Goal: Task Accomplishment & Management: Complete application form

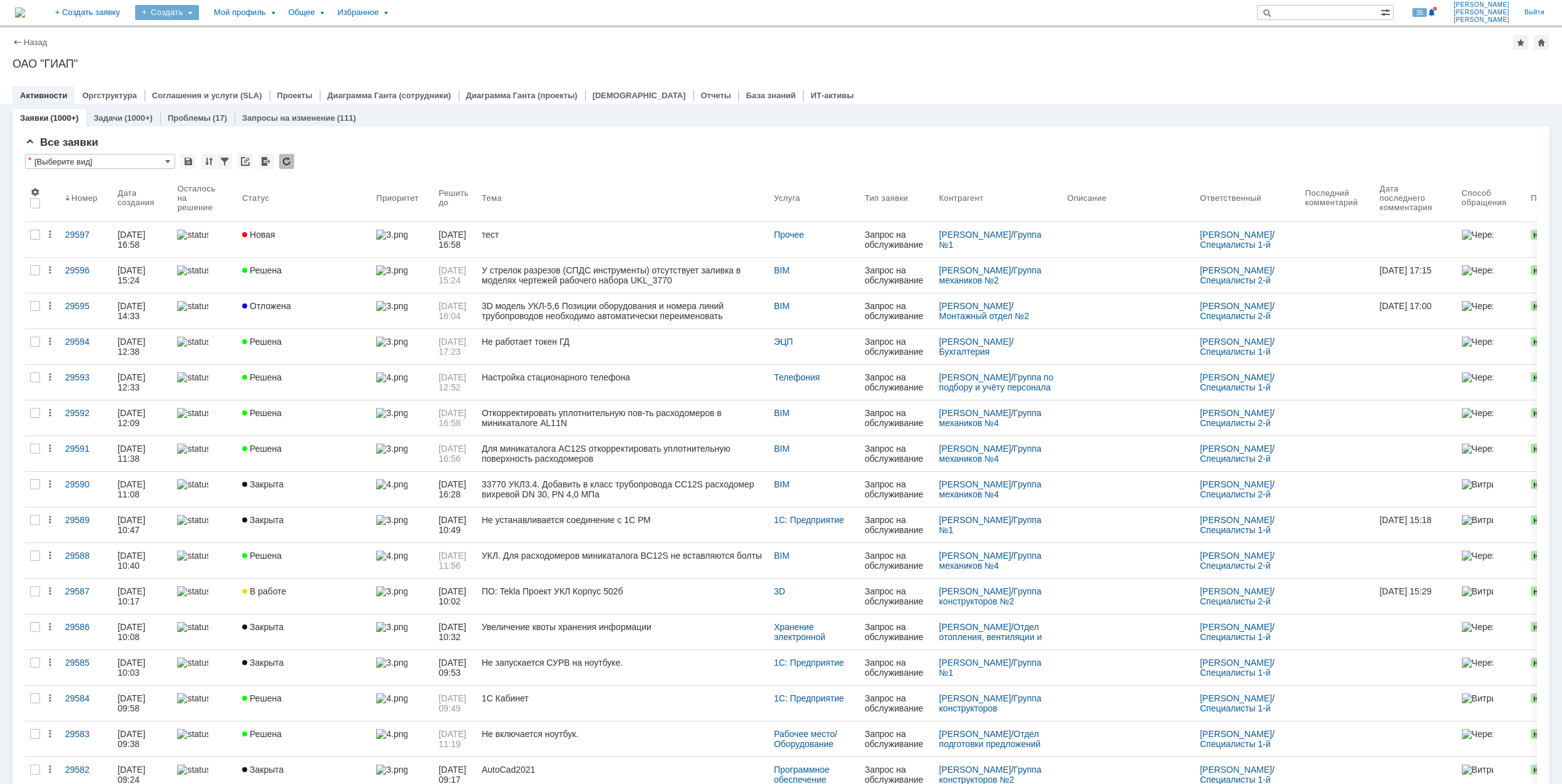
click at [199, 11] on div "Создать" at bounding box center [167, 13] width 64 height 15
click at [233, 76] on link "Заявка" at bounding box center [185, 78] width 95 height 15
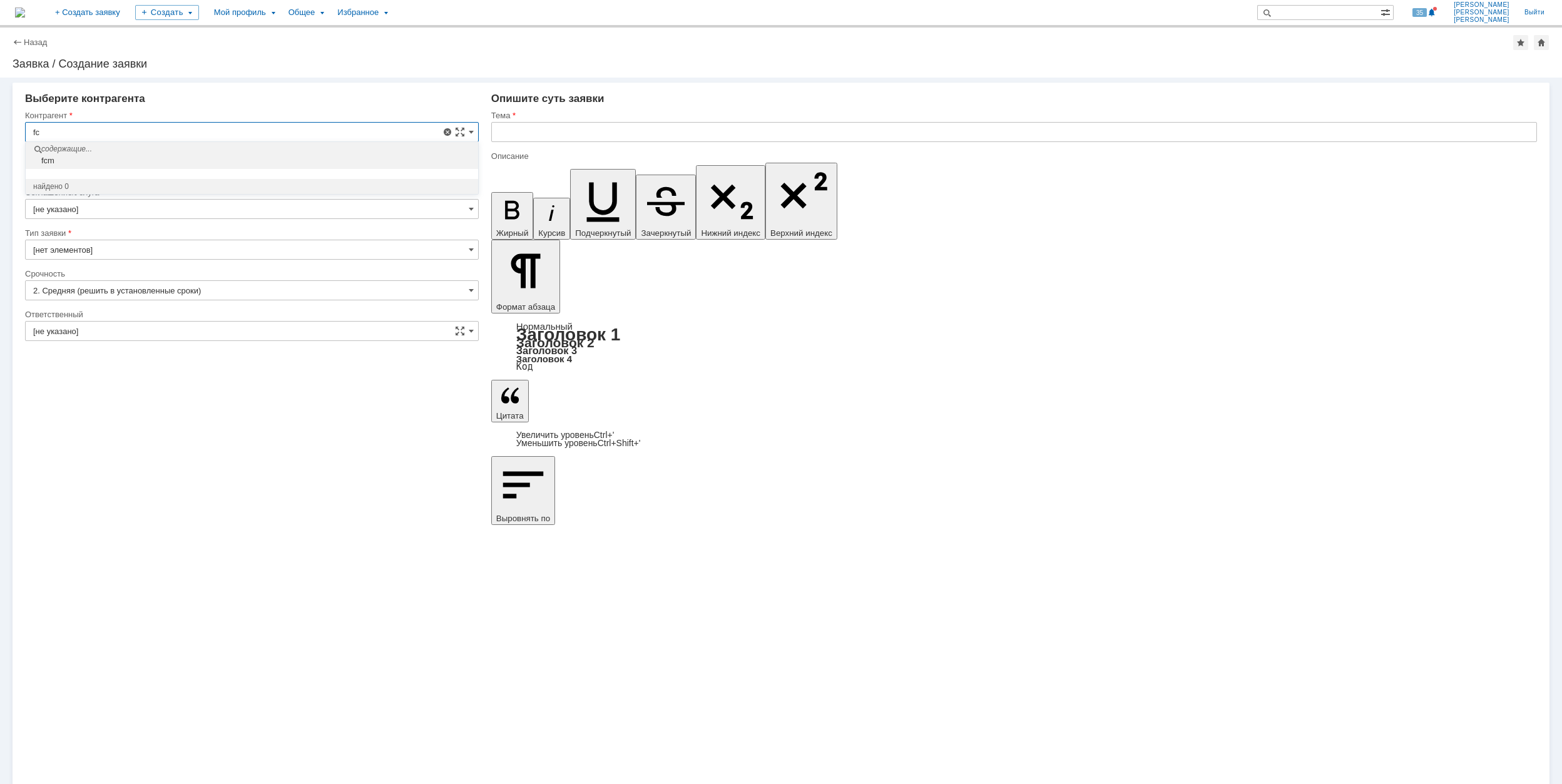
type input "f"
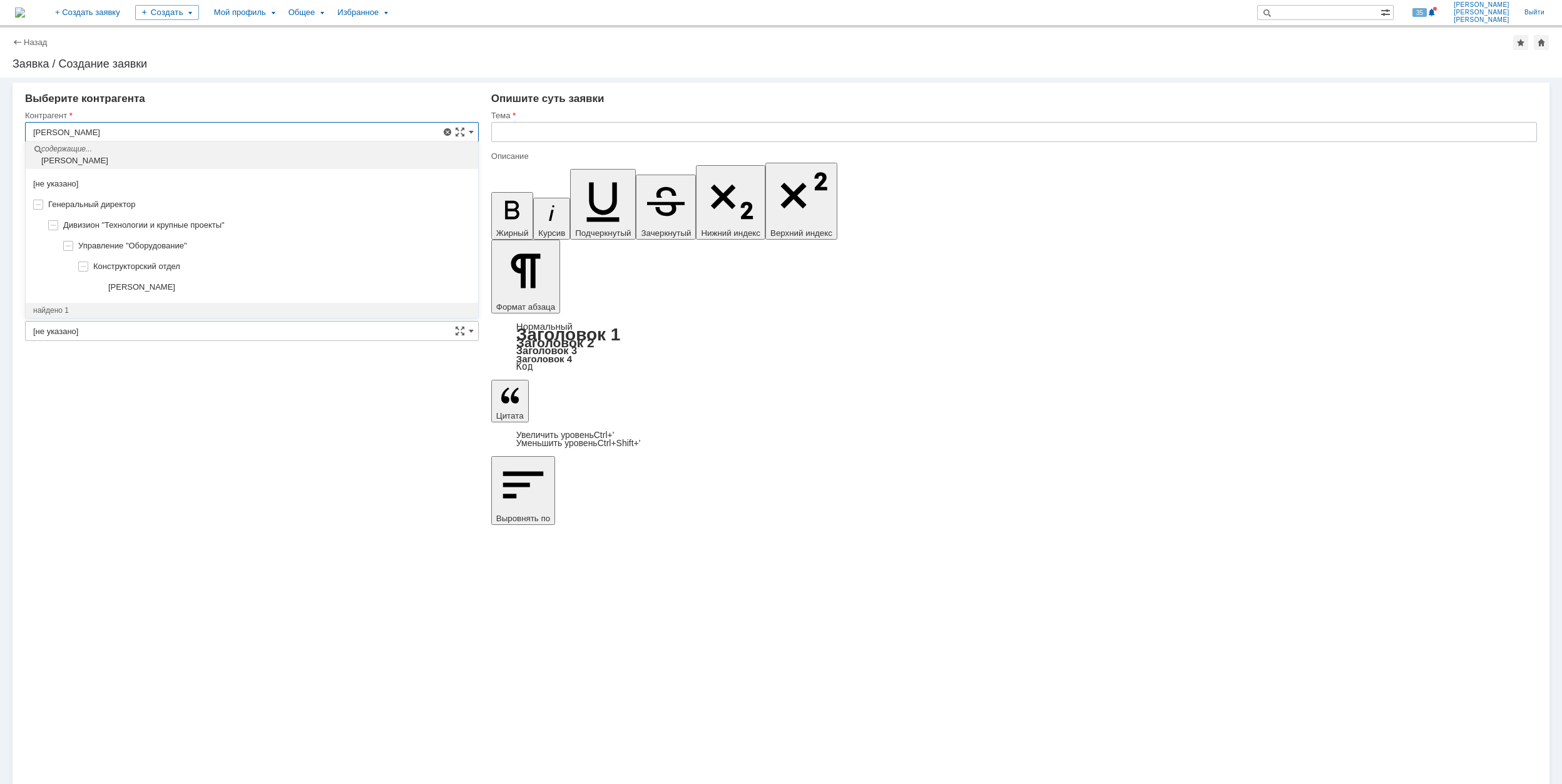
click at [267, 278] on div "[PERSON_NAME]" at bounding box center [252, 288] width 452 height 21
type input "[PERSON_NAME]"
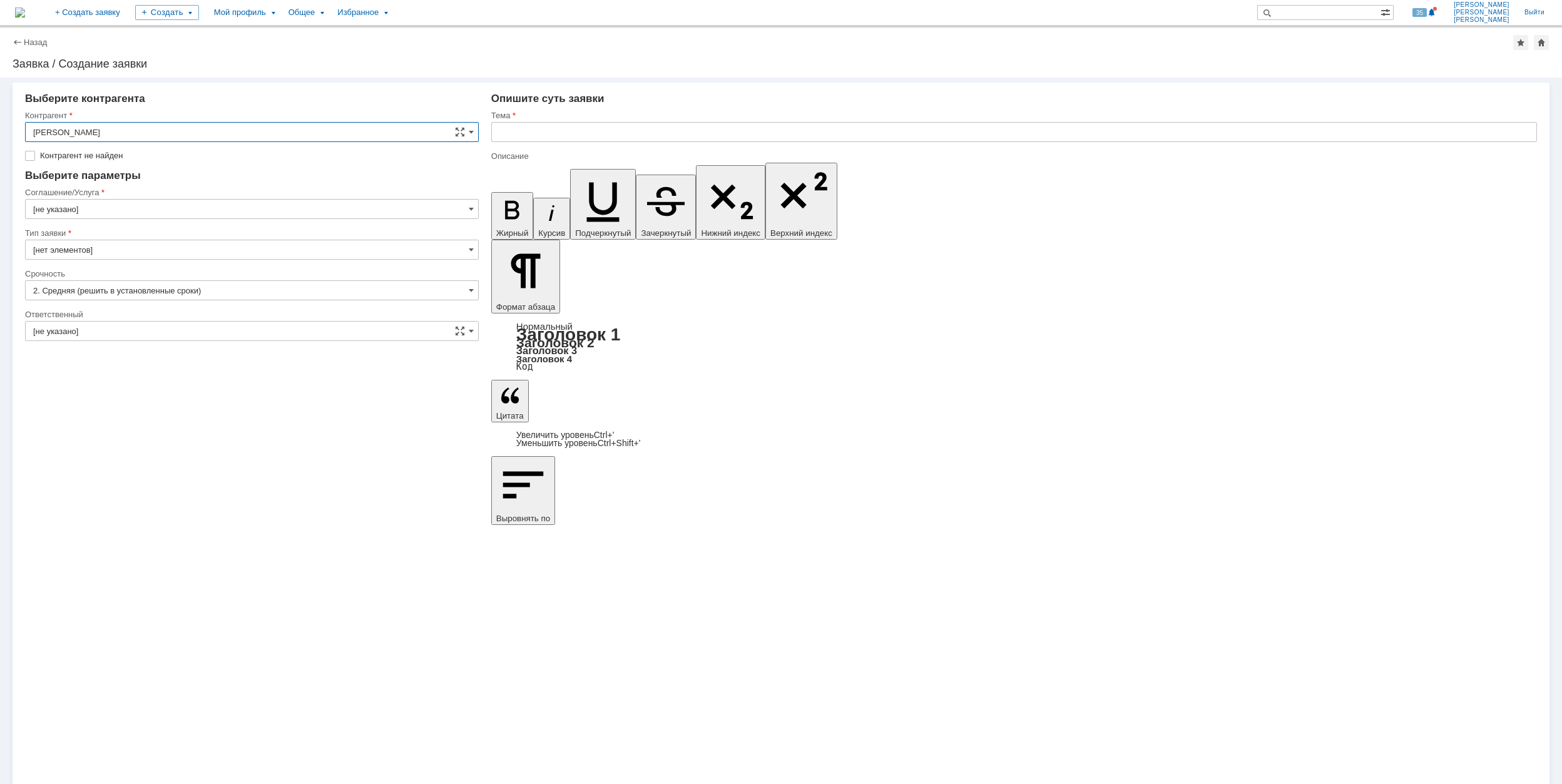
type input "[GEOGRAPHIC_DATA]"
click at [144, 186] on input "[GEOGRAPHIC_DATA]" at bounding box center [252, 190] width 454 height 20
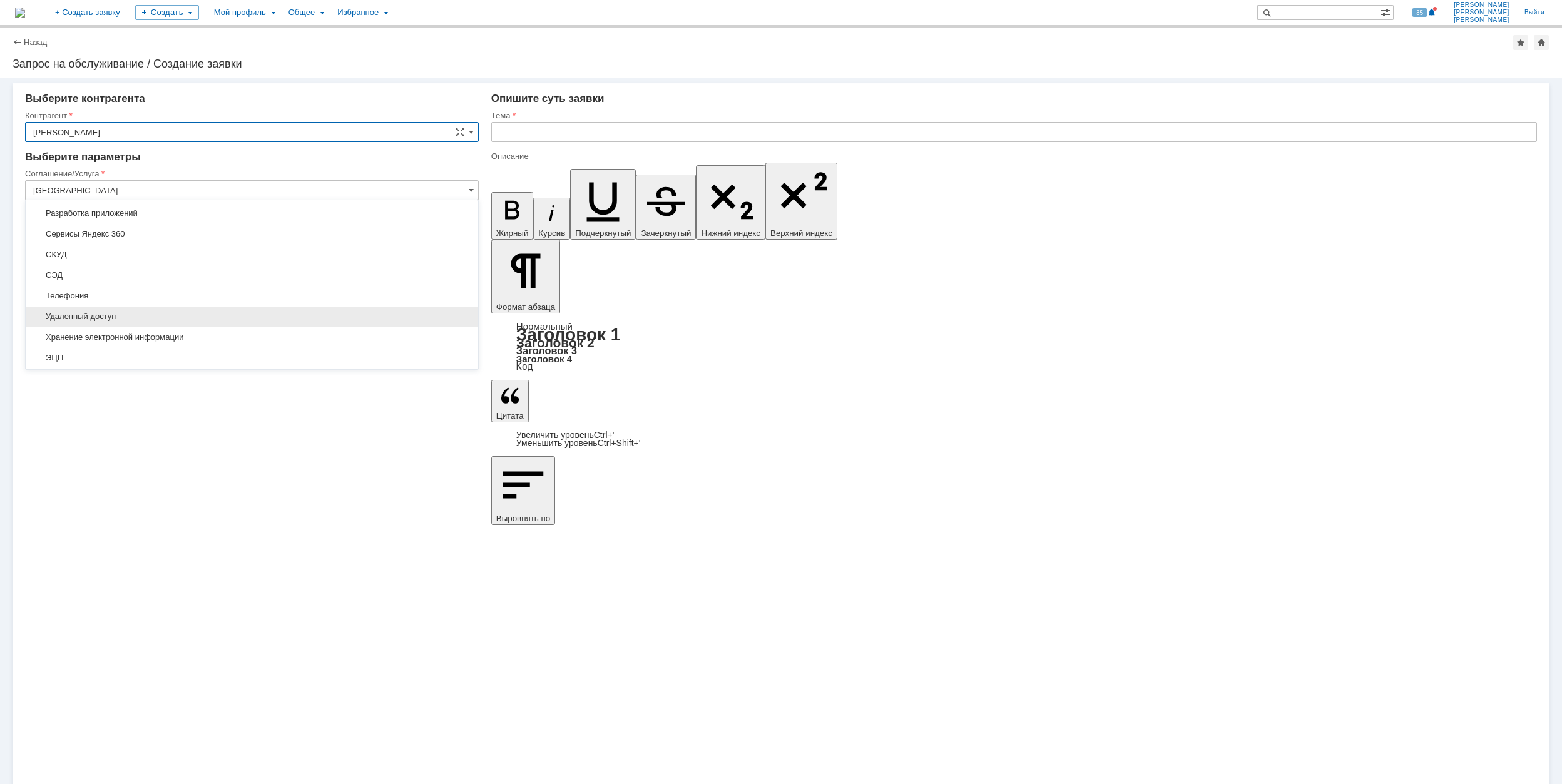
click at [166, 316] on span "Удаленный доступ" at bounding box center [252, 317] width 438 height 10
type input "Удаленный доступ"
click at [123, 272] on input "[не указано]" at bounding box center [252, 272] width 454 height 20
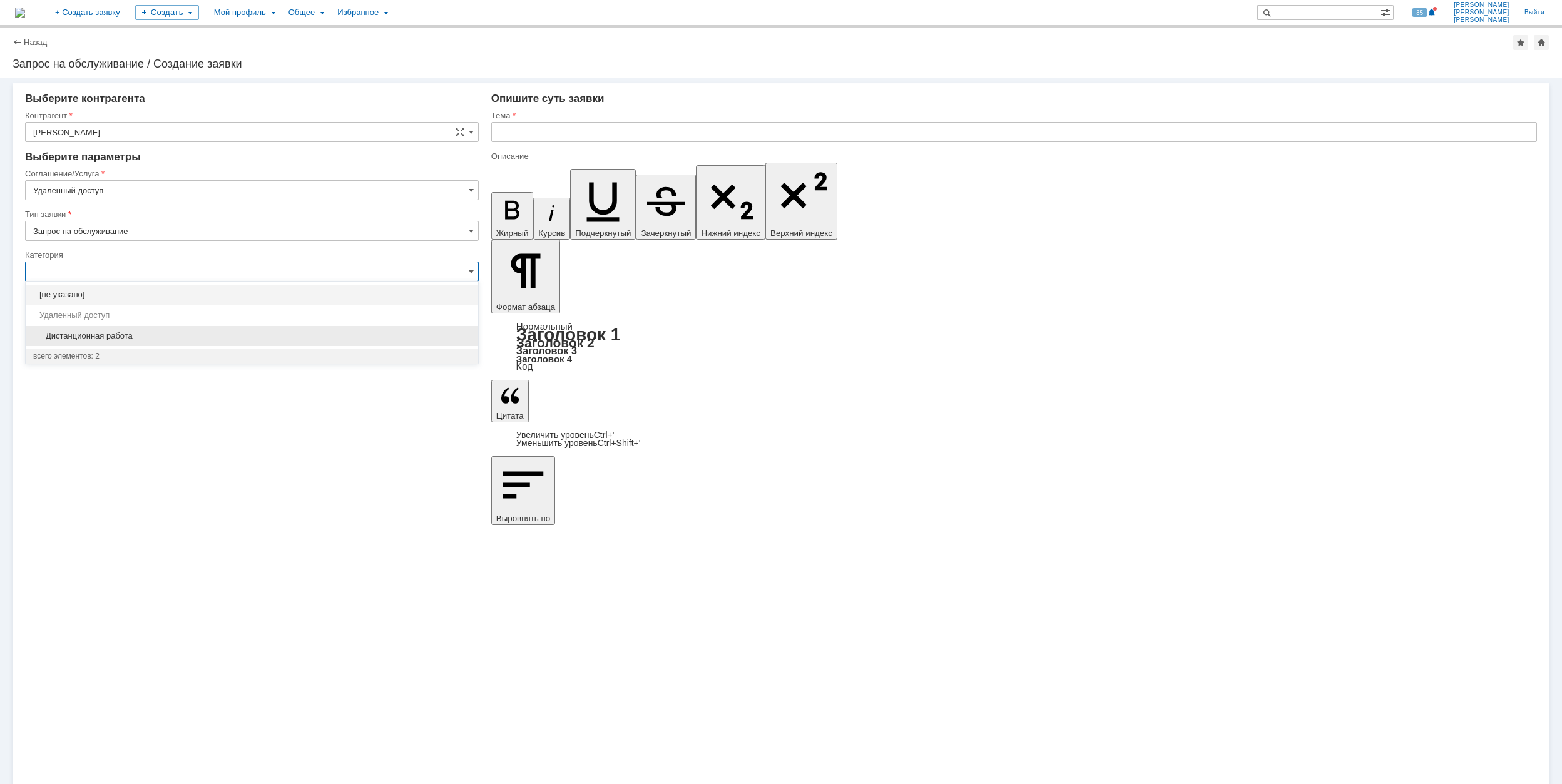
click at [187, 329] on div "Дистанционная работа" at bounding box center [252, 336] width 452 height 20
type input "Дистанционная работа"
click at [189, 351] on input "[не указано]" at bounding box center [252, 353] width 454 height 20
type input "Дистанционная работа"
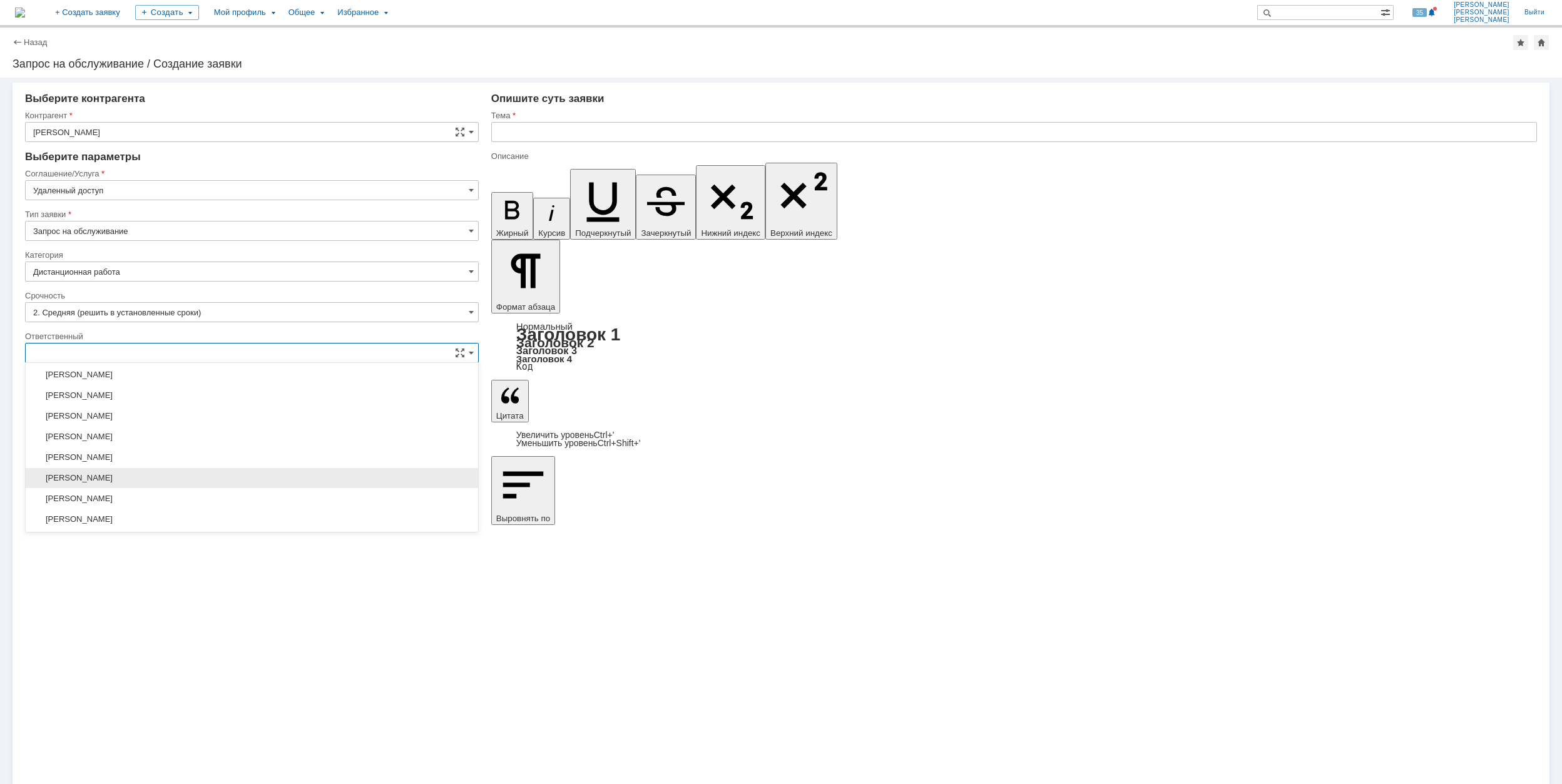
click at [218, 481] on span "[PERSON_NAME]" at bounding box center [252, 478] width 438 height 10
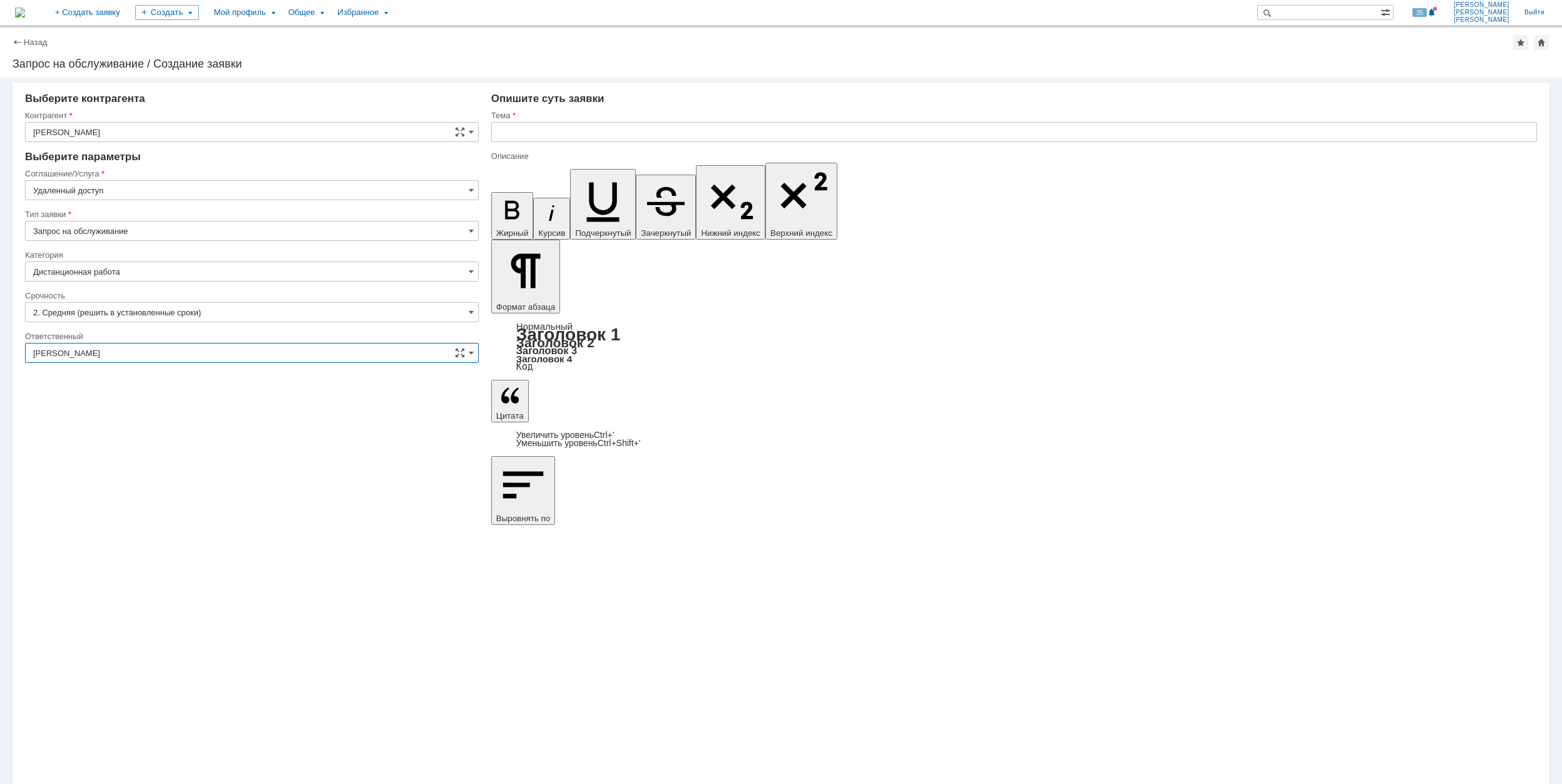
type input "[PERSON_NAME]"
click at [620, 125] on input "text" at bounding box center [1014, 132] width 1046 height 20
drag, startPoint x: 707, startPoint y: 129, endPoint x: 501, endPoint y: 135, distance: 206.1
click at [501, 135] on input "Нет подключения к удалённому компьютеру" at bounding box center [1014, 132] width 1046 height 20
type input "Нет подключения к удалённому компьютеру"
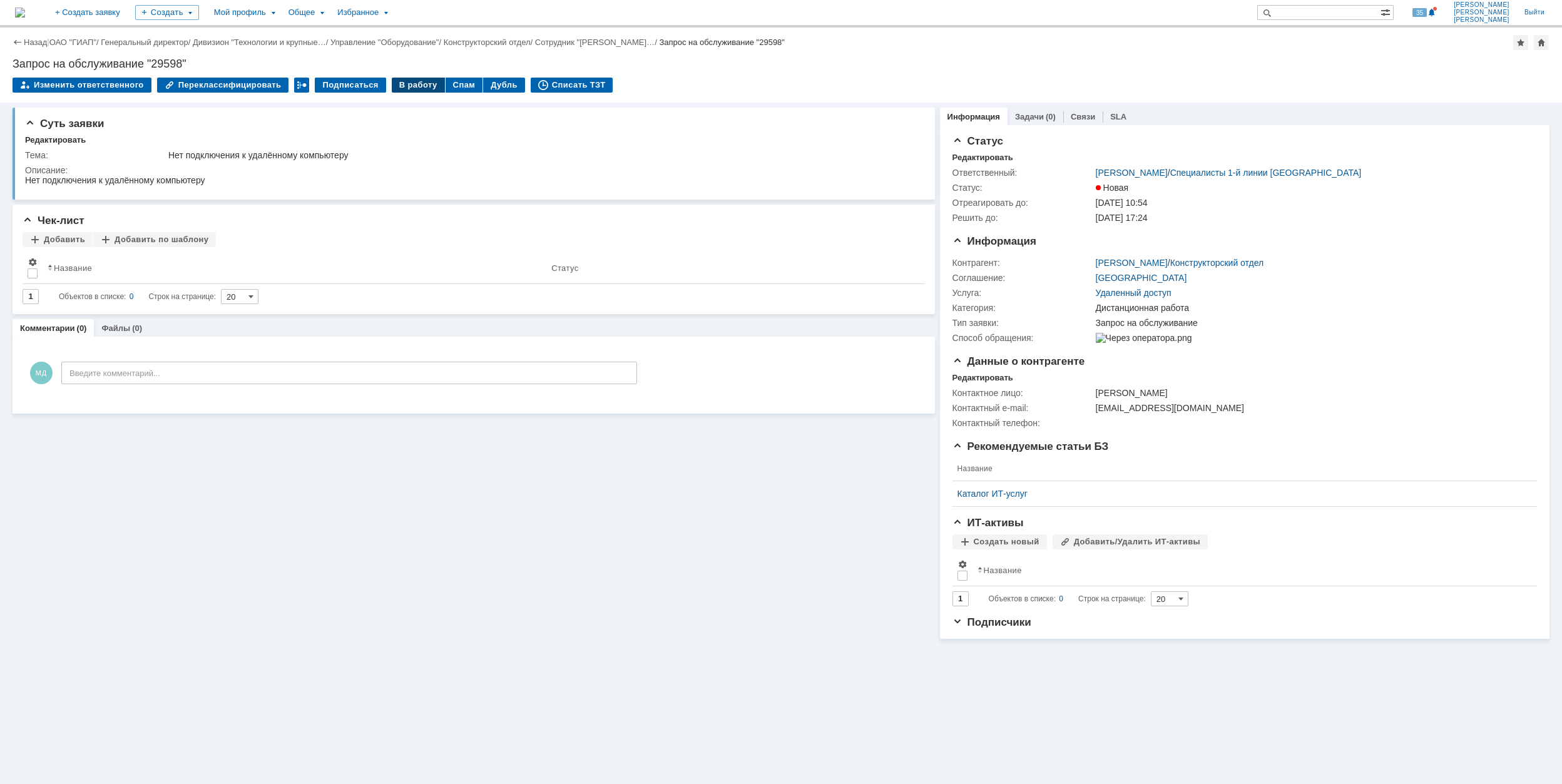
click at [399, 86] on div "В работу" at bounding box center [418, 85] width 53 height 15
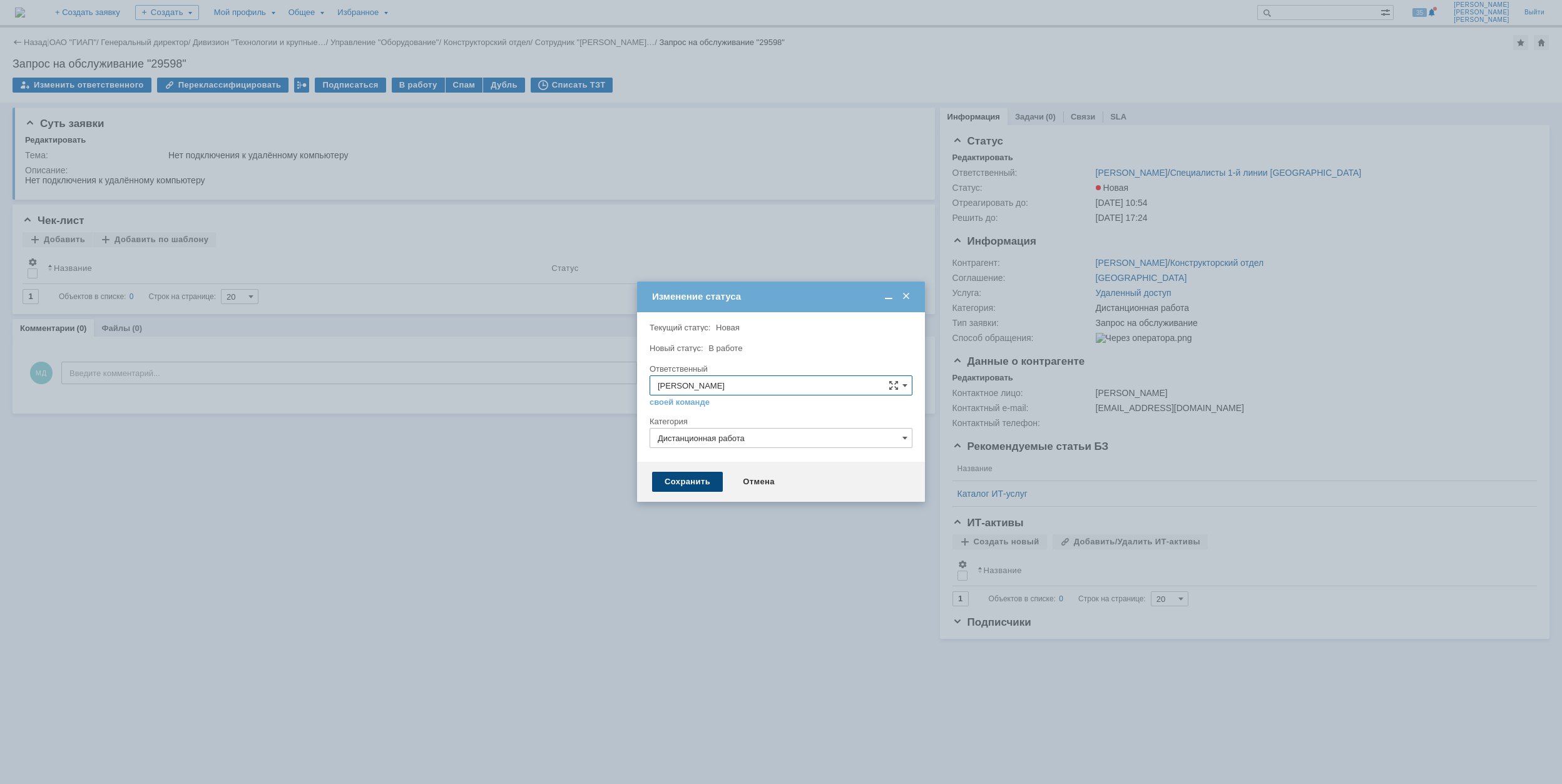
click at [708, 488] on div "Сохранить" at bounding box center [688, 482] width 71 height 20
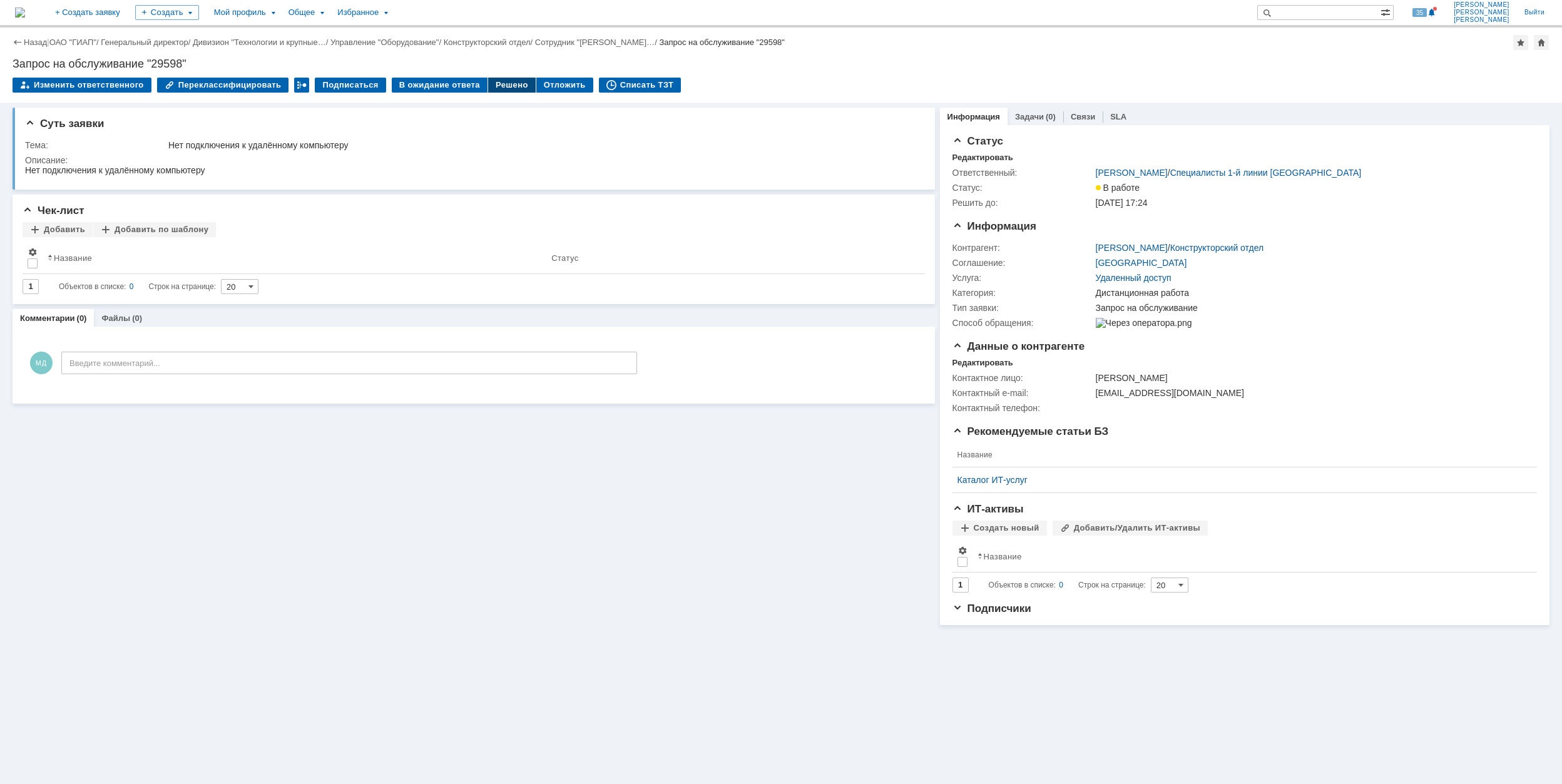
click at [488, 88] on div "Решено" at bounding box center [512, 85] width 47 height 15
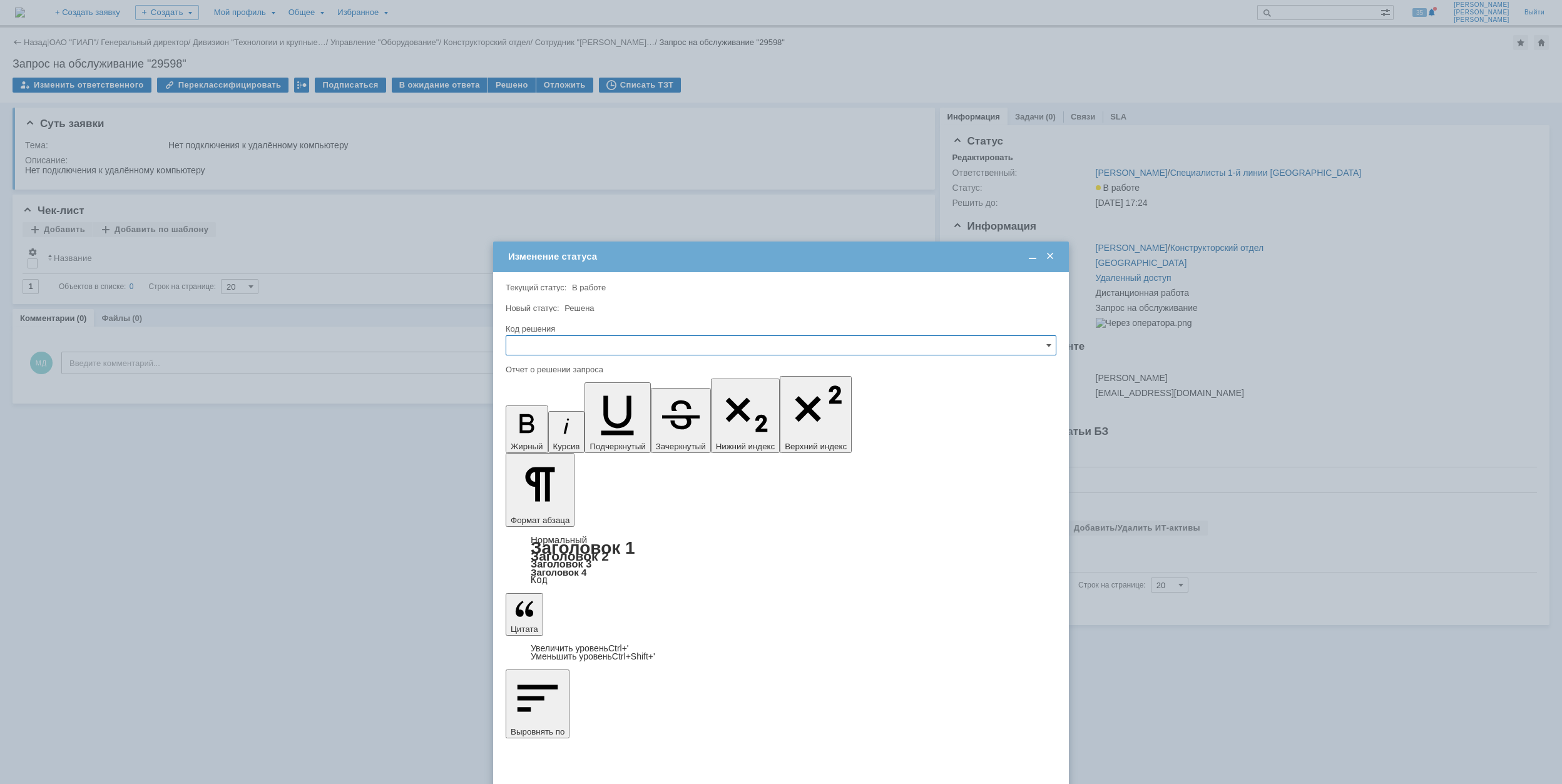
click at [595, 346] on input "text" at bounding box center [781, 346] width 551 height 20
click at [575, 435] on span "Решено" at bounding box center [781, 431] width 534 height 10
type input "Решено"
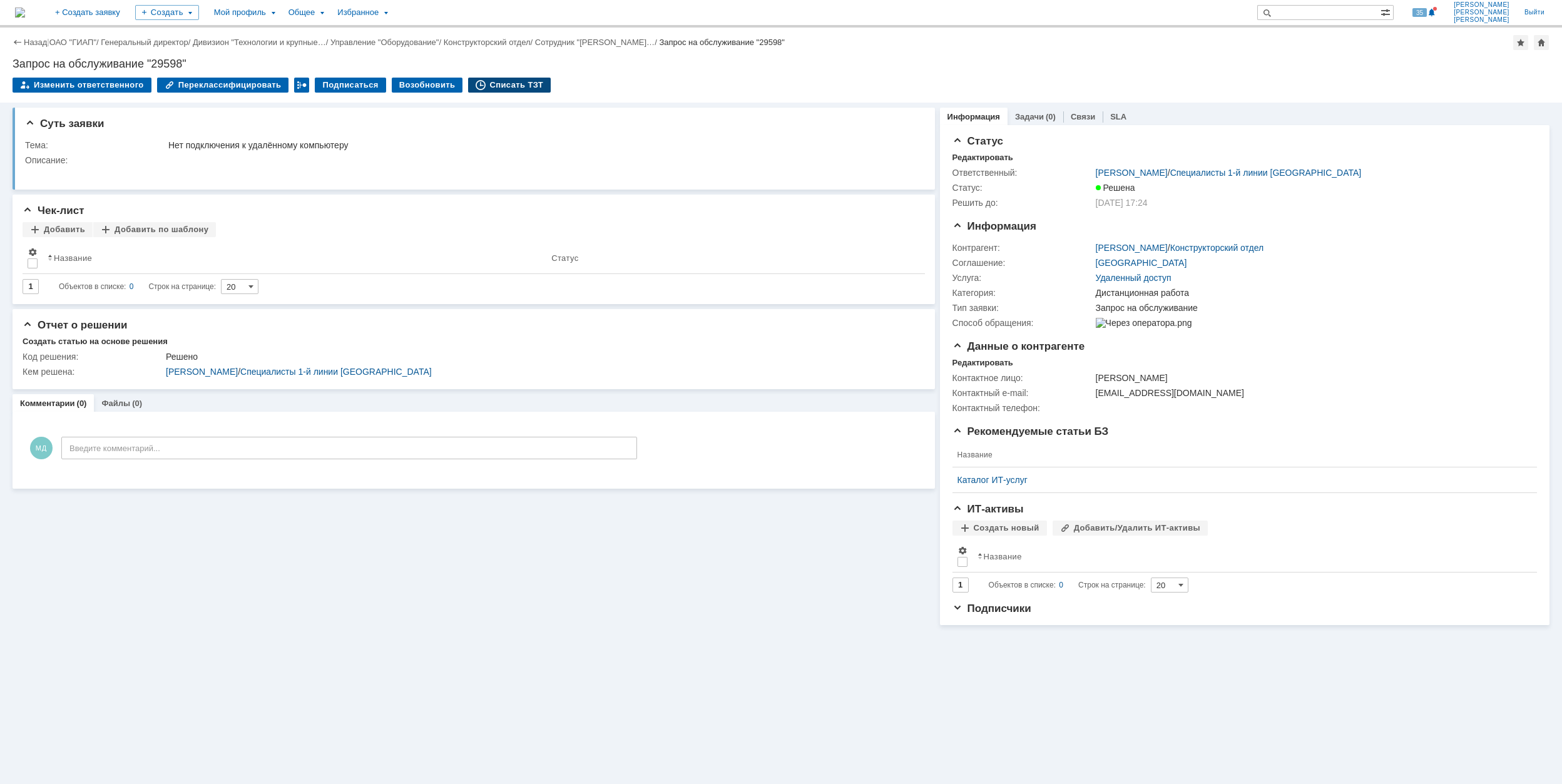
click at [514, 86] on div "Списать ТЗТ" at bounding box center [509, 85] width 83 height 15
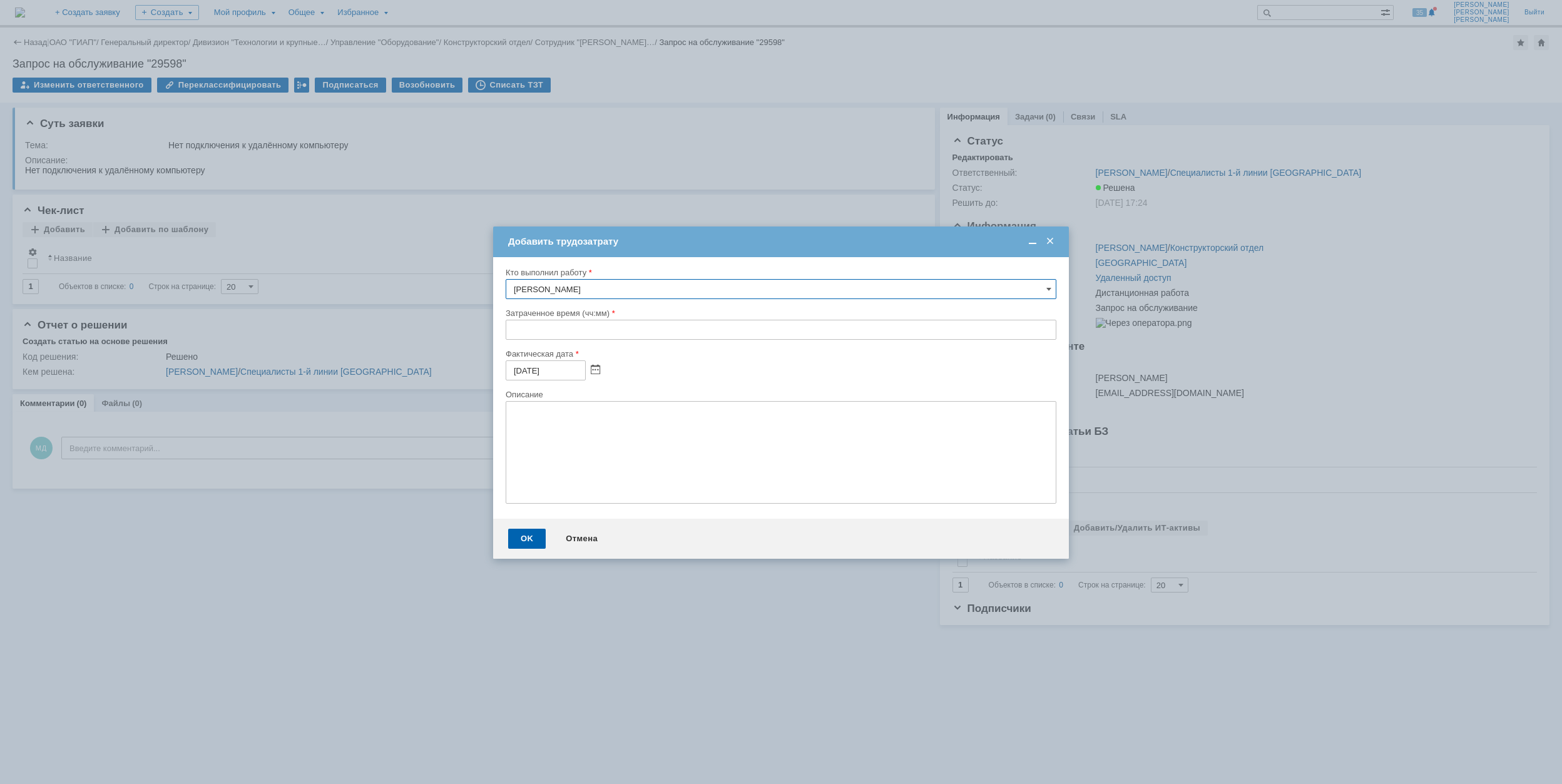
click at [515, 328] on input "text" at bounding box center [781, 330] width 551 height 20
type input "00:30"
click at [524, 541] on div "OK" at bounding box center [527, 539] width 38 height 20
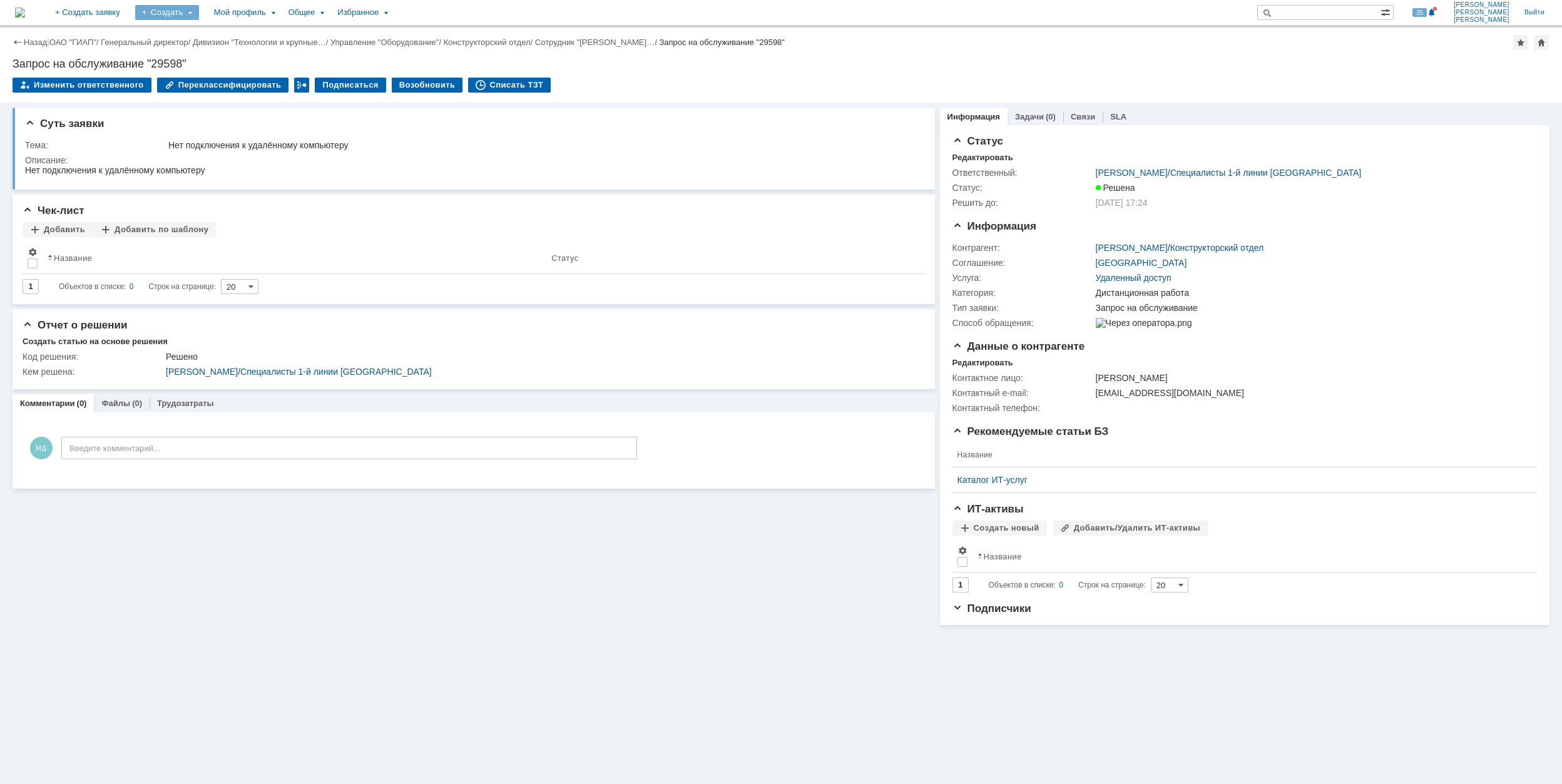
click at [199, 16] on div "Создать" at bounding box center [167, 13] width 64 height 15
click at [200, 79] on link "Заявка" at bounding box center [185, 78] width 95 height 15
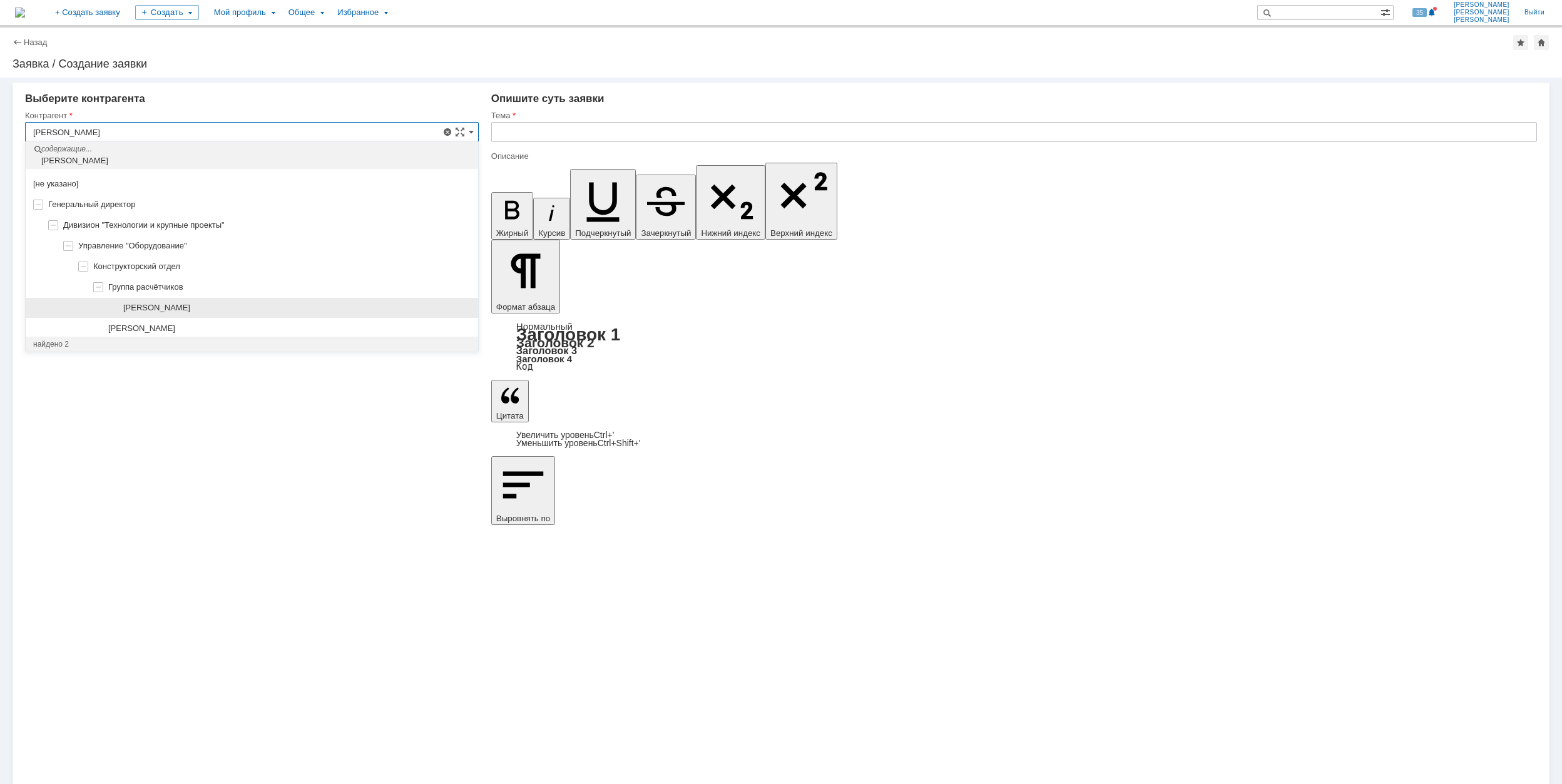
click at [296, 301] on div "[PERSON_NAME]" at bounding box center [252, 308] width 452 height 21
type input "[PERSON_NAME]"
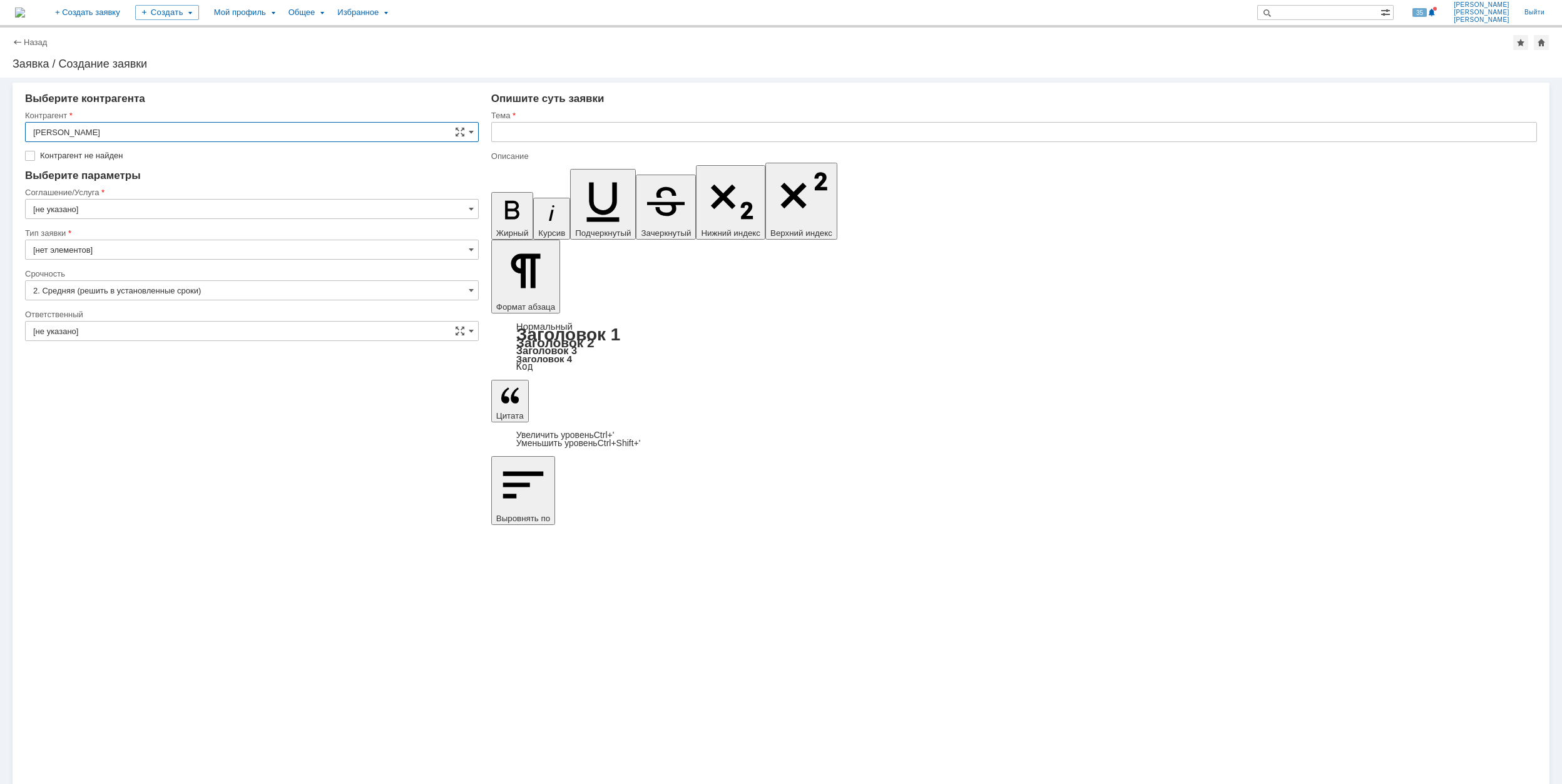
type input "[GEOGRAPHIC_DATA]"
click at [138, 187] on input "[GEOGRAPHIC_DATA]" at bounding box center [252, 190] width 454 height 20
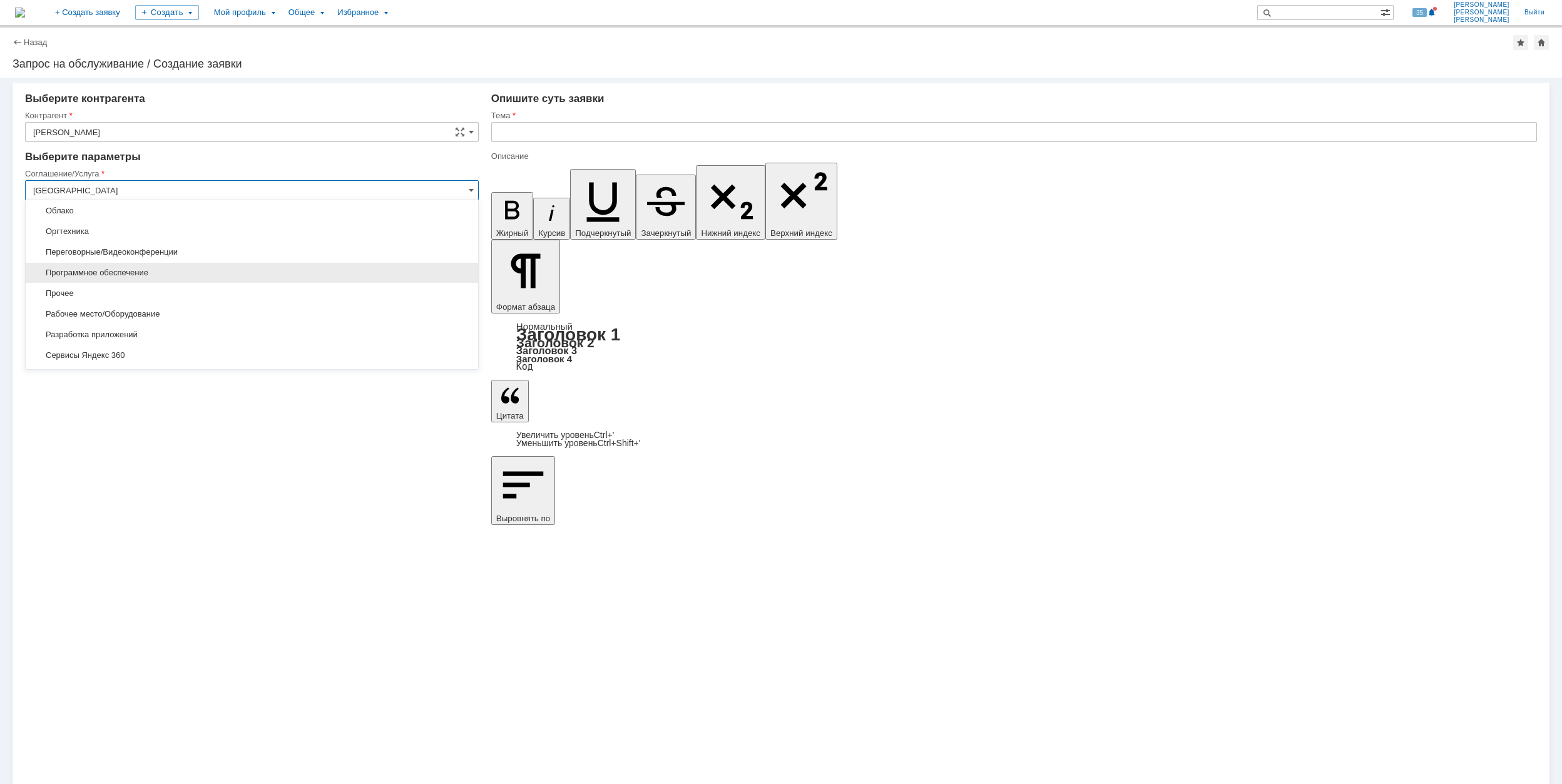
click at [181, 272] on span "Программное обеспечение" at bounding box center [252, 273] width 438 height 10
type input "Программное обеспечение"
click at [141, 268] on input "[не указано]" at bounding box center [252, 272] width 454 height 20
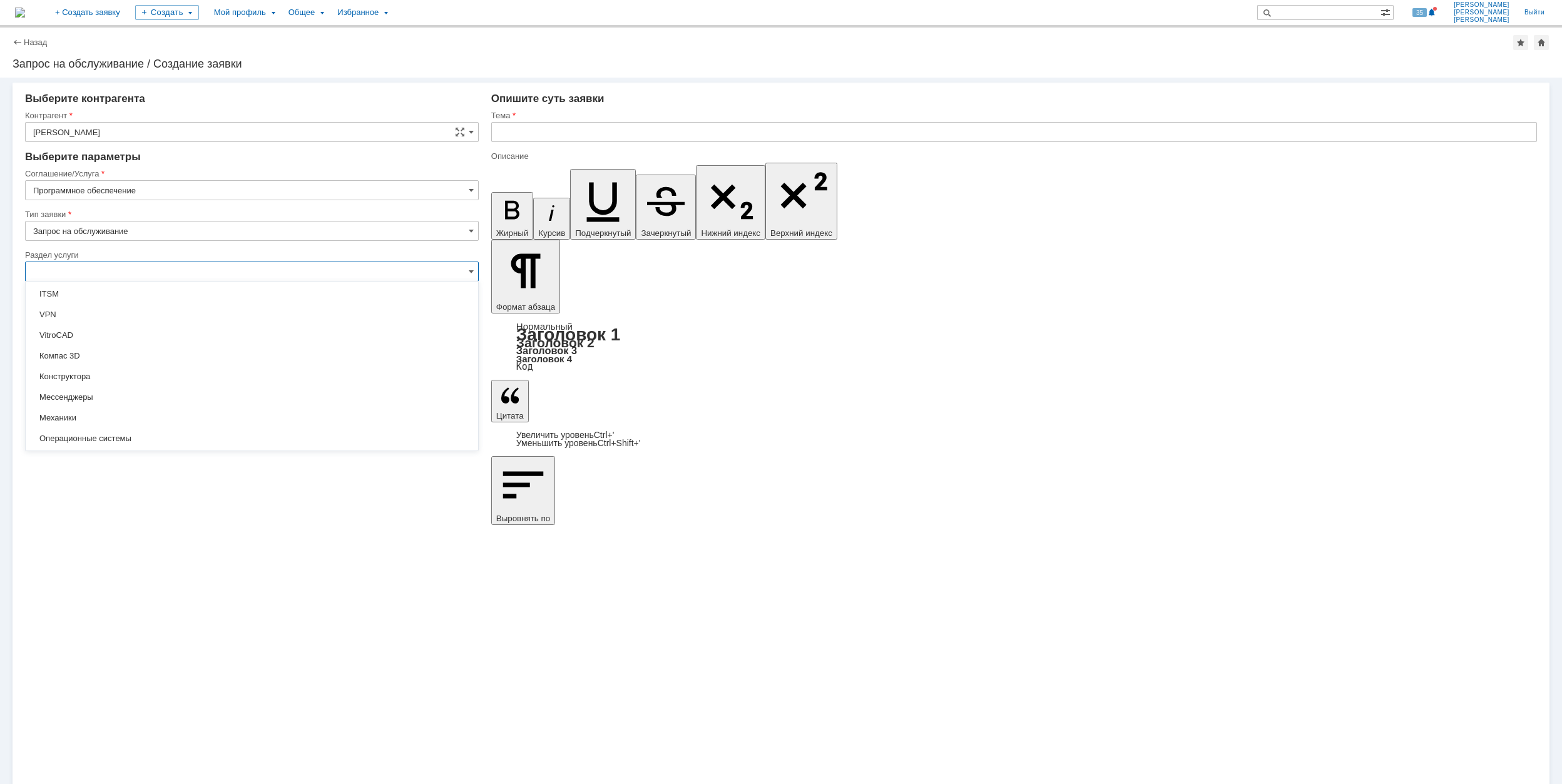
scroll to position [167, 0]
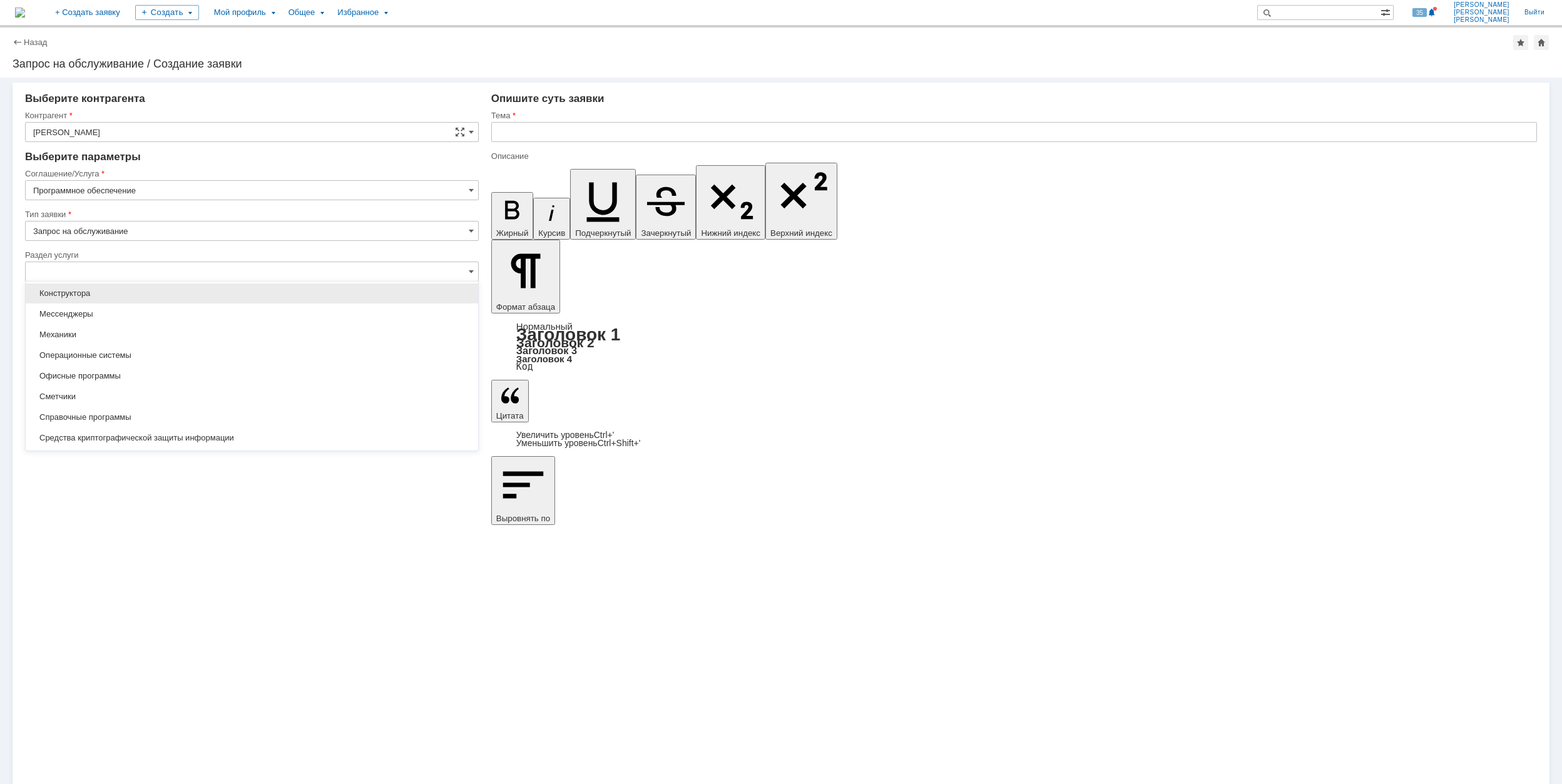
click at [158, 291] on span "Конструктора" at bounding box center [252, 293] width 438 height 10
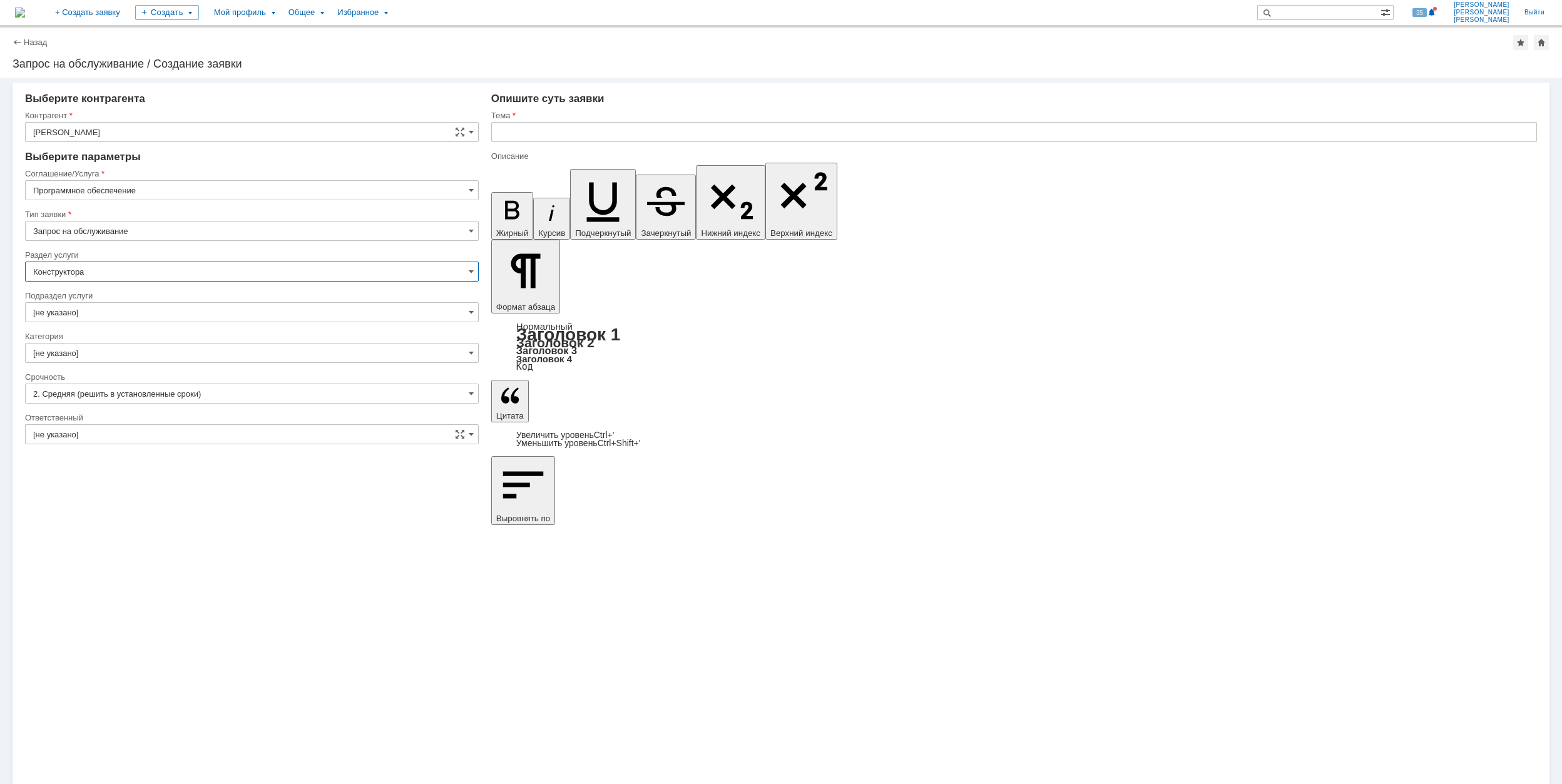
type input "Конструктора"
click at [125, 313] on input "[не указано]" at bounding box center [252, 312] width 454 height 20
type input "[не указано]"
click at [118, 356] on input "[не указано]" at bounding box center [252, 353] width 454 height 20
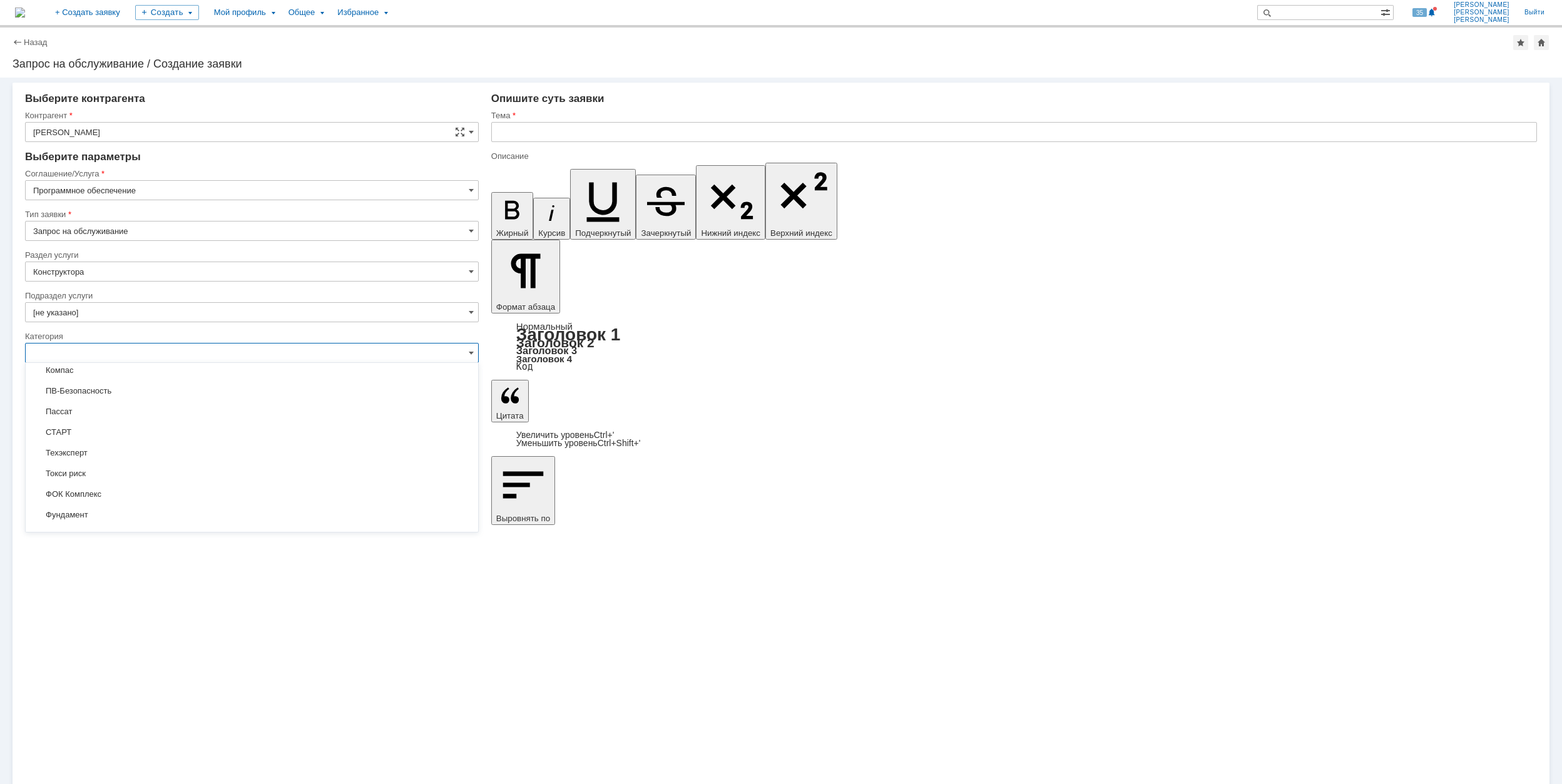
scroll to position [977, 0]
type input "[не указано]"
click at [133, 436] on input "[не указано]" at bounding box center [252, 435] width 454 height 20
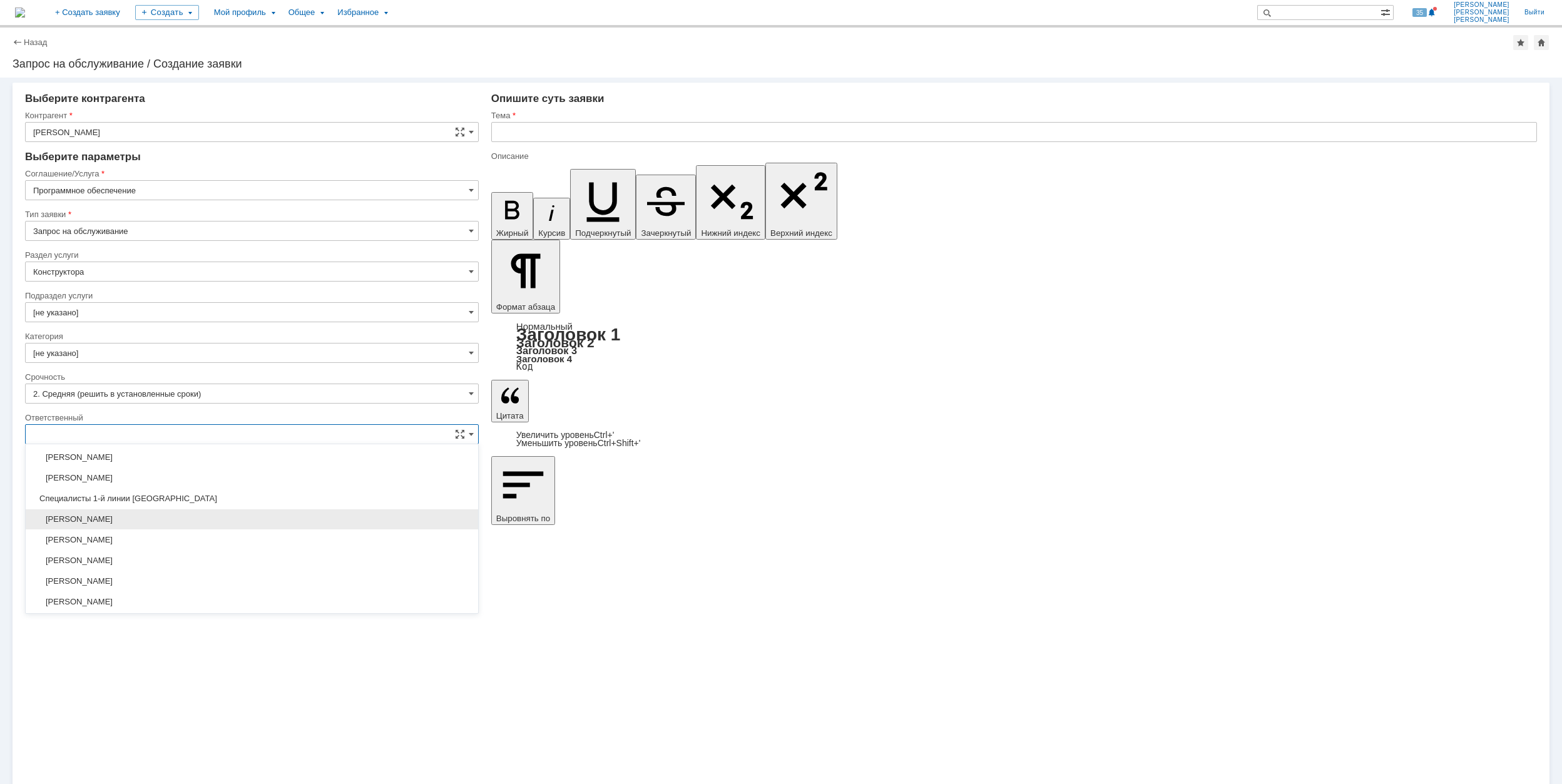
scroll to position [455, 0]
click at [208, 565] on span "[PERSON_NAME]" at bounding box center [252, 559] width 438 height 10
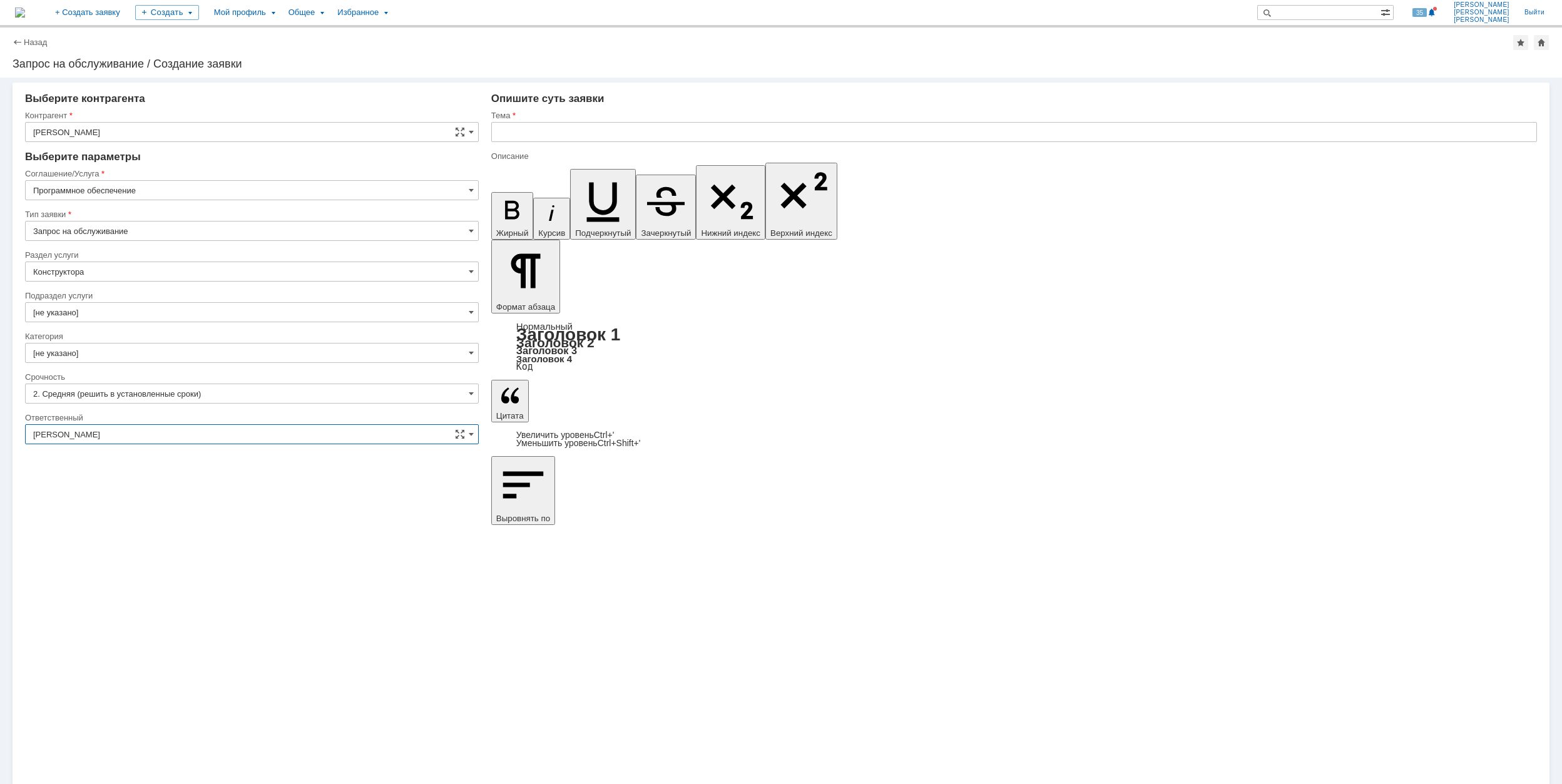
type input "[PERSON_NAME]"
click at [642, 132] on input "text" at bounding box center [1014, 132] width 1046 height 20
drag, startPoint x: 639, startPoint y: 131, endPoint x: 466, endPoint y: 131, distance: 173.0
type input "Штуцер МКЭ\AcrobatPro"
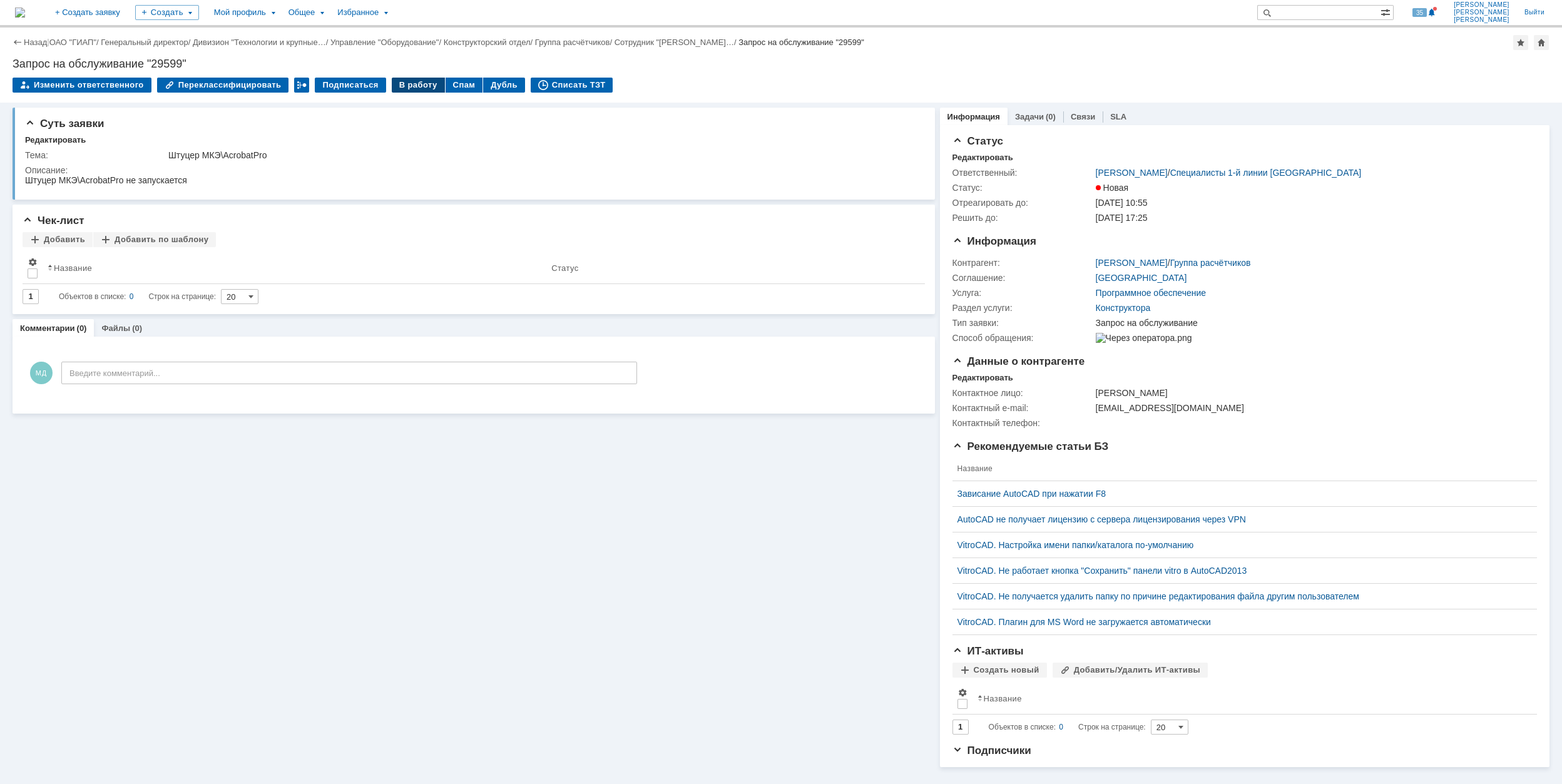
click at [418, 79] on div "В работу" at bounding box center [418, 85] width 53 height 15
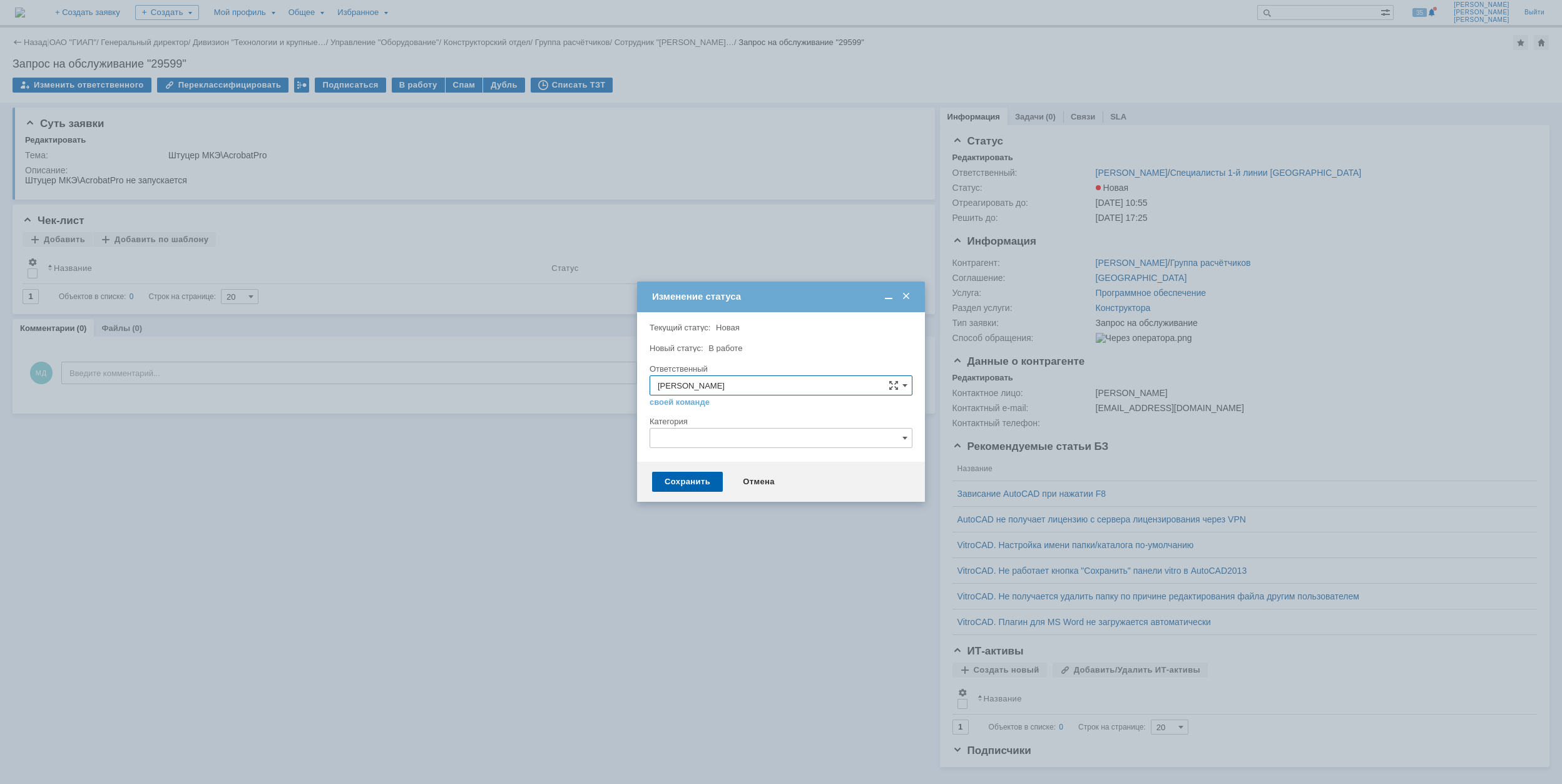
click at [681, 441] on input "text" at bounding box center [781, 438] width 263 height 20
click at [797, 308] on td "Изменение статуса" at bounding box center [781, 296] width 288 height 31
click at [695, 479] on div "Сохранить" at bounding box center [688, 482] width 71 height 20
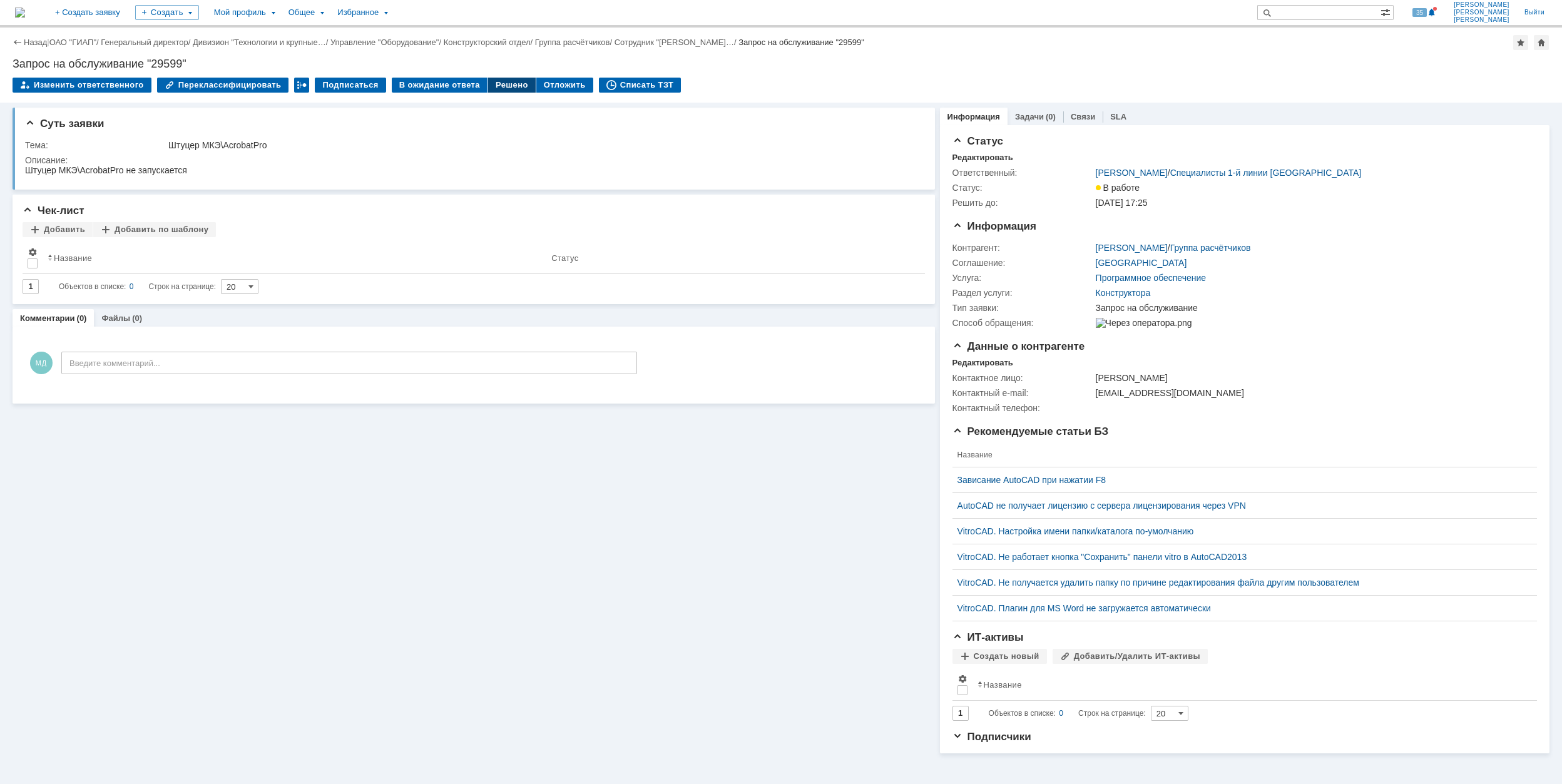
click at [493, 84] on div "Решено" at bounding box center [512, 85] width 47 height 15
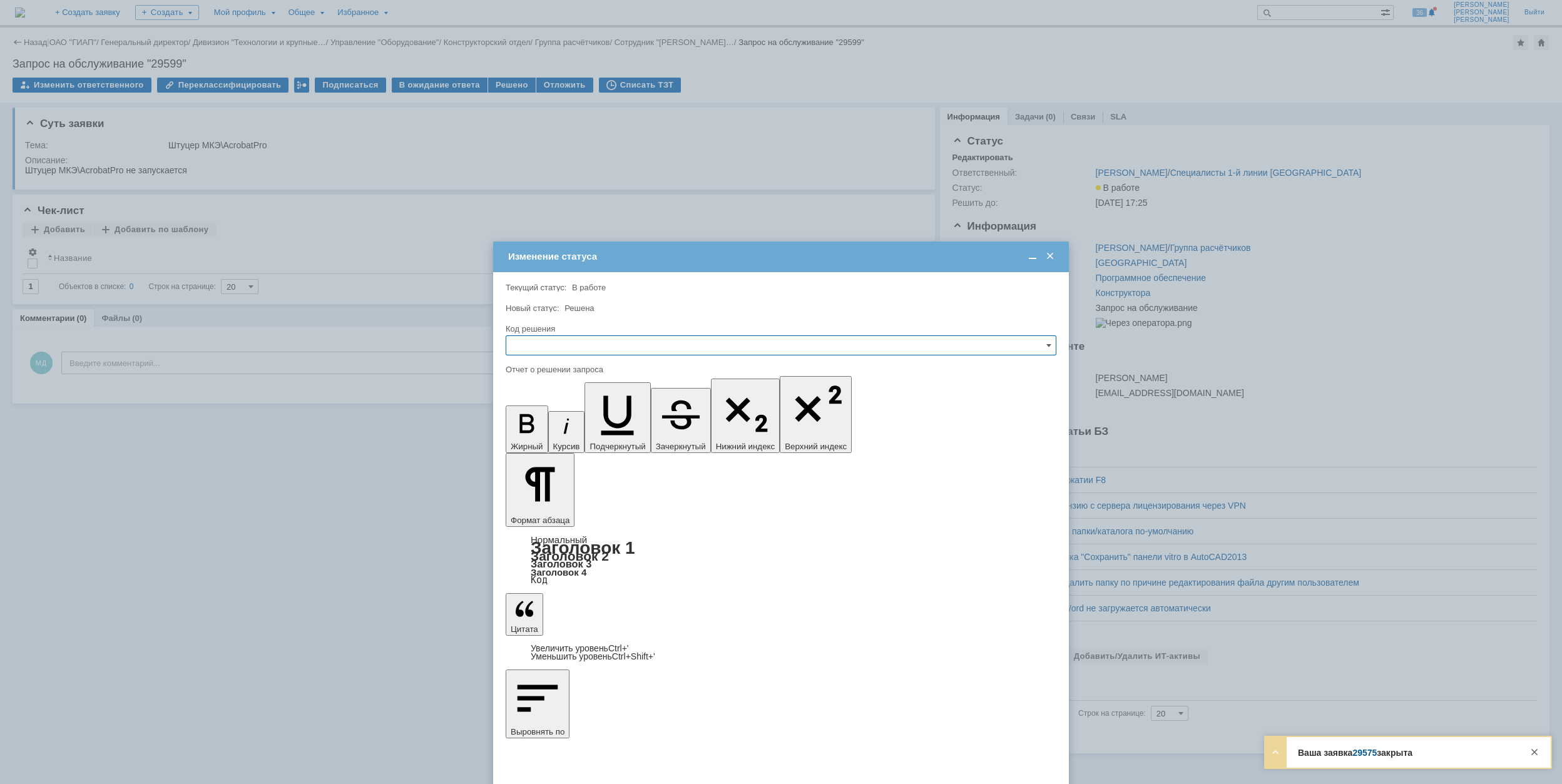
click at [519, 346] on input "text" at bounding box center [781, 346] width 551 height 20
click at [544, 428] on span "Решено" at bounding box center [781, 431] width 534 height 10
type input "Решено"
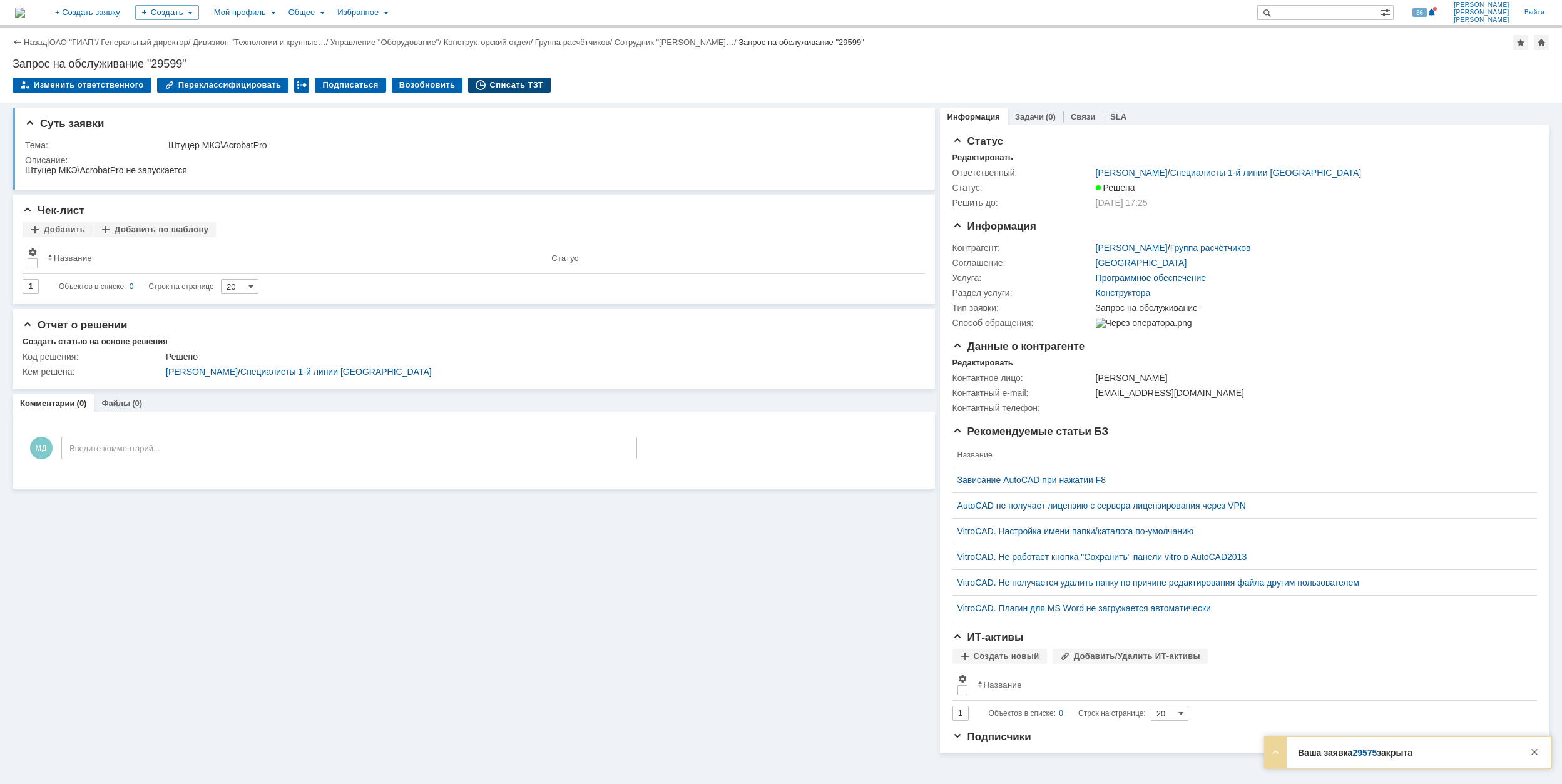
click at [501, 83] on div "Списать ТЗТ" at bounding box center [509, 85] width 83 height 15
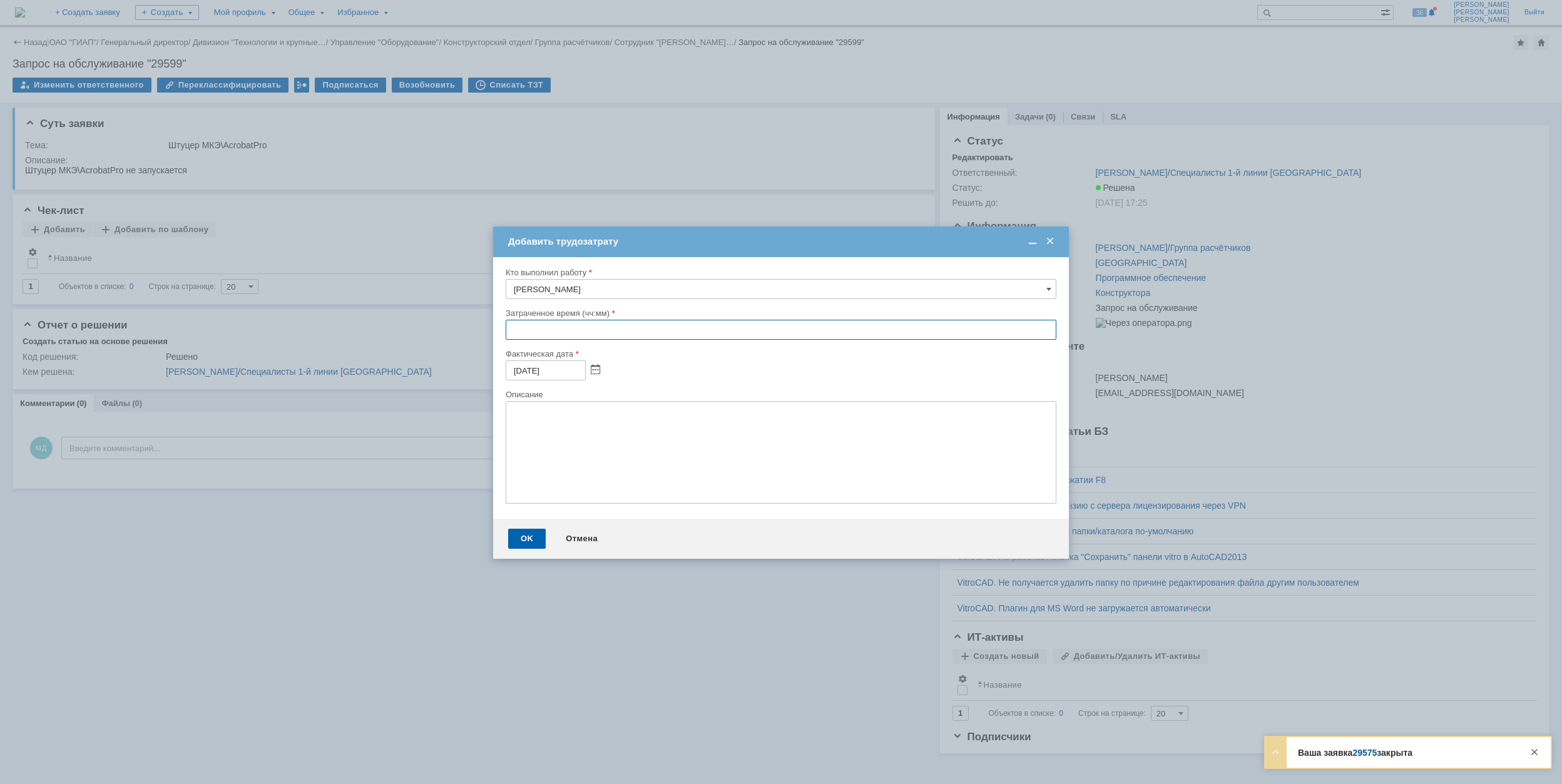
click at [512, 336] on input "text" at bounding box center [781, 330] width 551 height 20
type input "00:40"
click at [523, 532] on div "OK" at bounding box center [527, 539] width 38 height 20
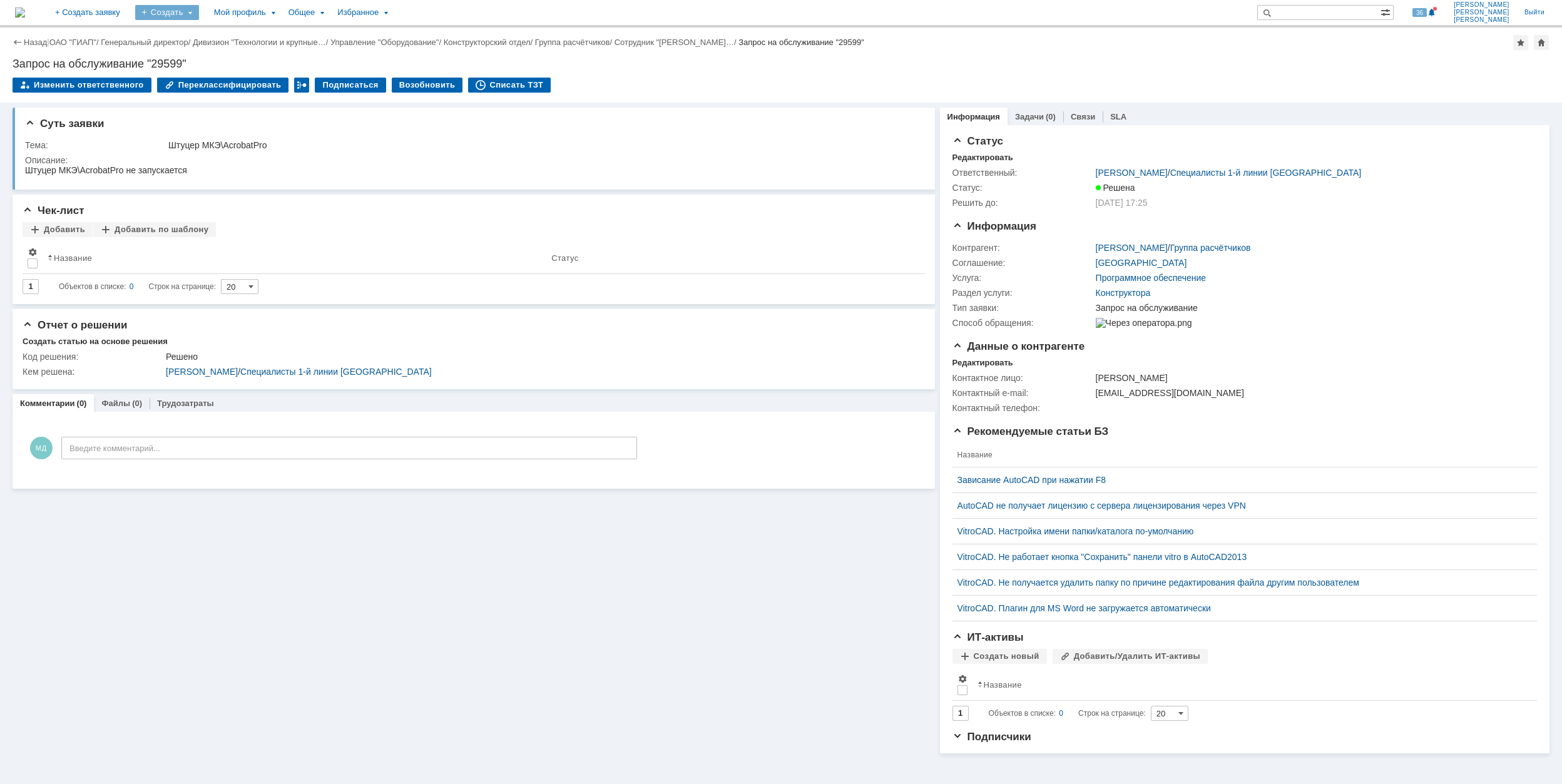
click at [199, 18] on div "Создать" at bounding box center [167, 13] width 64 height 15
click at [218, 81] on link "Заявка" at bounding box center [185, 78] width 95 height 15
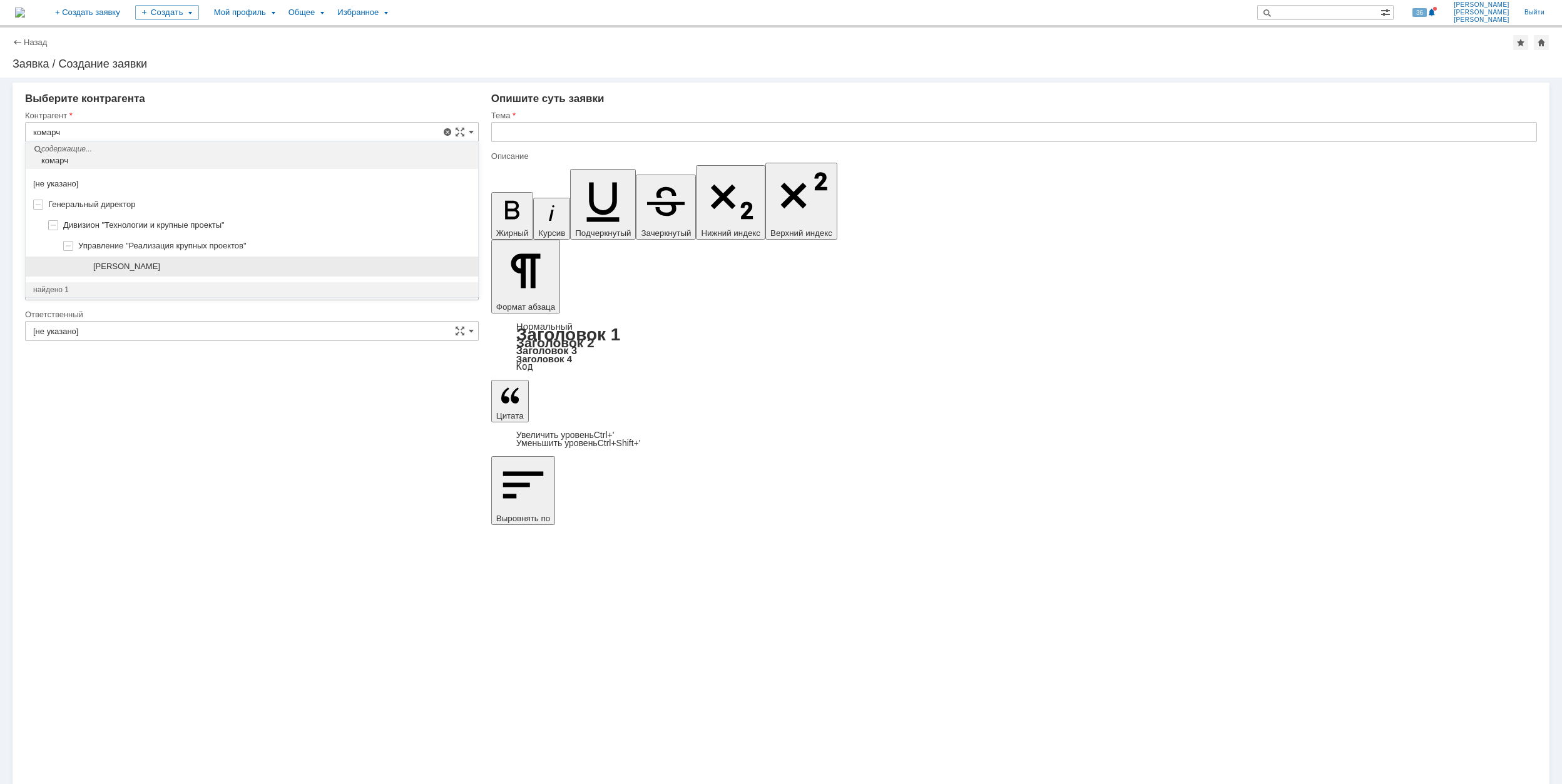
click at [213, 261] on div "[PERSON_NAME]" at bounding box center [252, 267] width 452 height 21
type input "[PERSON_NAME]"
type input "[GEOGRAPHIC_DATA]"
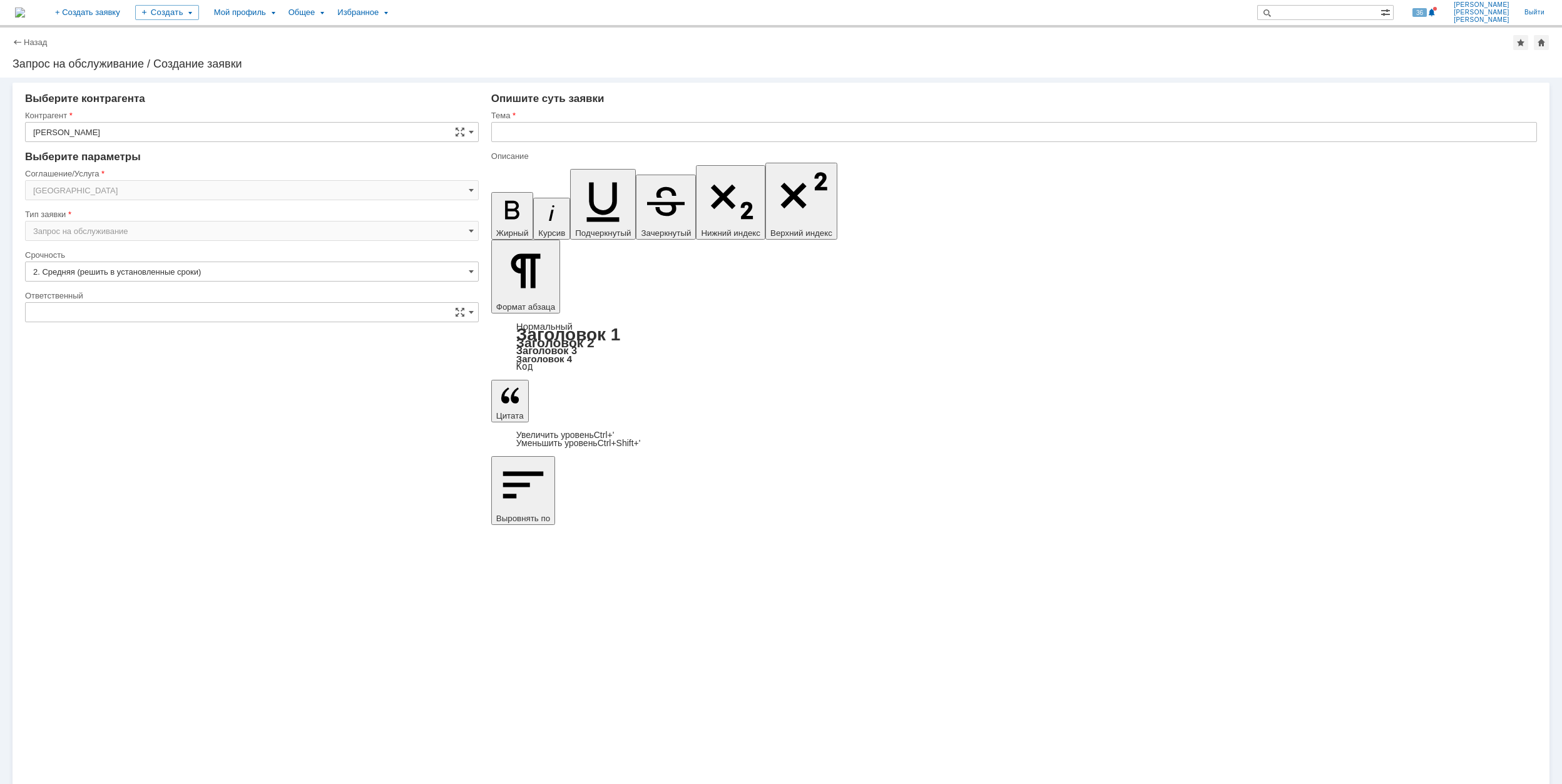
type input "[не указано]"
click at [107, 186] on input "[GEOGRAPHIC_DATA]" at bounding box center [252, 190] width 454 height 20
click at [196, 315] on span "Рабочее место/Оборудование" at bounding box center [252, 314] width 438 height 10
type input "Рабочее место/Оборудование"
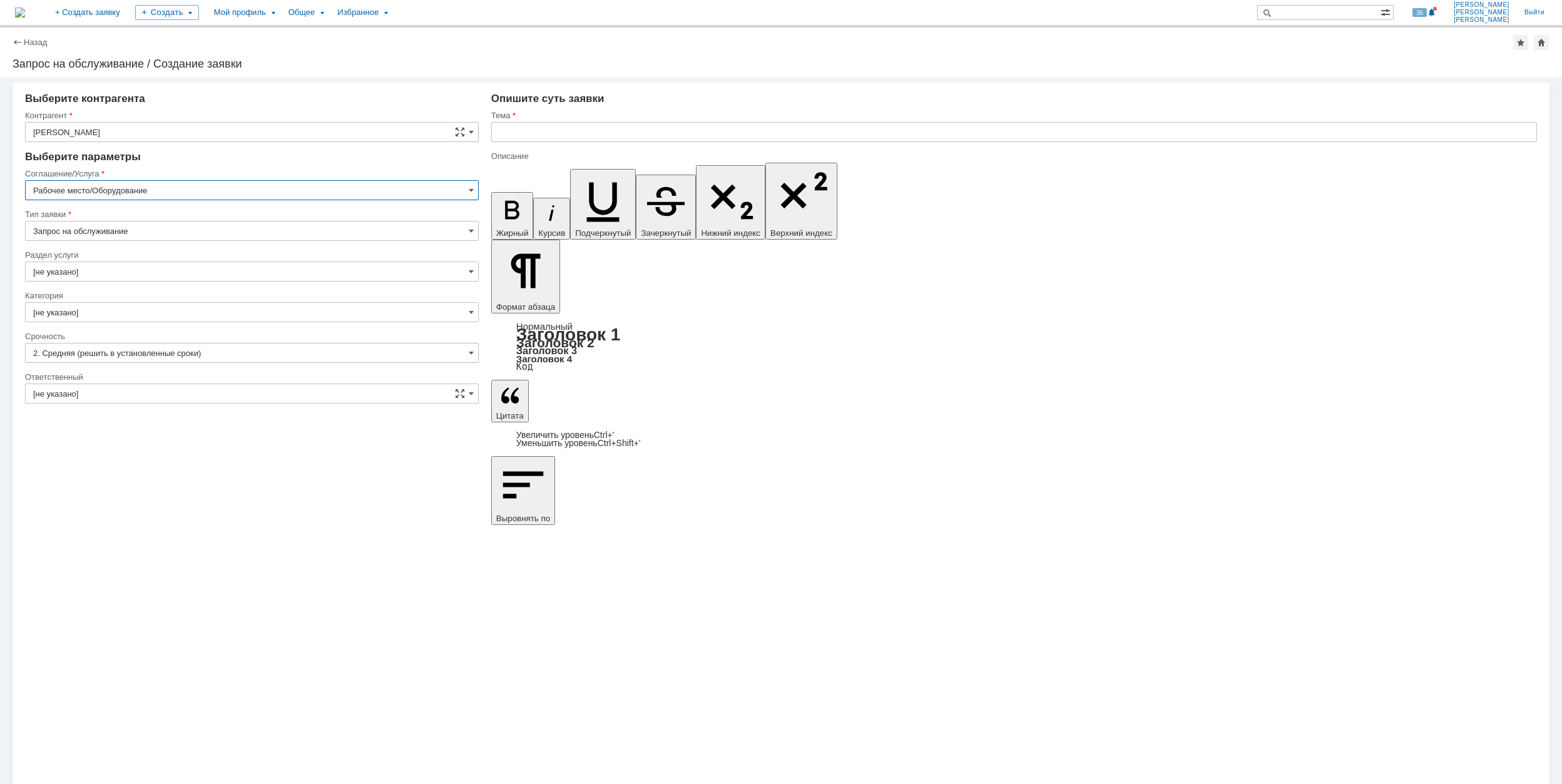
click at [164, 268] on input "[не указано]" at bounding box center [252, 272] width 454 height 20
drag, startPoint x: 148, startPoint y: 383, endPoint x: 143, endPoint y: 373, distance: 11.2
click at [148, 383] on span "Комплектующие" at bounding box center [252, 380] width 438 height 10
type input "Комплектующие"
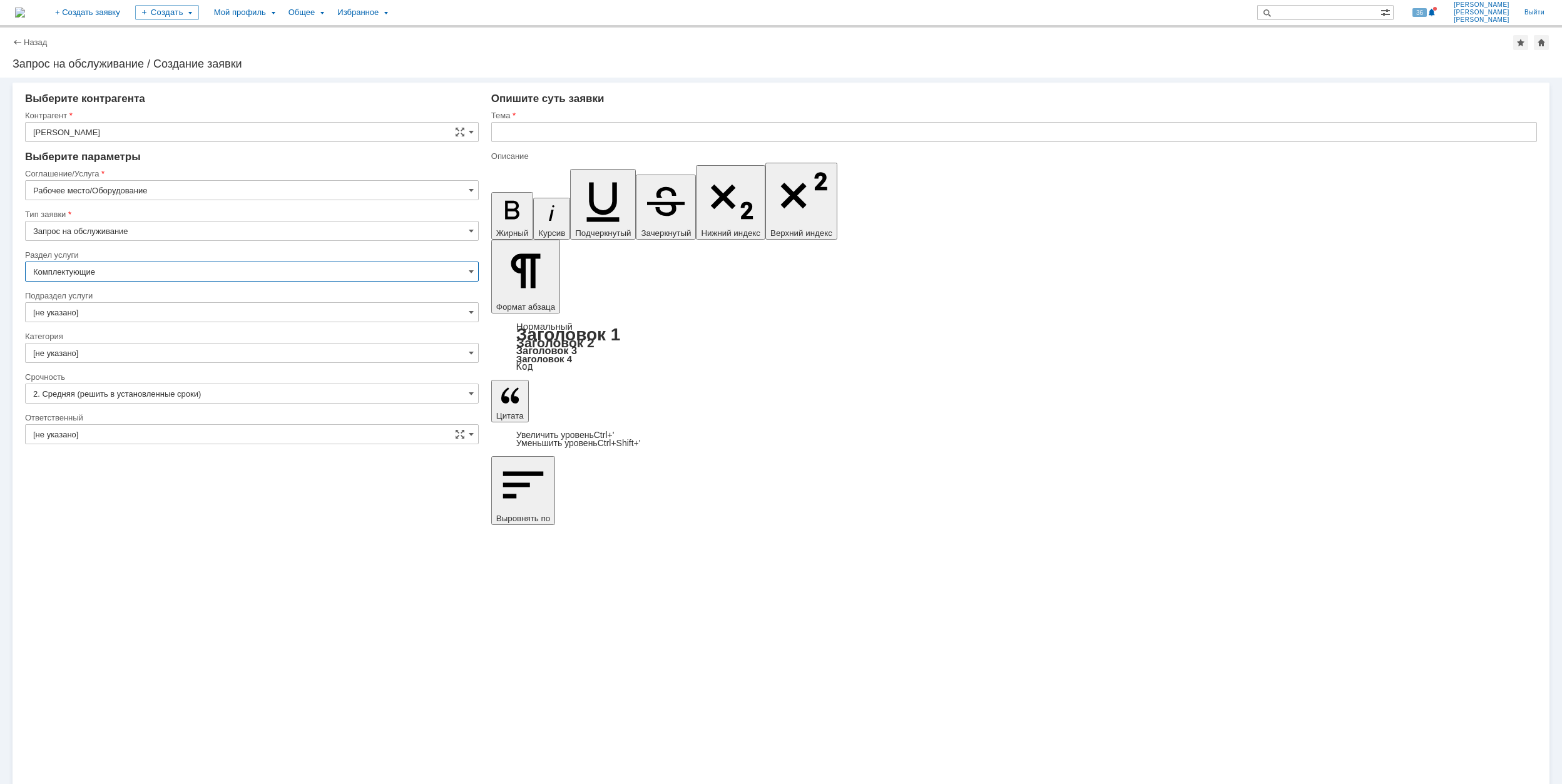
click at [126, 308] on input "[не указано]" at bounding box center [252, 312] width 454 height 20
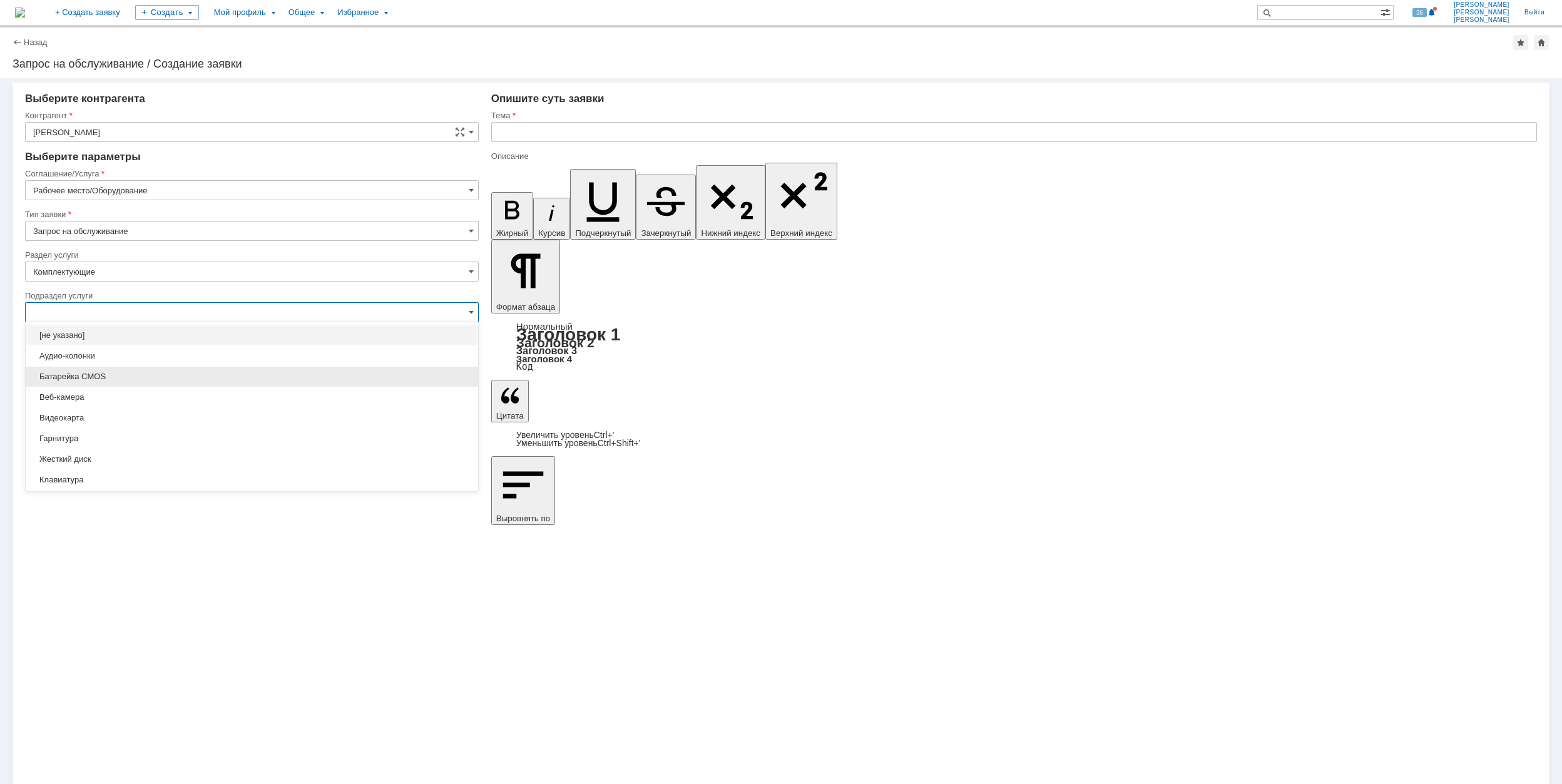
scroll to position [83, 0]
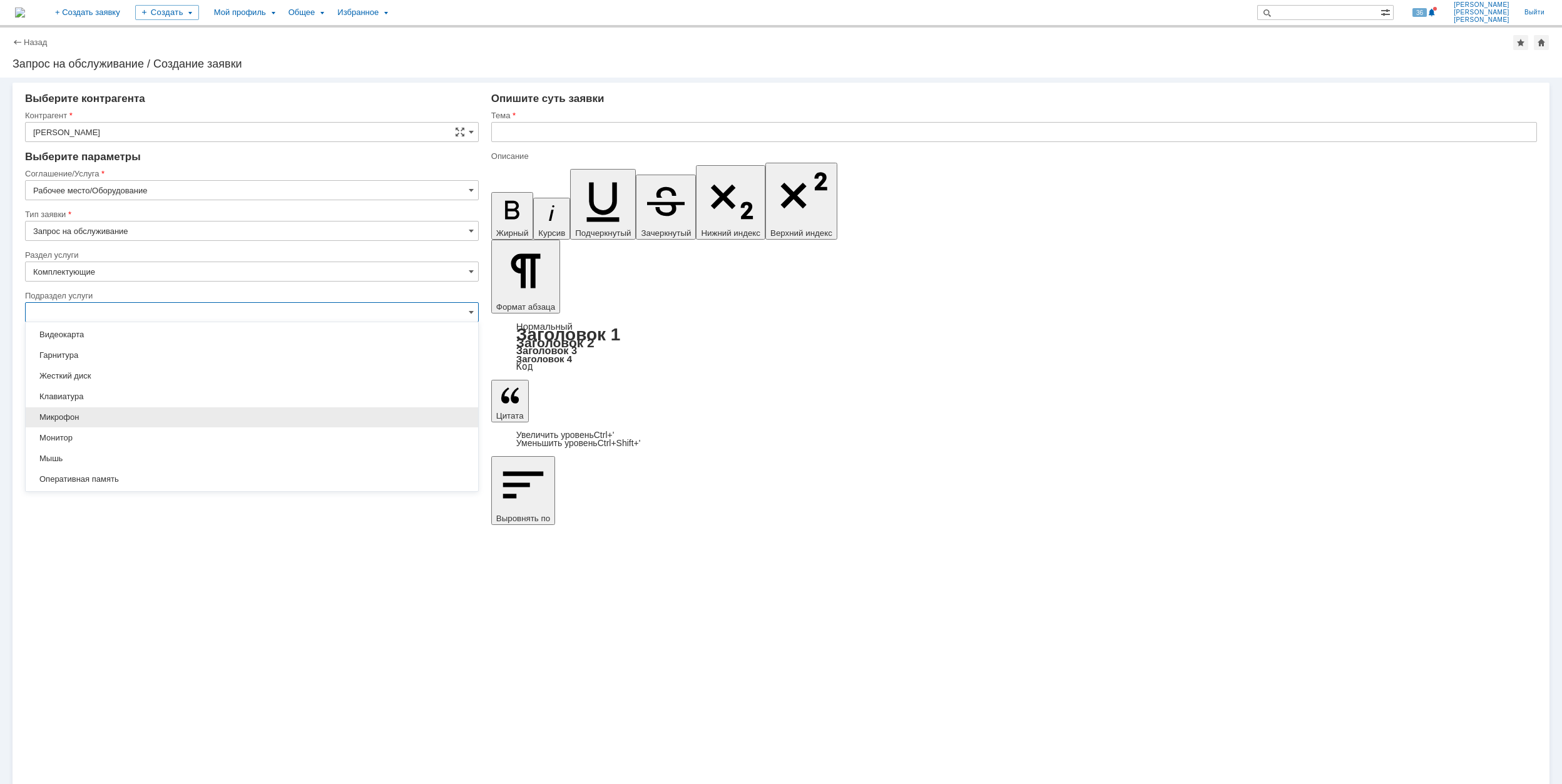
click at [98, 423] on span "Микрофон" at bounding box center [252, 418] width 438 height 10
type input "Микрофон"
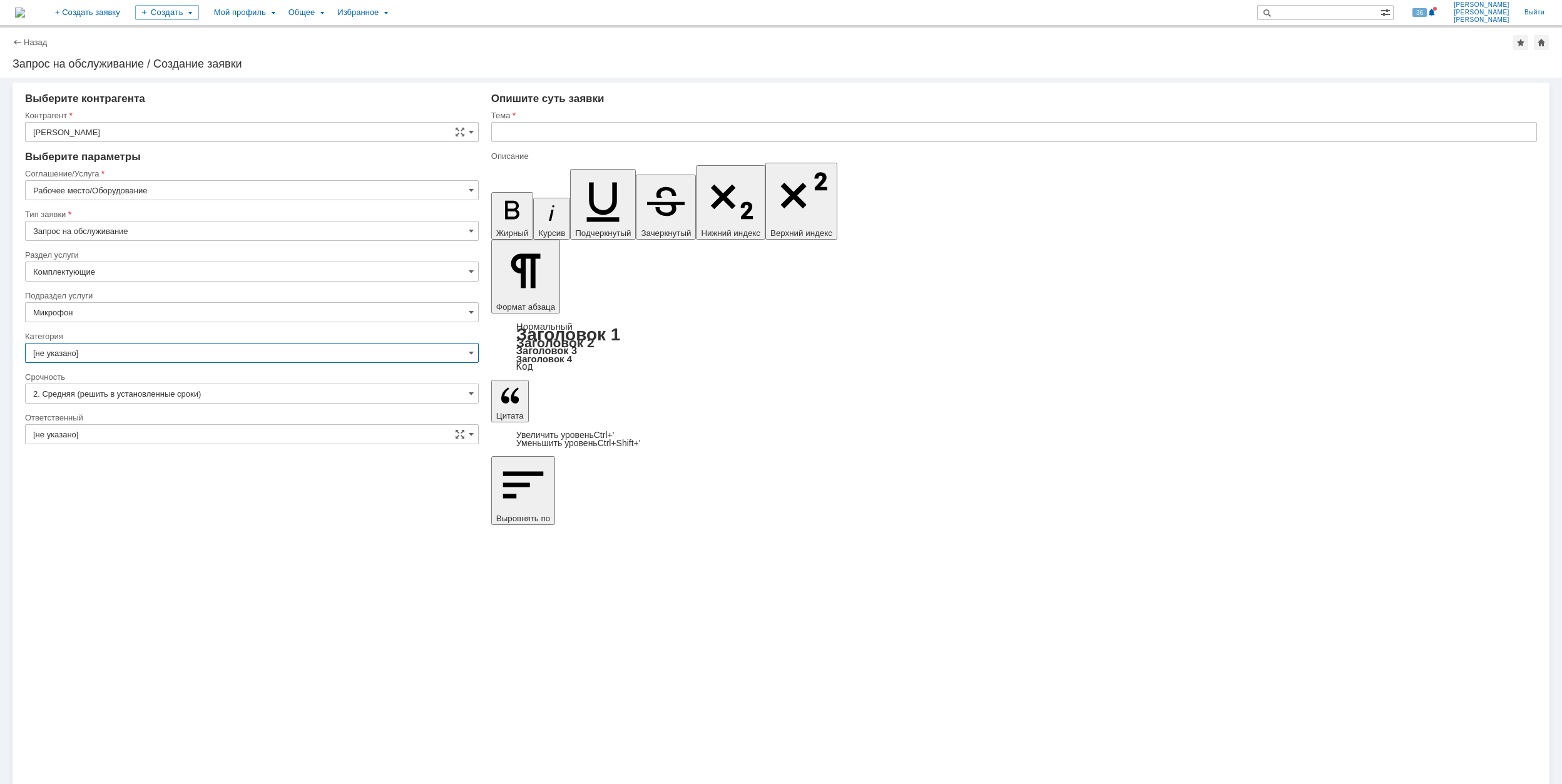
click at [113, 351] on input "[не указано]" at bounding box center [252, 353] width 454 height 20
click at [163, 424] on div "Микрофон" at bounding box center [252, 416] width 452 height 20
type input "Микрофон"
click at [164, 431] on input "[не указано]" at bounding box center [252, 435] width 454 height 20
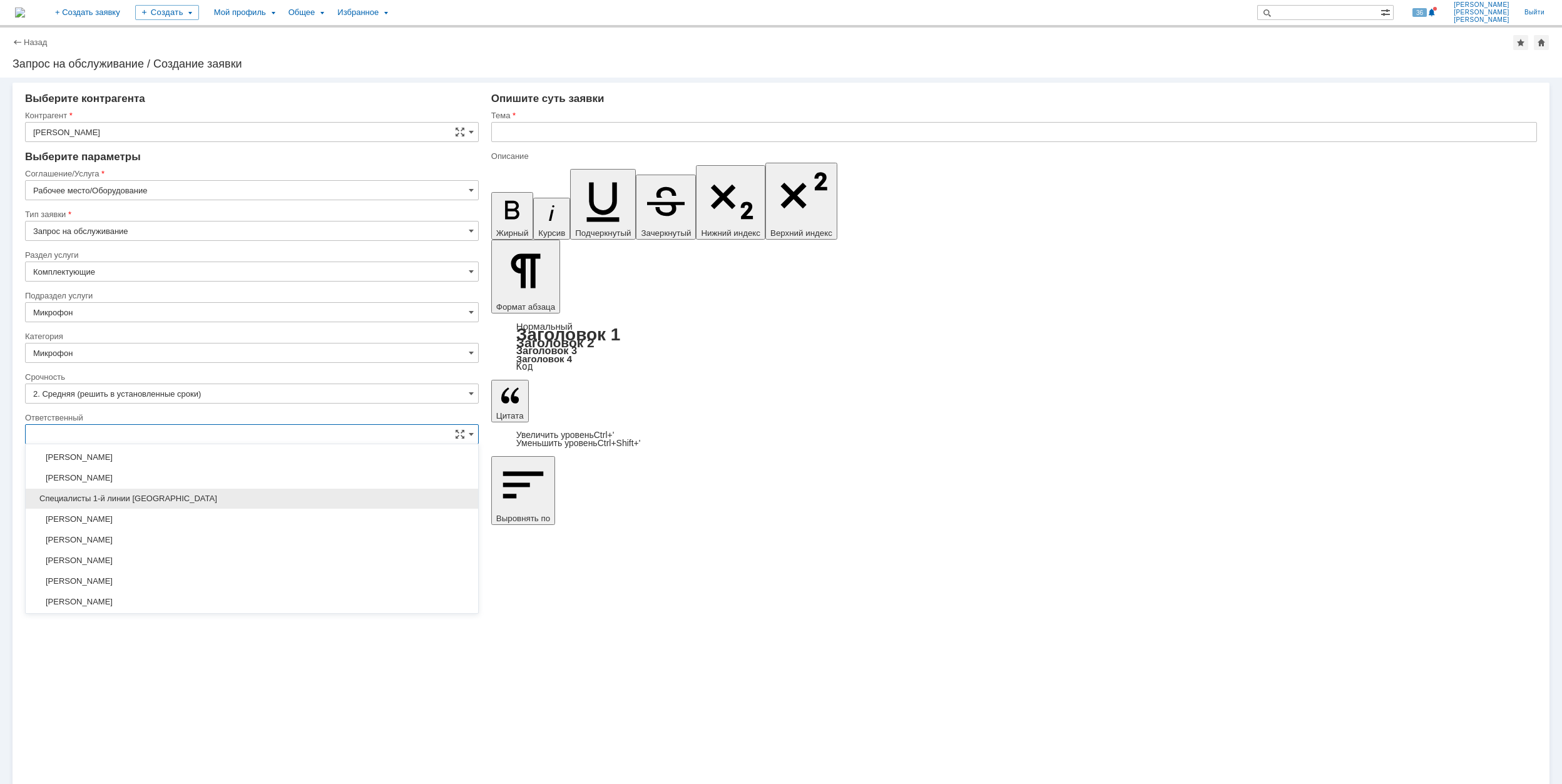
scroll to position [455, 0]
click at [201, 562] on span "[PERSON_NAME]" at bounding box center [252, 559] width 438 height 10
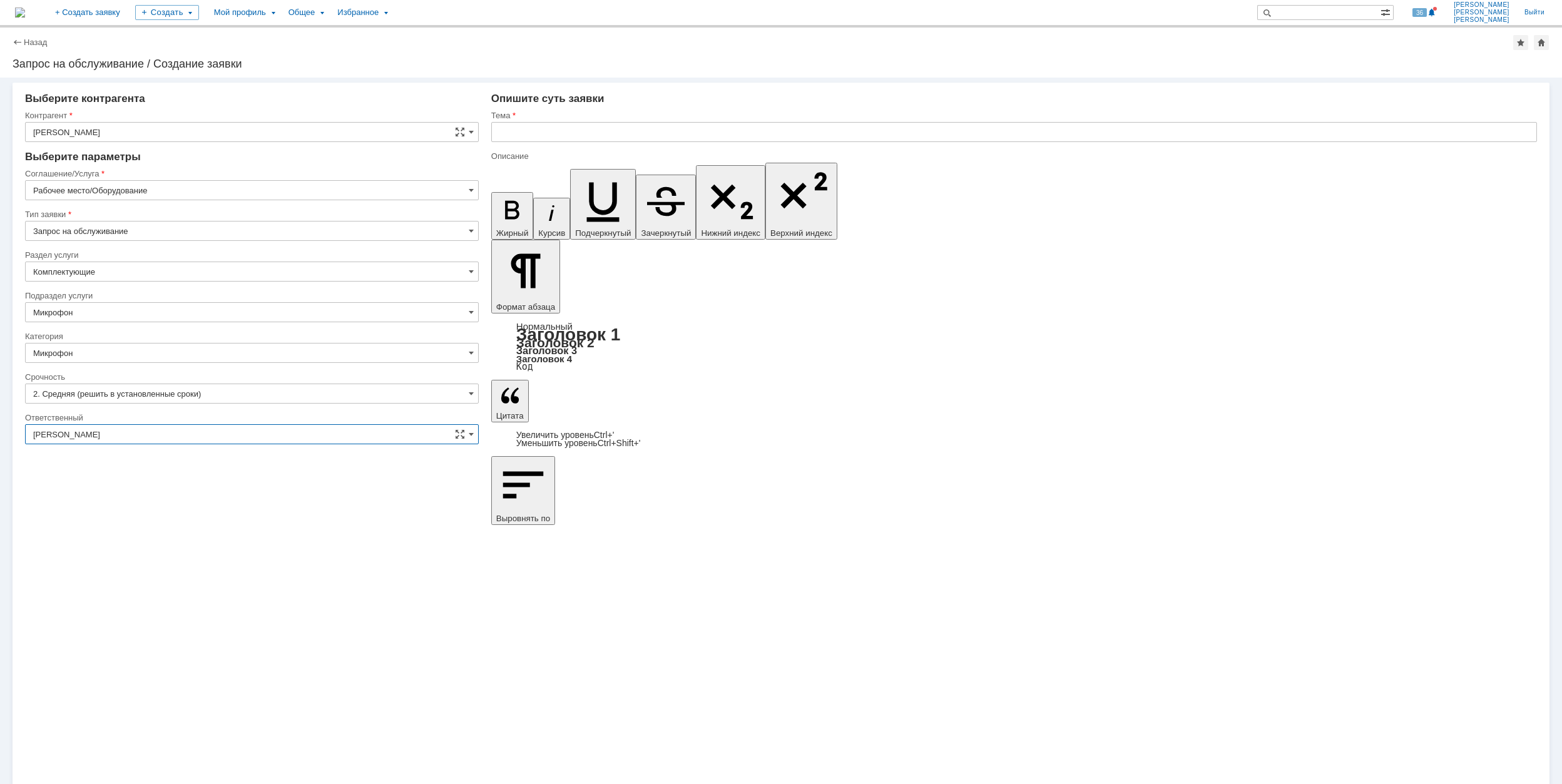
type input "[PERSON_NAME]"
click at [628, 126] on input "text" at bounding box center [1014, 132] width 1046 height 20
drag, startPoint x: 638, startPoint y: 123, endPoint x: 496, endPoint y: 131, distance: 142.2
click at [496, 131] on input "Не работает микрофон" at bounding box center [1014, 132] width 1046 height 20
type input "Не работает микрофон"
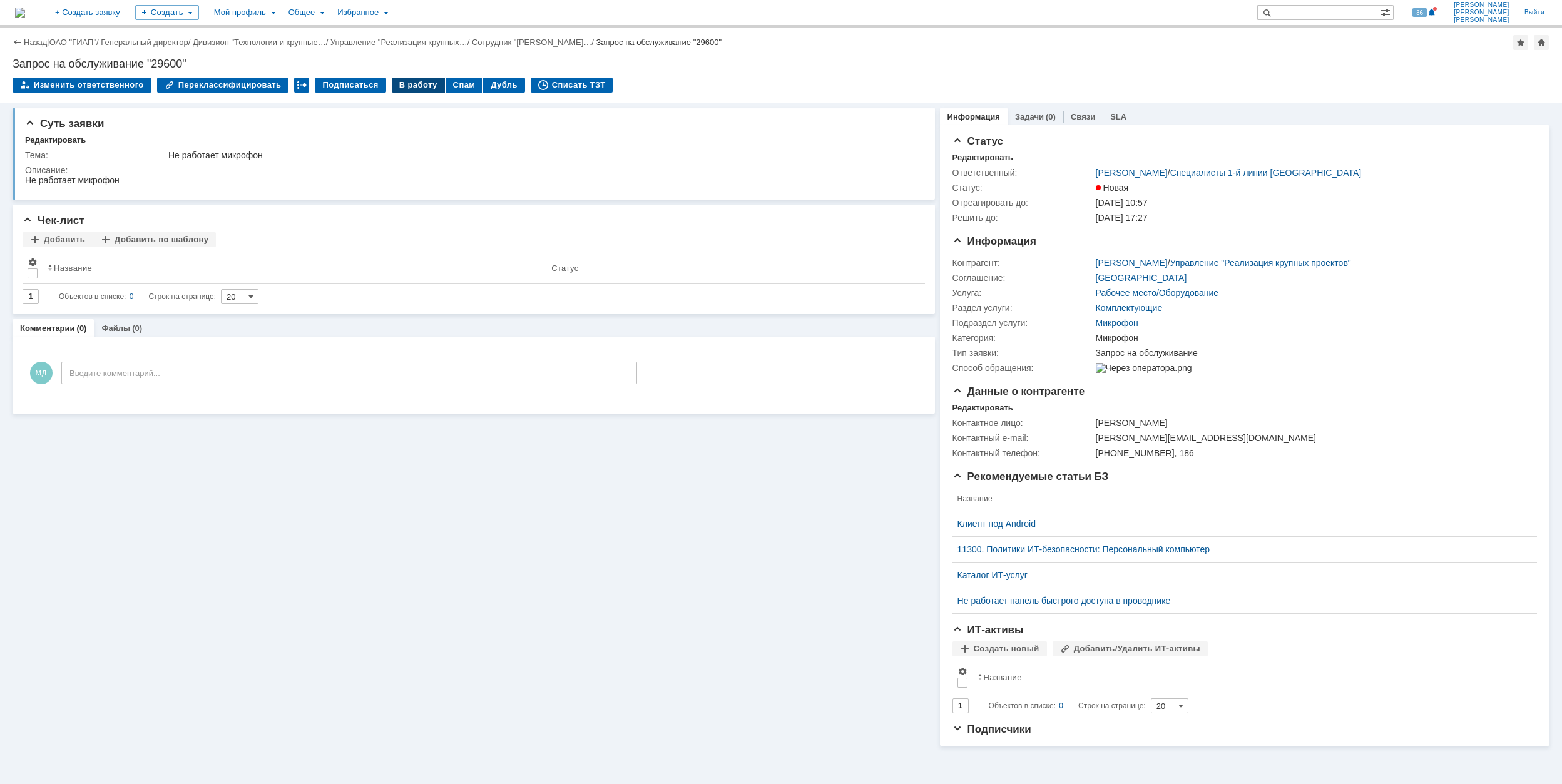
click at [403, 86] on div "В работу" at bounding box center [418, 85] width 53 height 15
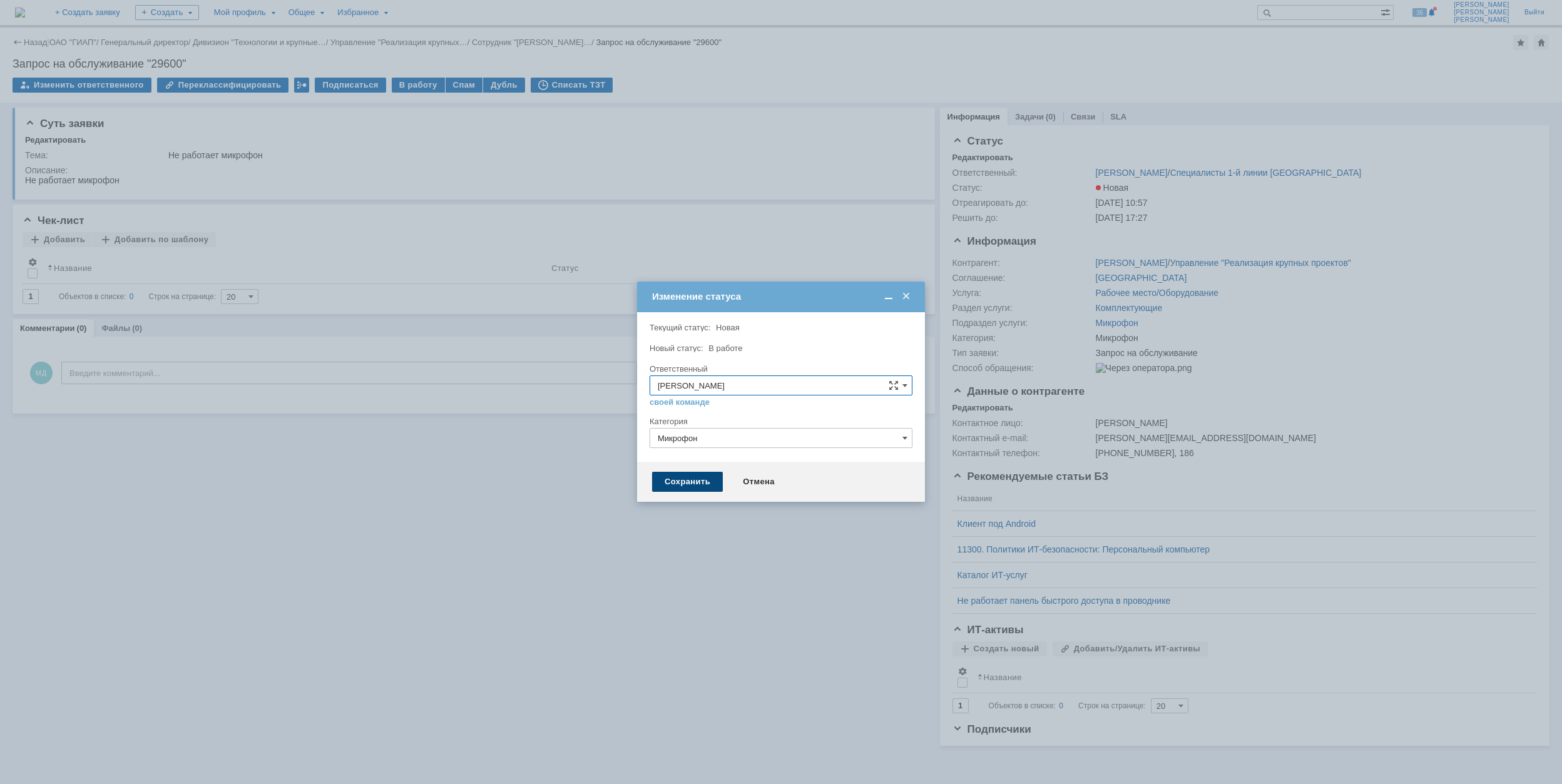
click at [703, 483] on div "Сохранить" at bounding box center [688, 482] width 71 height 20
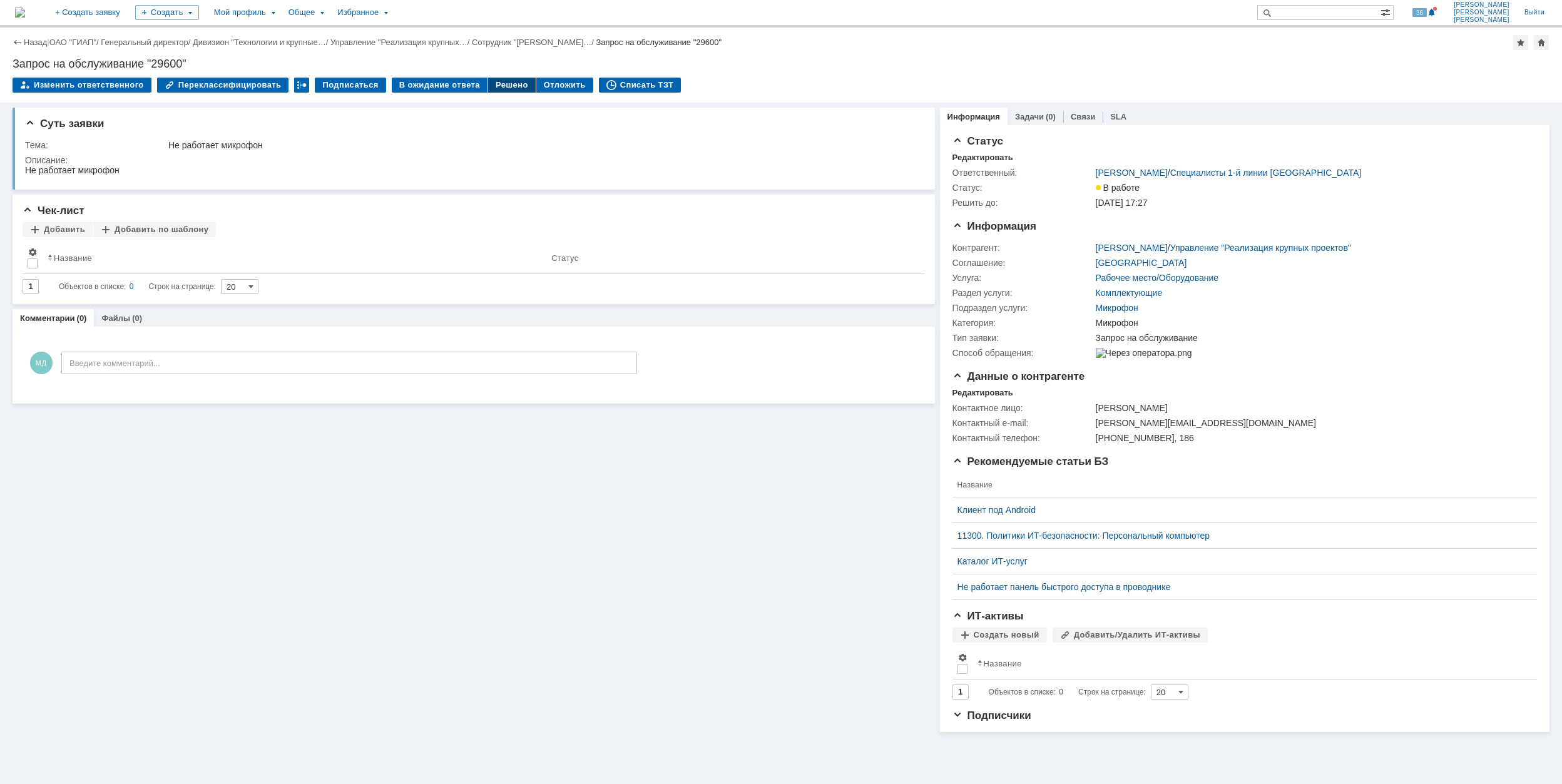
click at [488, 85] on div "Решено" at bounding box center [512, 85] width 47 height 15
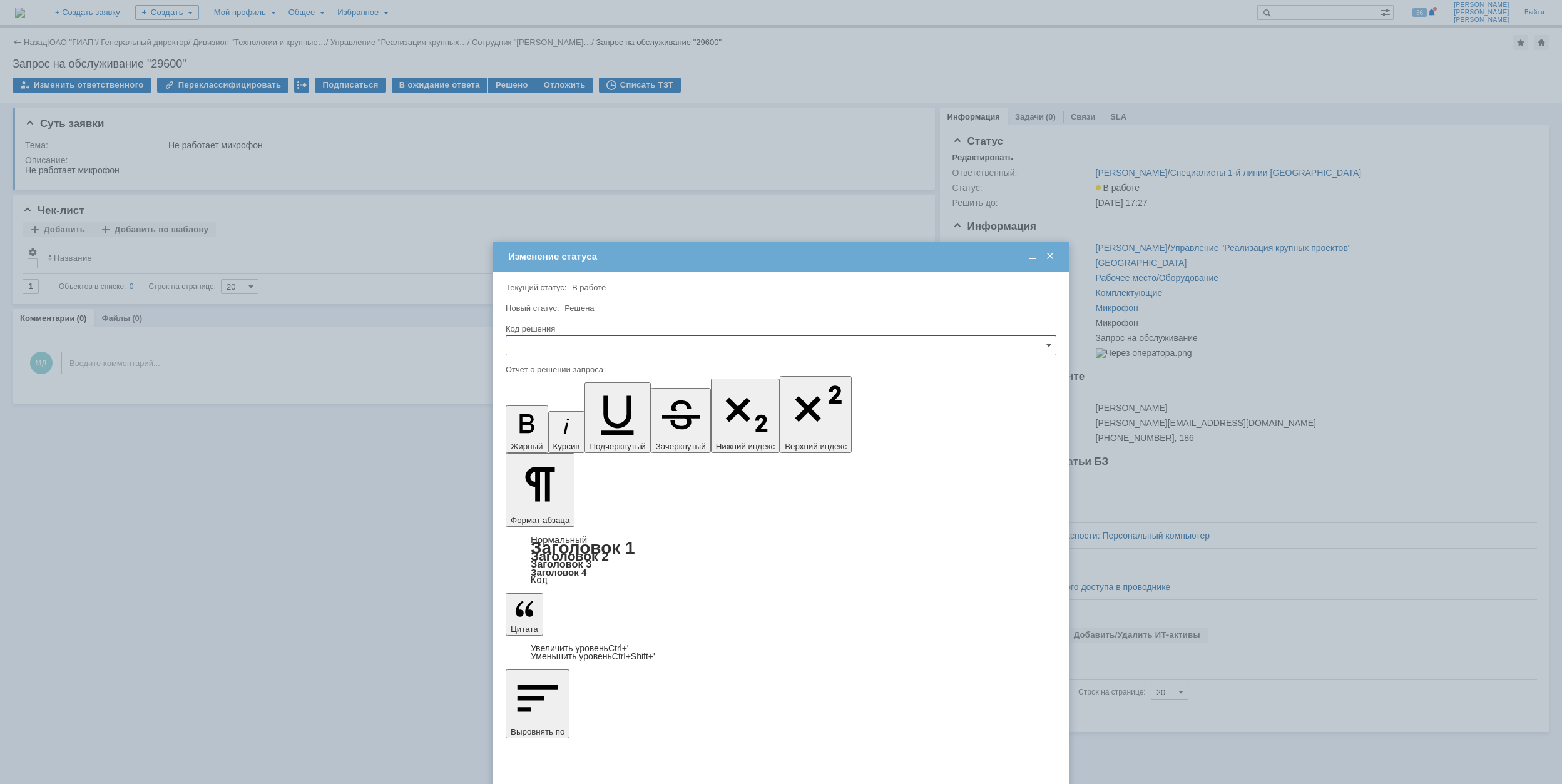
click at [607, 346] on input "text" at bounding box center [781, 346] width 551 height 20
drag, startPoint x: 574, startPoint y: 433, endPoint x: 56, endPoint y: 91, distance: 620.7
click at [574, 433] on span "Решено" at bounding box center [781, 431] width 534 height 10
type input "Решено"
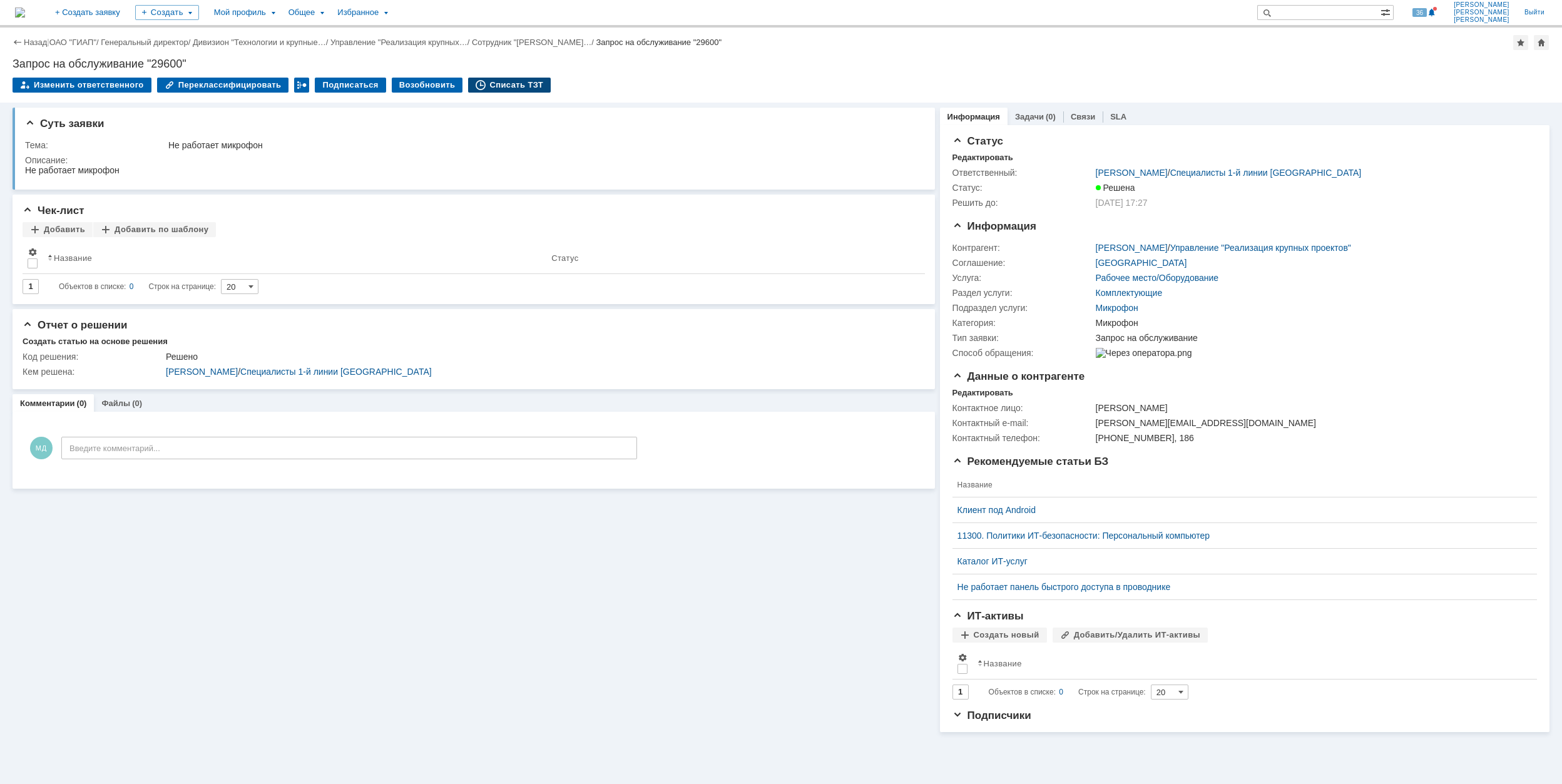
click at [502, 88] on div "Списать ТЗТ" at bounding box center [509, 85] width 83 height 15
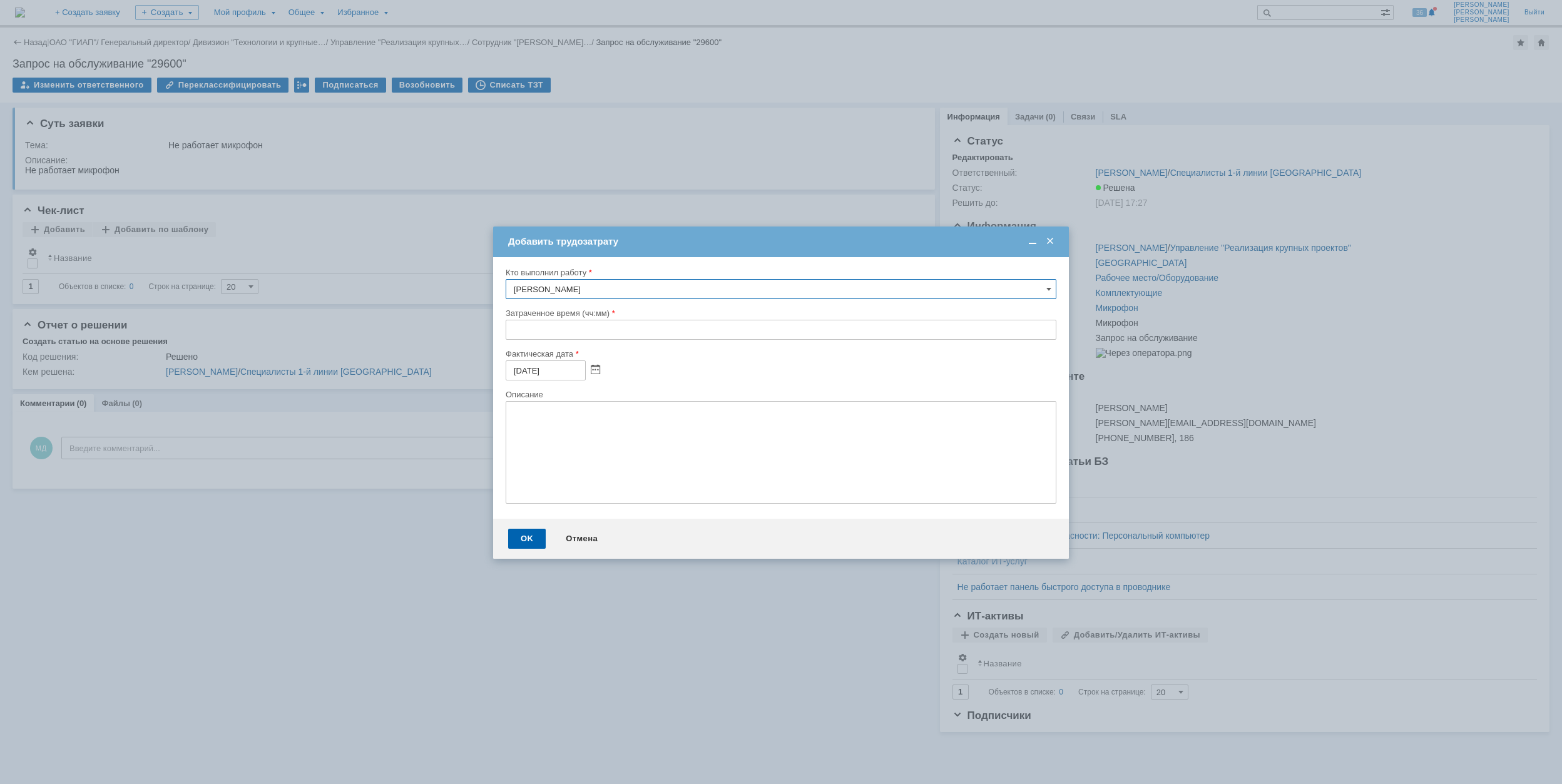
click at [507, 331] on input "text" at bounding box center [781, 330] width 551 height 20
type input "00:30"
click at [526, 531] on div "OK" at bounding box center [527, 539] width 38 height 20
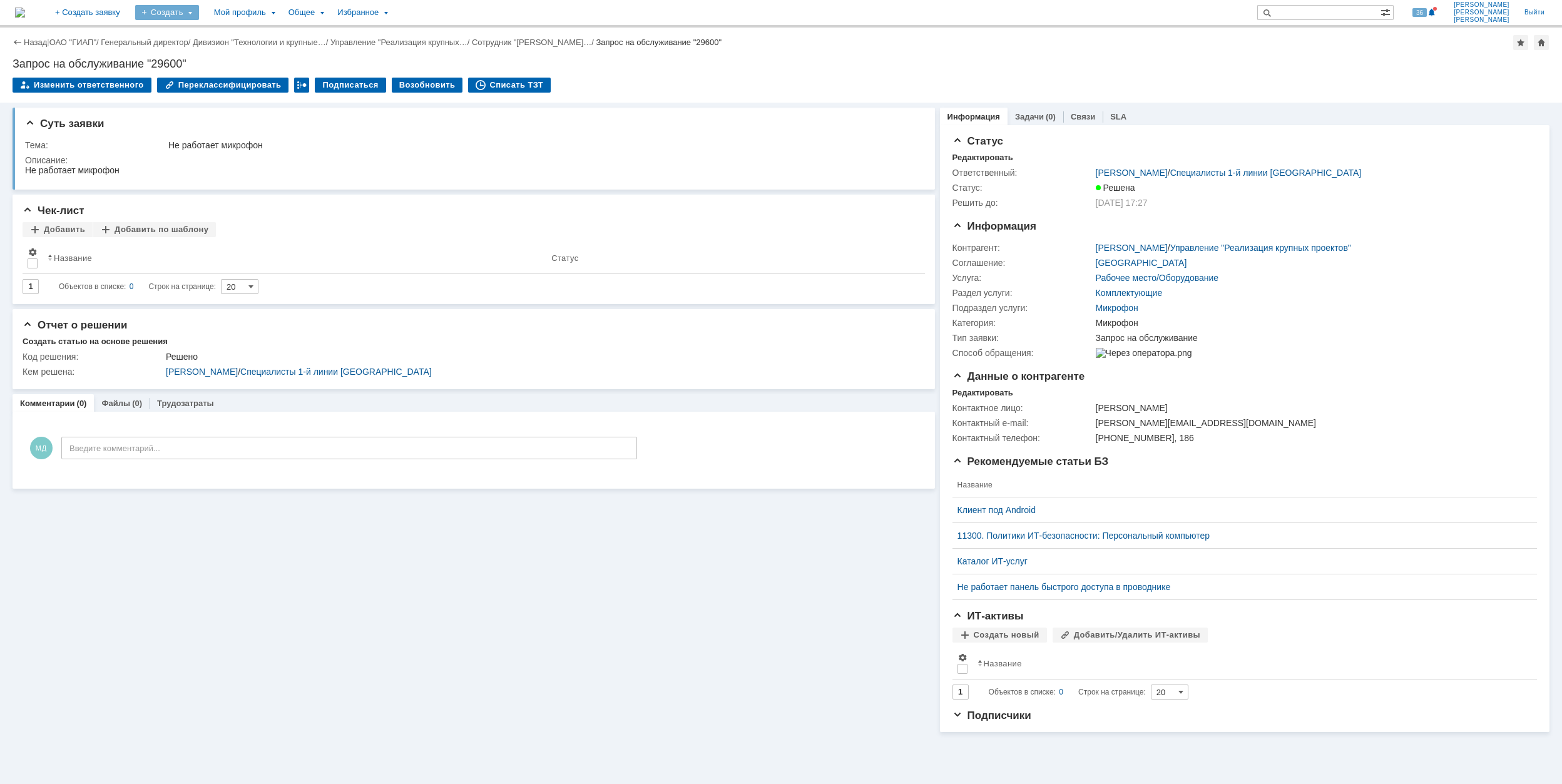
click at [199, 11] on div "Создать" at bounding box center [167, 13] width 64 height 15
click at [233, 79] on link "Заявка" at bounding box center [185, 78] width 95 height 15
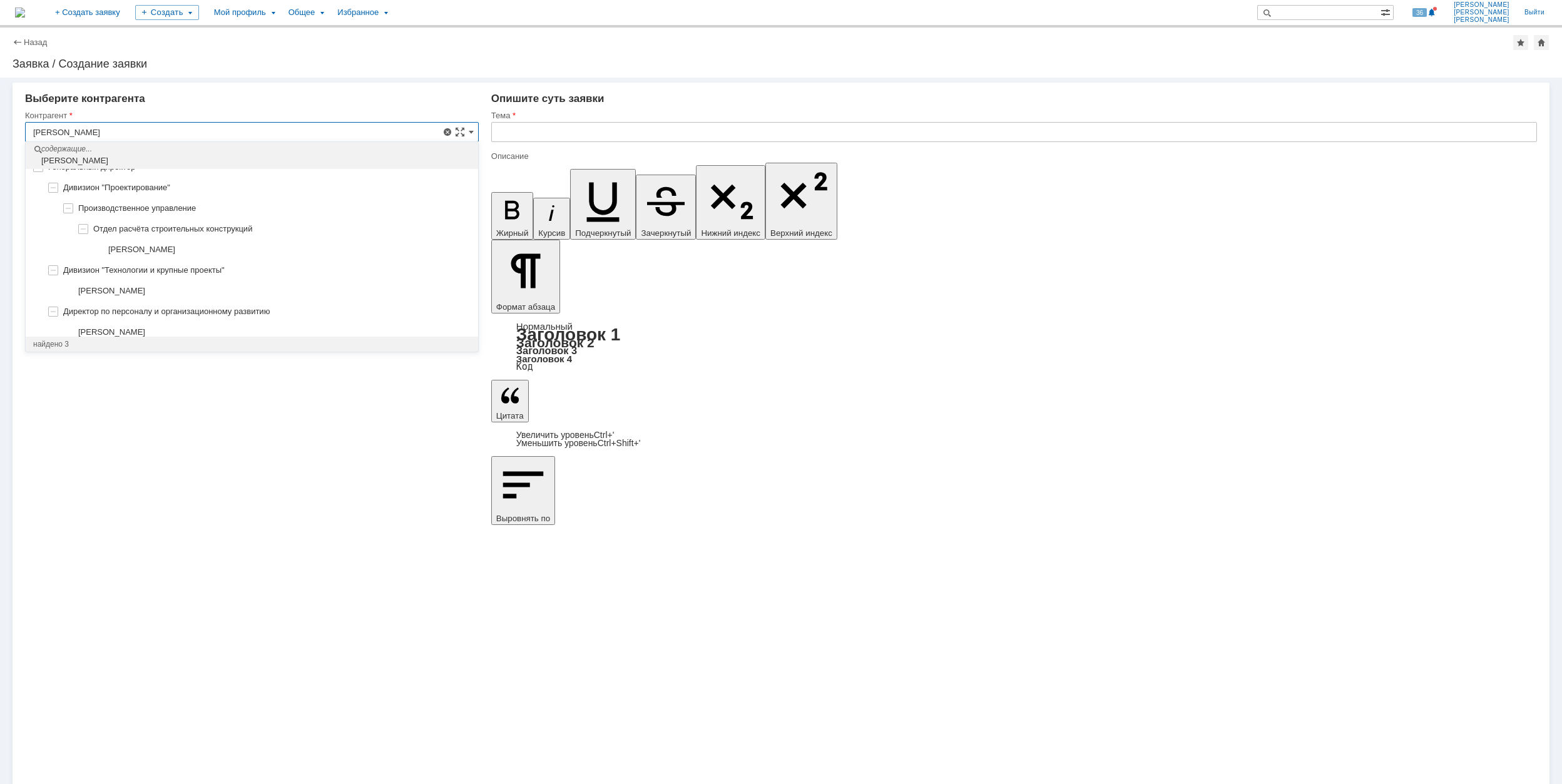
scroll to position [39, 0]
click at [145, 293] on span "[PERSON_NAME]" at bounding box center [112, 289] width 67 height 9
type input "[PERSON_NAME]"
type input "[GEOGRAPHIC_DATA]"
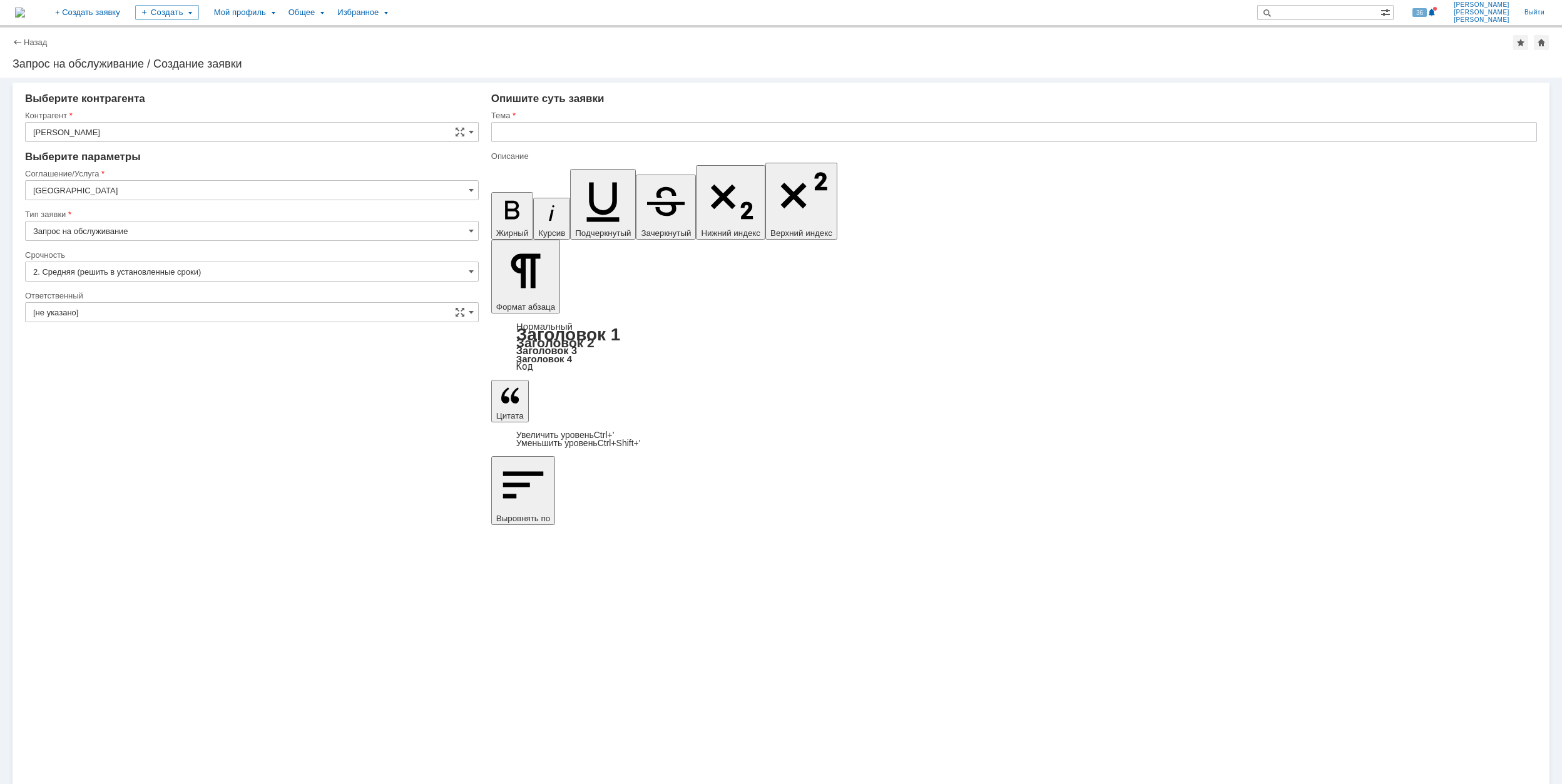
scroll to position [0, 0]
click at [146, 233] on input "Запрос на обслуживание" at bounding box center [252, 231] width 454 height 20
click at [156, 196] on input "[GEOGRAPHIC_DATA]" at bounding box center [252, 190] width 454 height 20
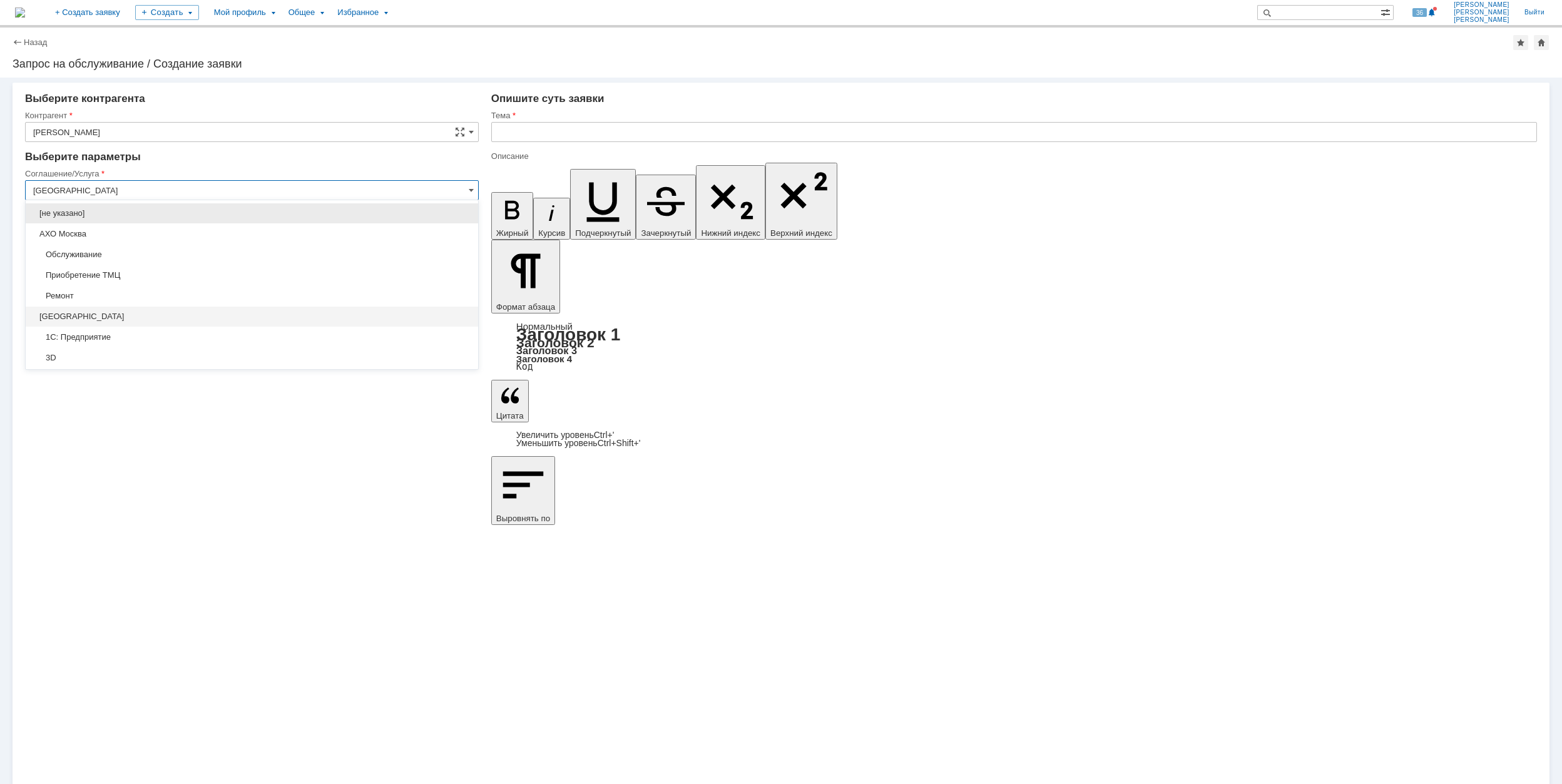
type input "Запрос на обслуживание"
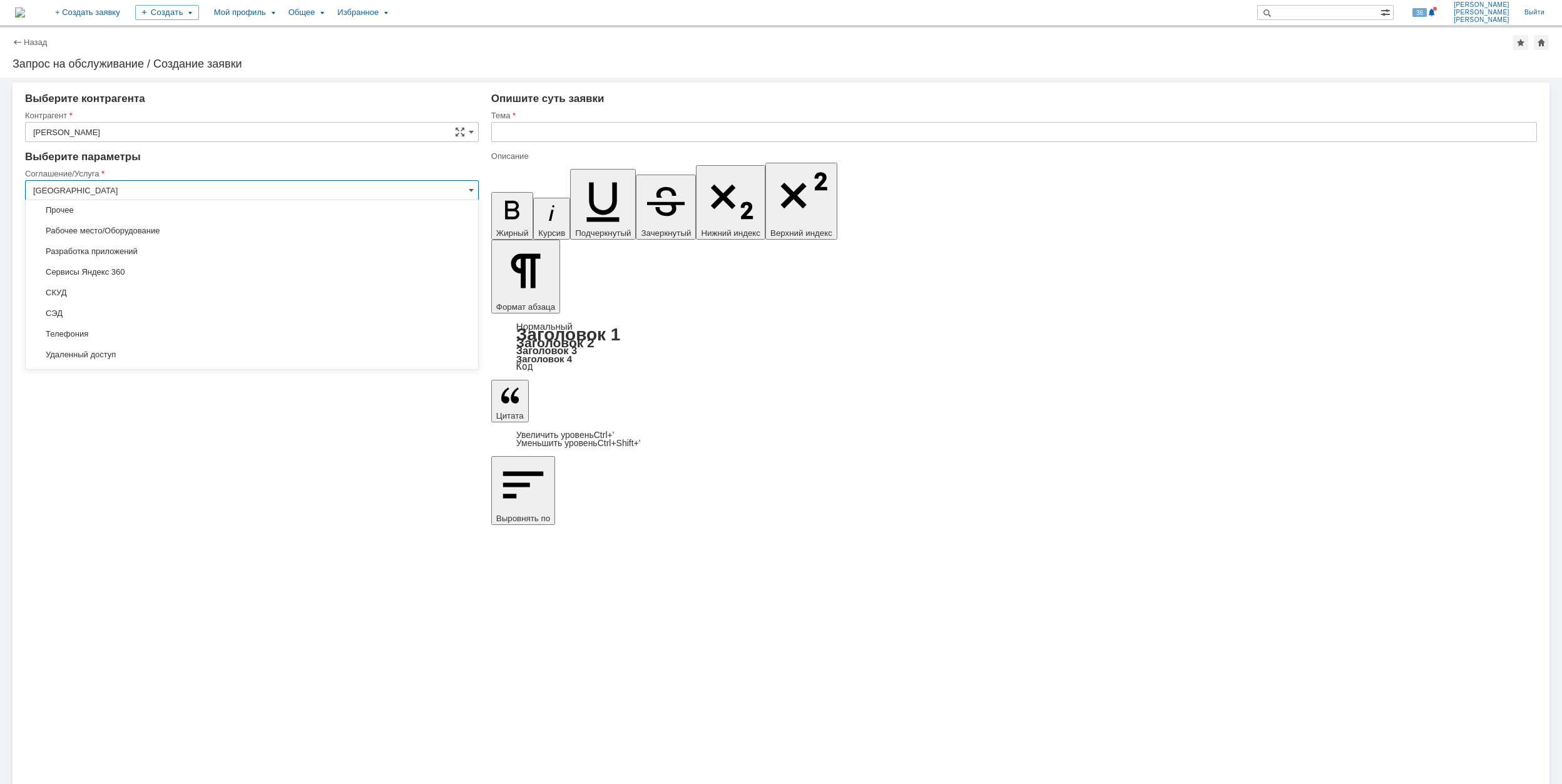
scroll to position [372, 0]
click at [213, 338] on span "Хранение электронной информации" at bounding box center [252, 337] width 438 height 10
type input "Хранение электронной информации"
click at [136, 266] on input "[не указано]" at bounding box center [252, 272] width 454 height 20
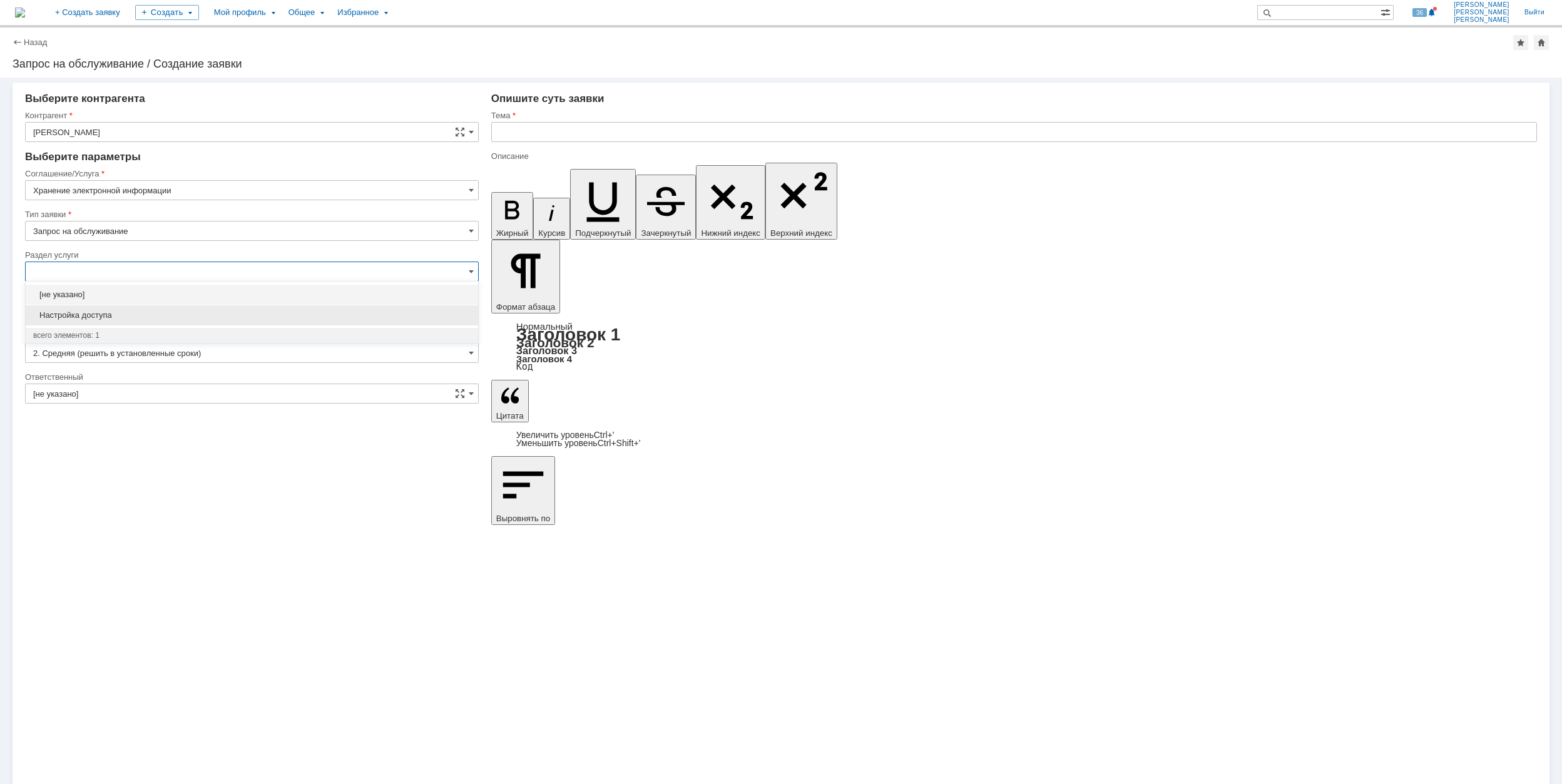
click at [184, 306] on div "Настройка доступа" at bounding box center [252, 315] width 452 height 20
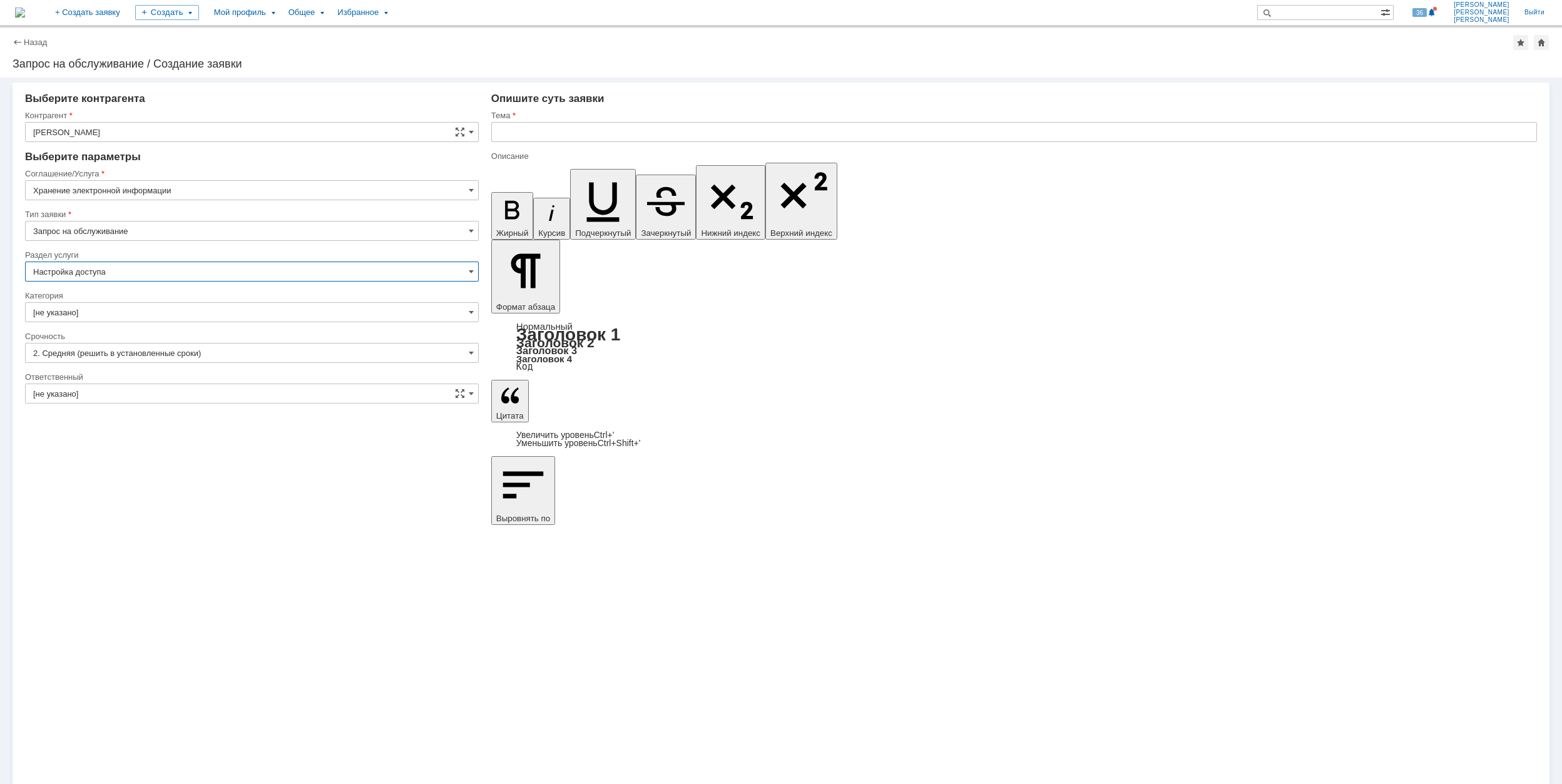
type input "Настройка доступа"
click at [138, 307] on input "[не указано]" at bounding box center [252, 312] width 454 height 20
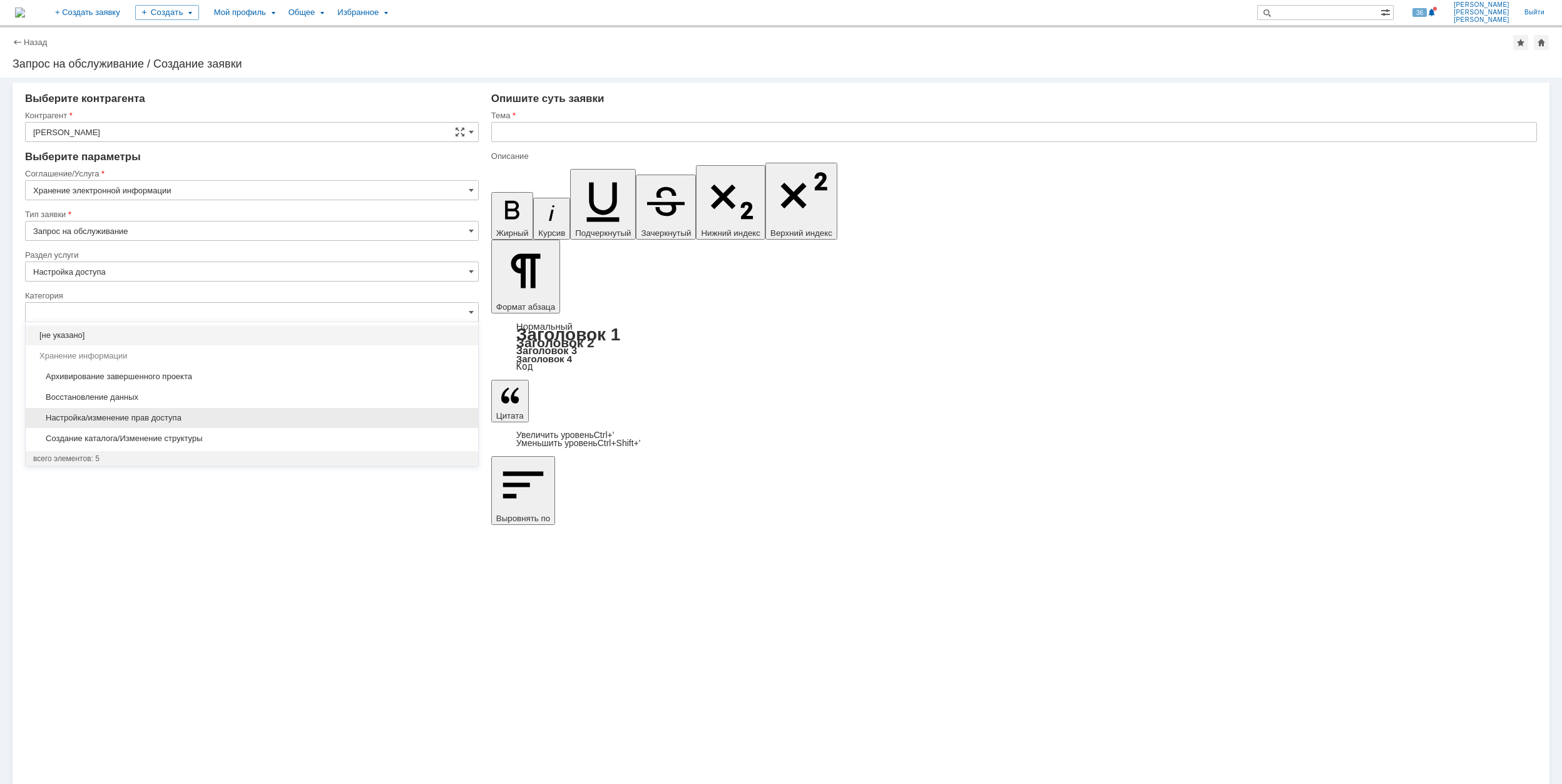
click at [224, 418] on span "Настройка/изменение прав доступа" at bounding box center [252, 418] width 438 height 10
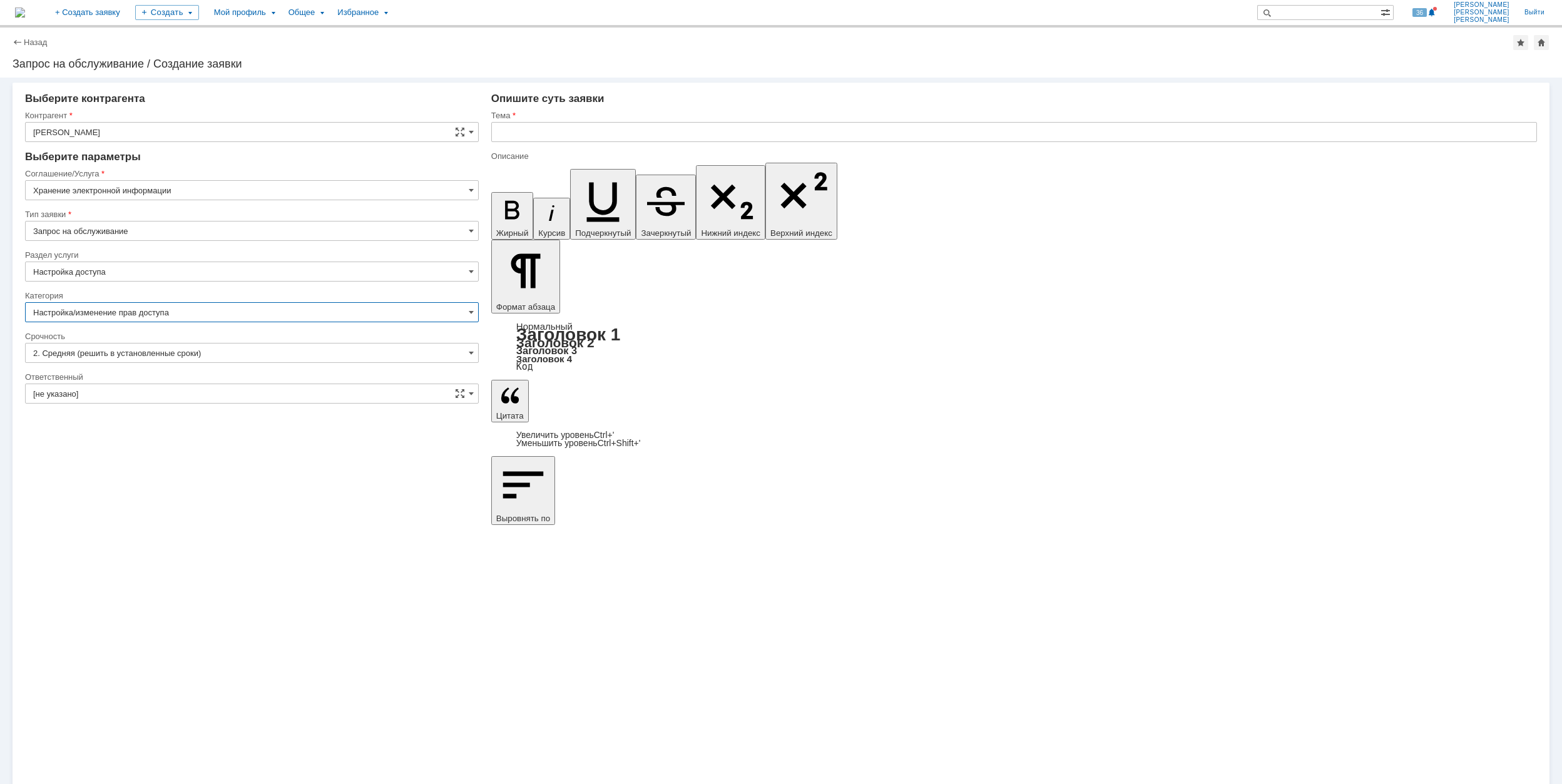
type input "Настройка/изменение прав доступа"
click at [187, 399] on input "[не указано]" at bounding box center [252, 394] width 454 height 20
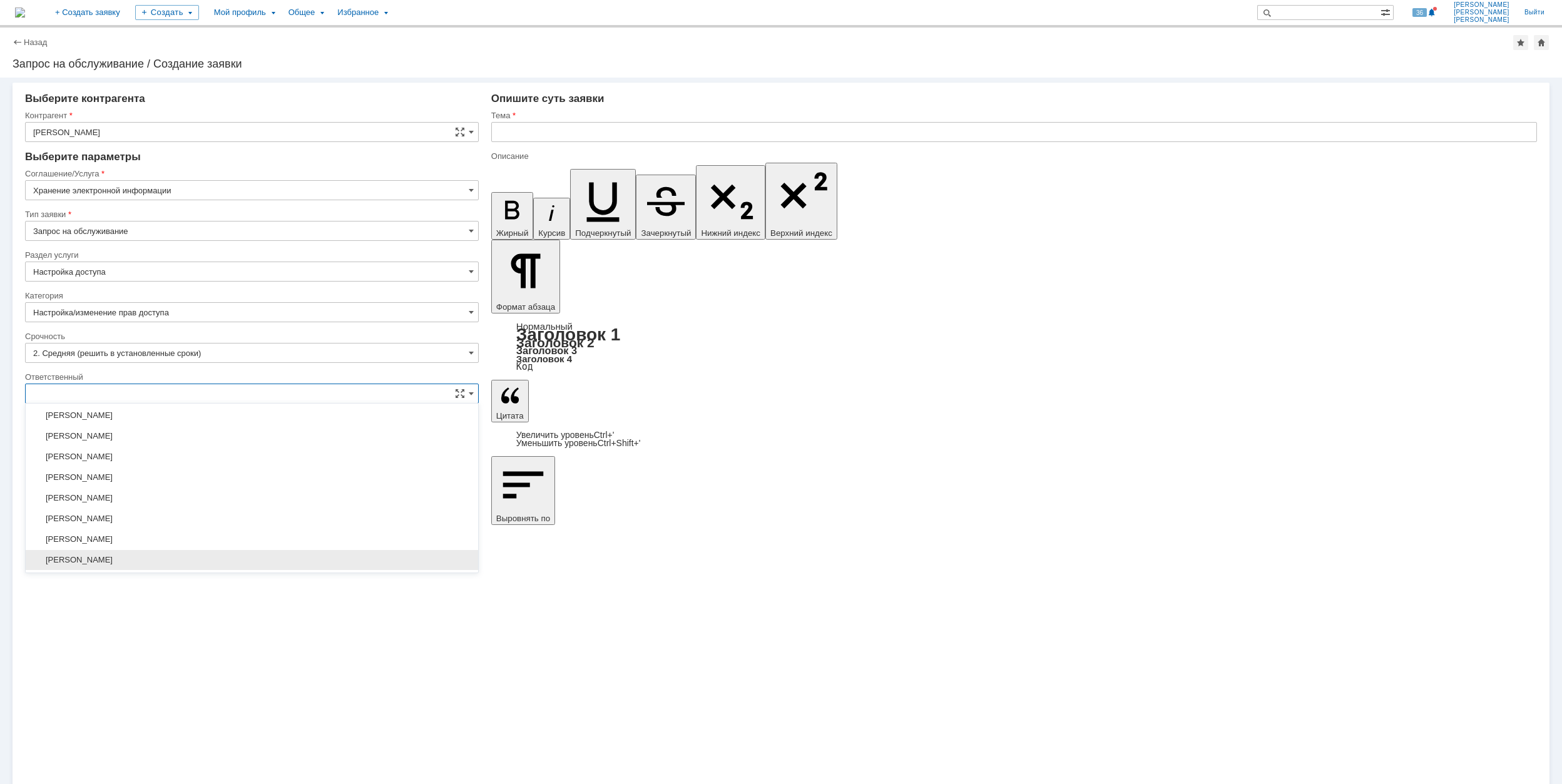
scroll to position [539, 0]
click at [220, 438] on span "[PERSON_NAME]" at bounding box center [252, 436] width 438 height 10
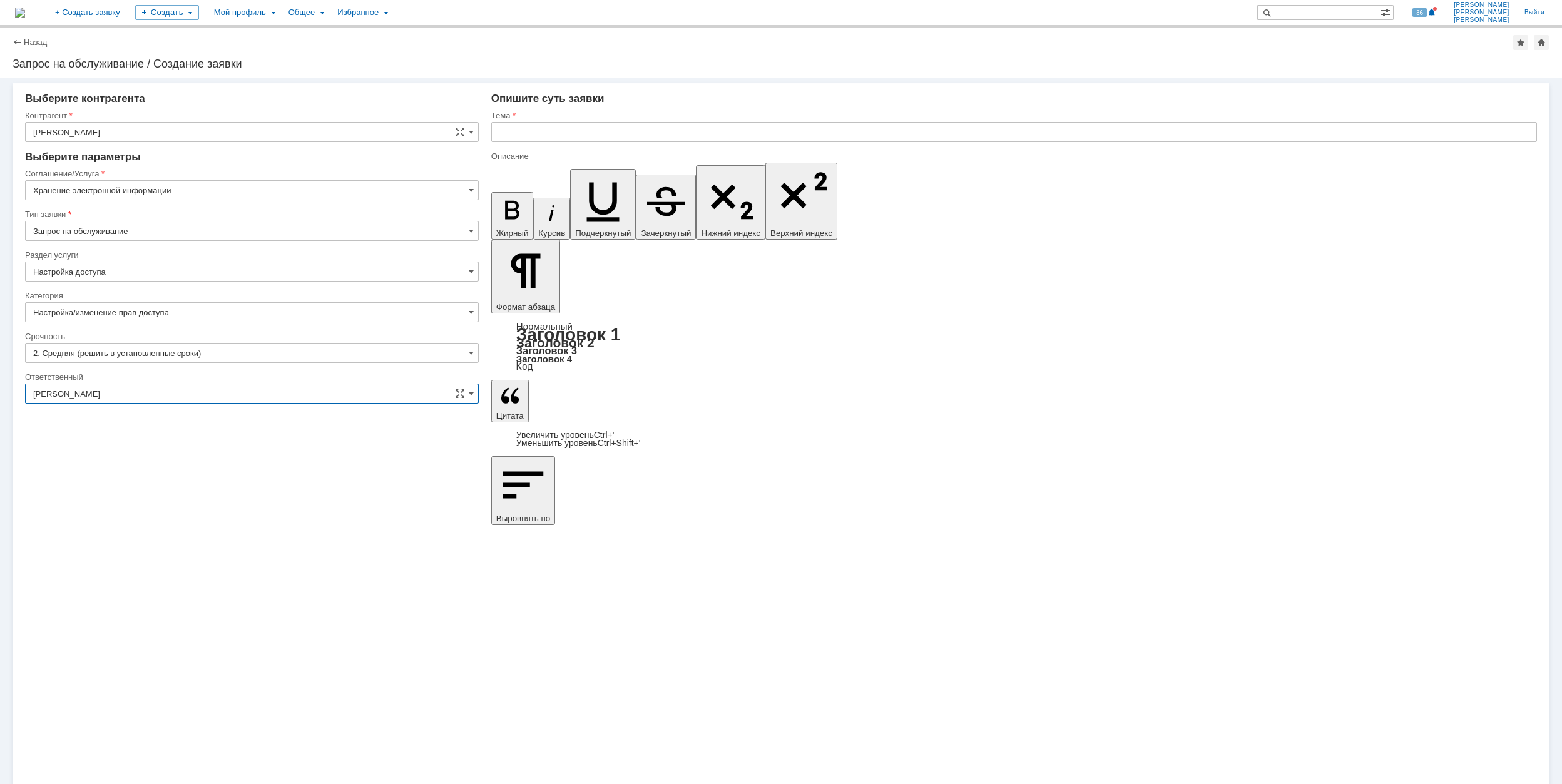
type input "[PERSON_NAME]"
click at [772, 126] on input "text" at bounding box center [1014, 132] width 1046 height 20
type input "\\RUMOFSV0001\Home Folders$\ashevche\[PERSON_NAME]\"
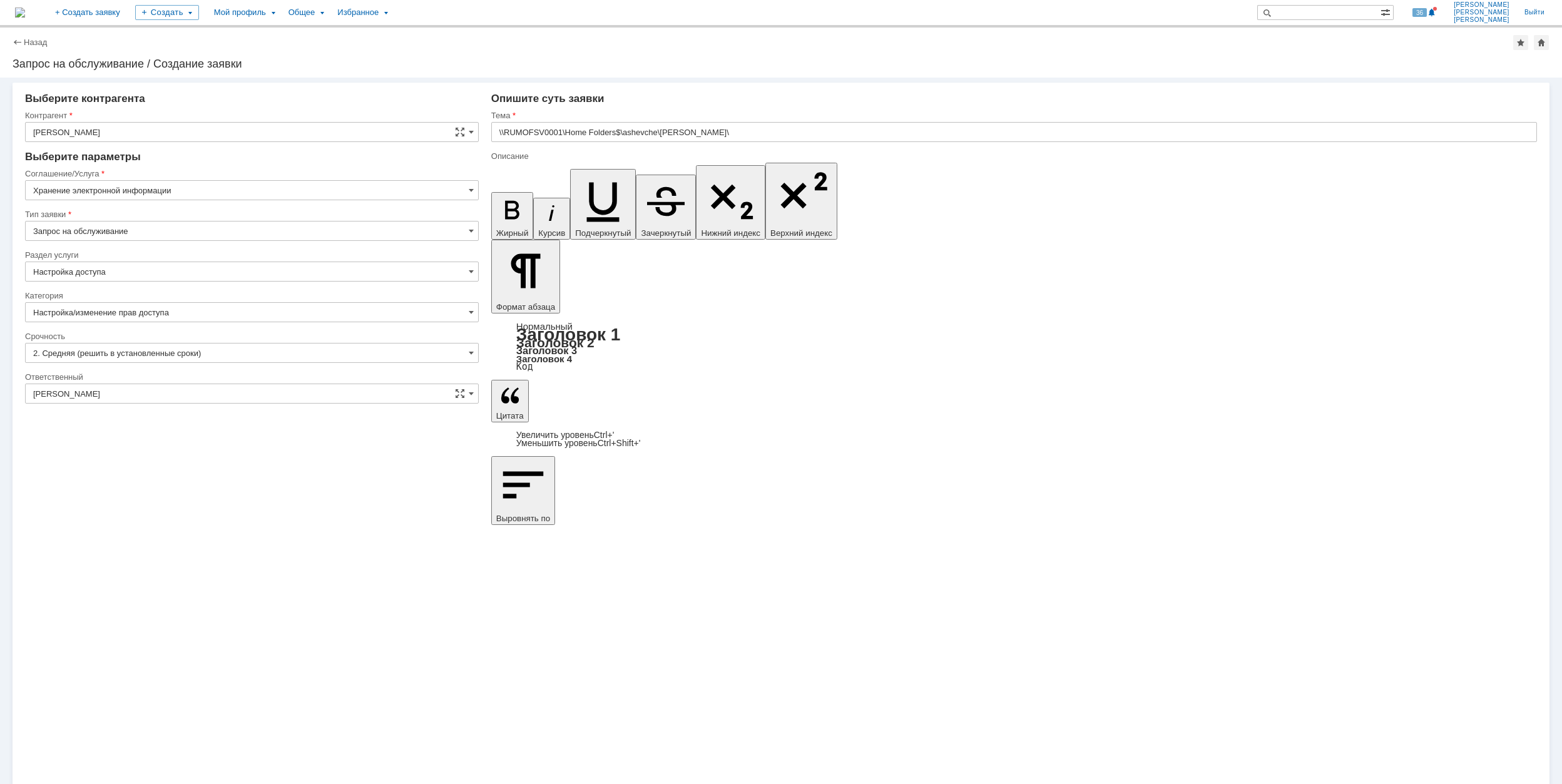
scroll to position [391, 0]
drag, startPoint x: 1084, startPoint y: 5634, endPoint x: 893, endPoint y: 5604, distance: 193.3
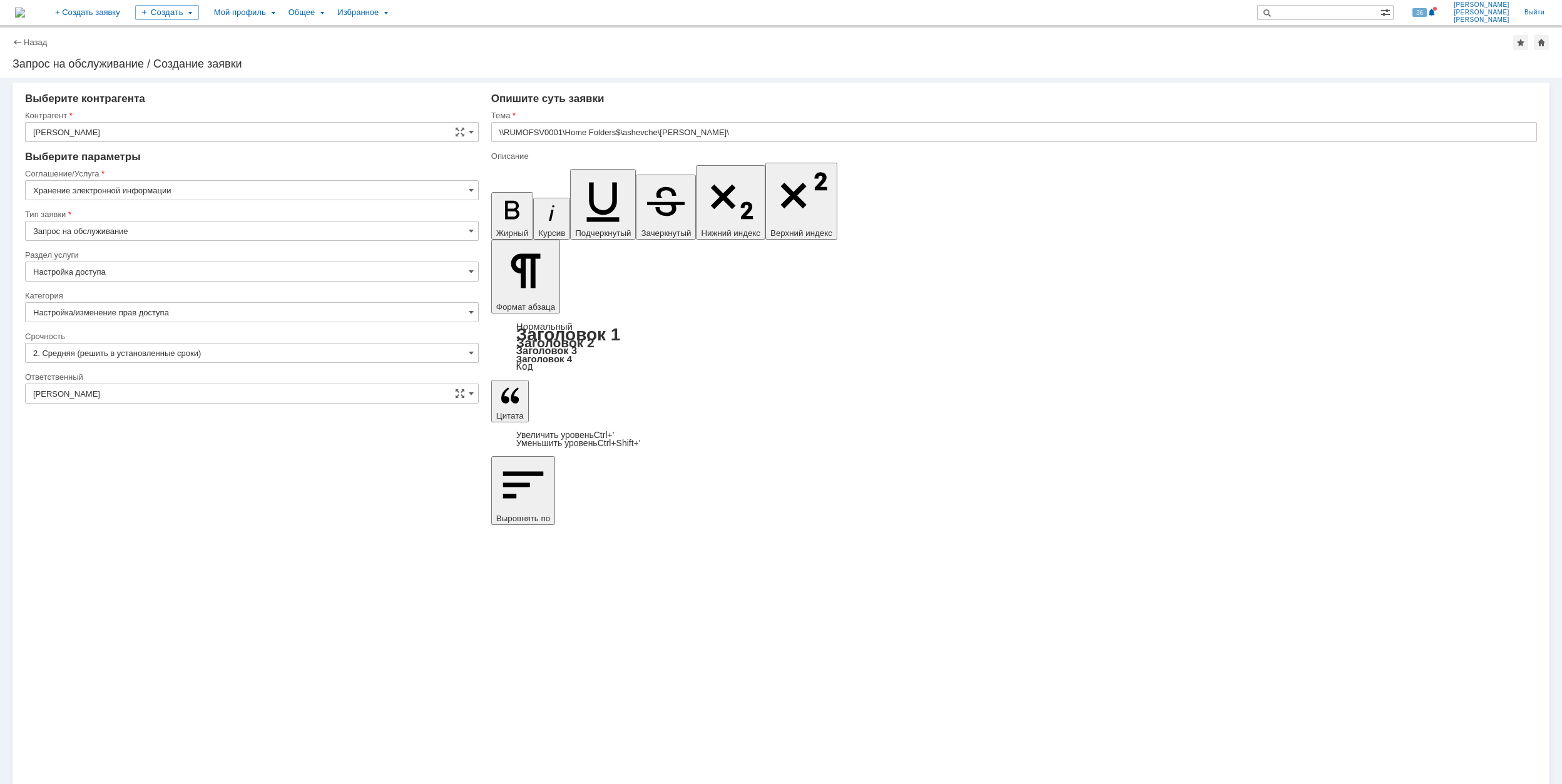
scroll to position [0, 0]
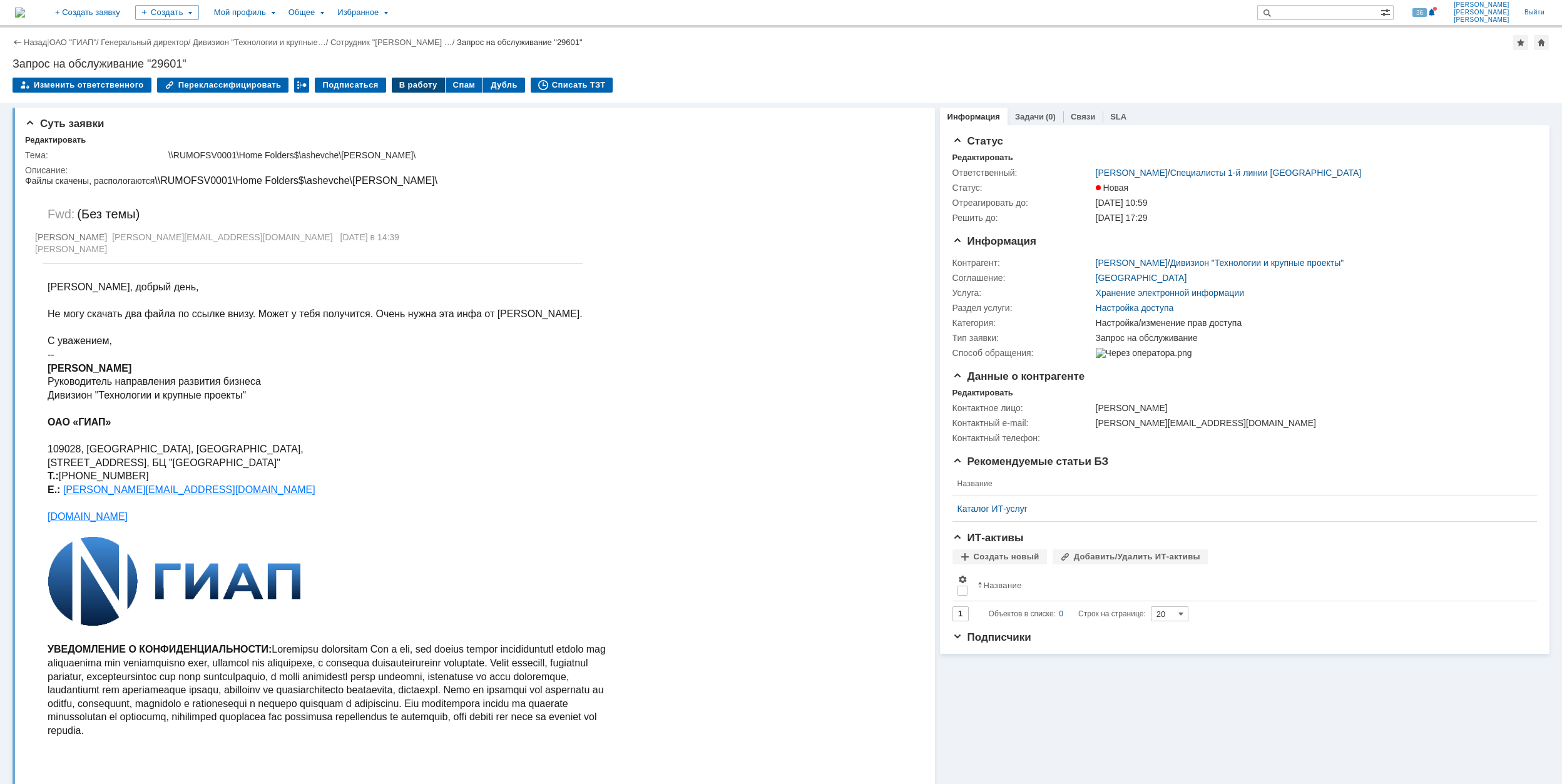
click at [399, 88] on div "В работу" at bounding box center [418, 85] width 53 height 15
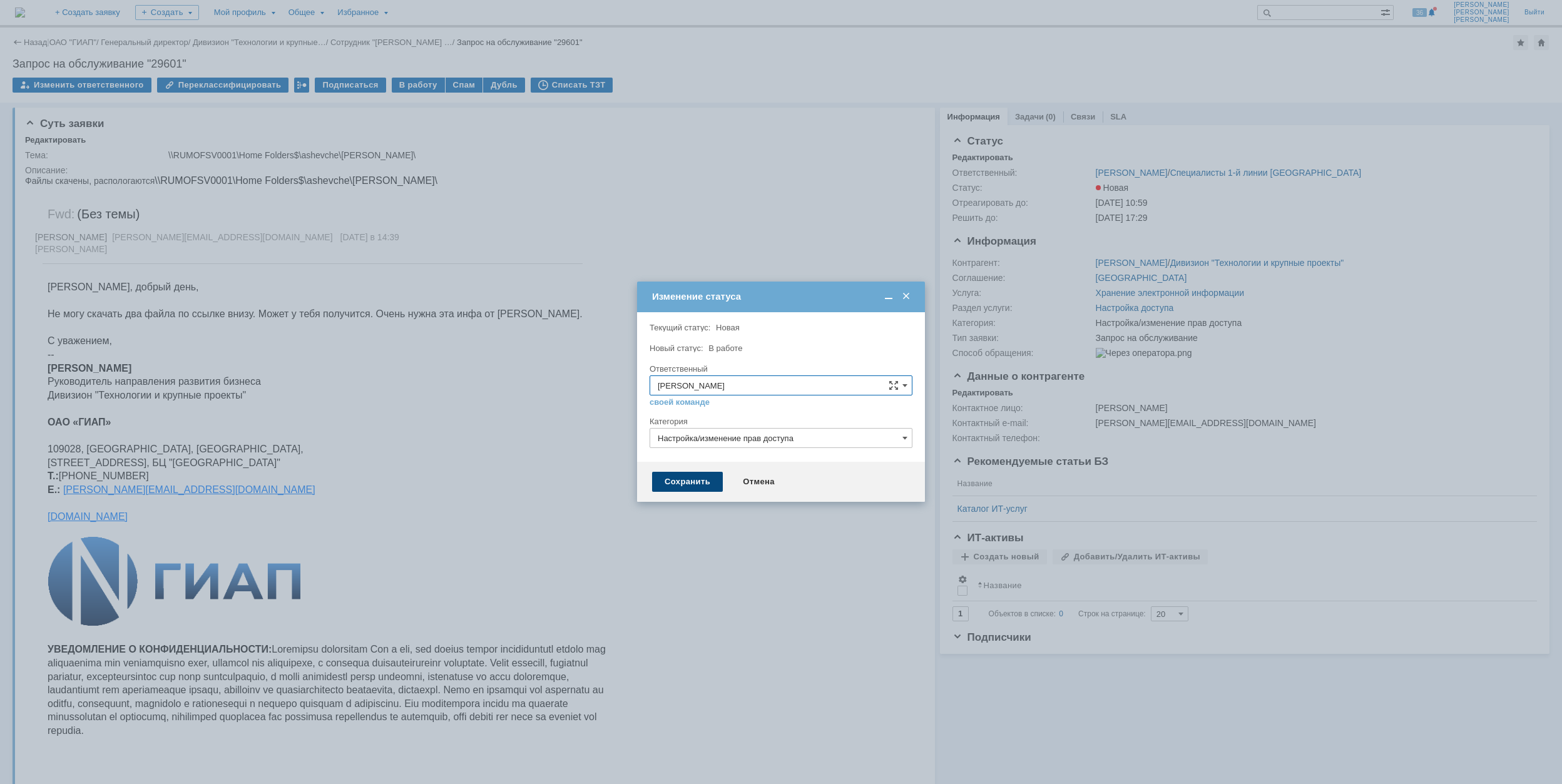
click at [696, 486] on div "Сохранить" at bounding box center [688, 482] width 71 height 20
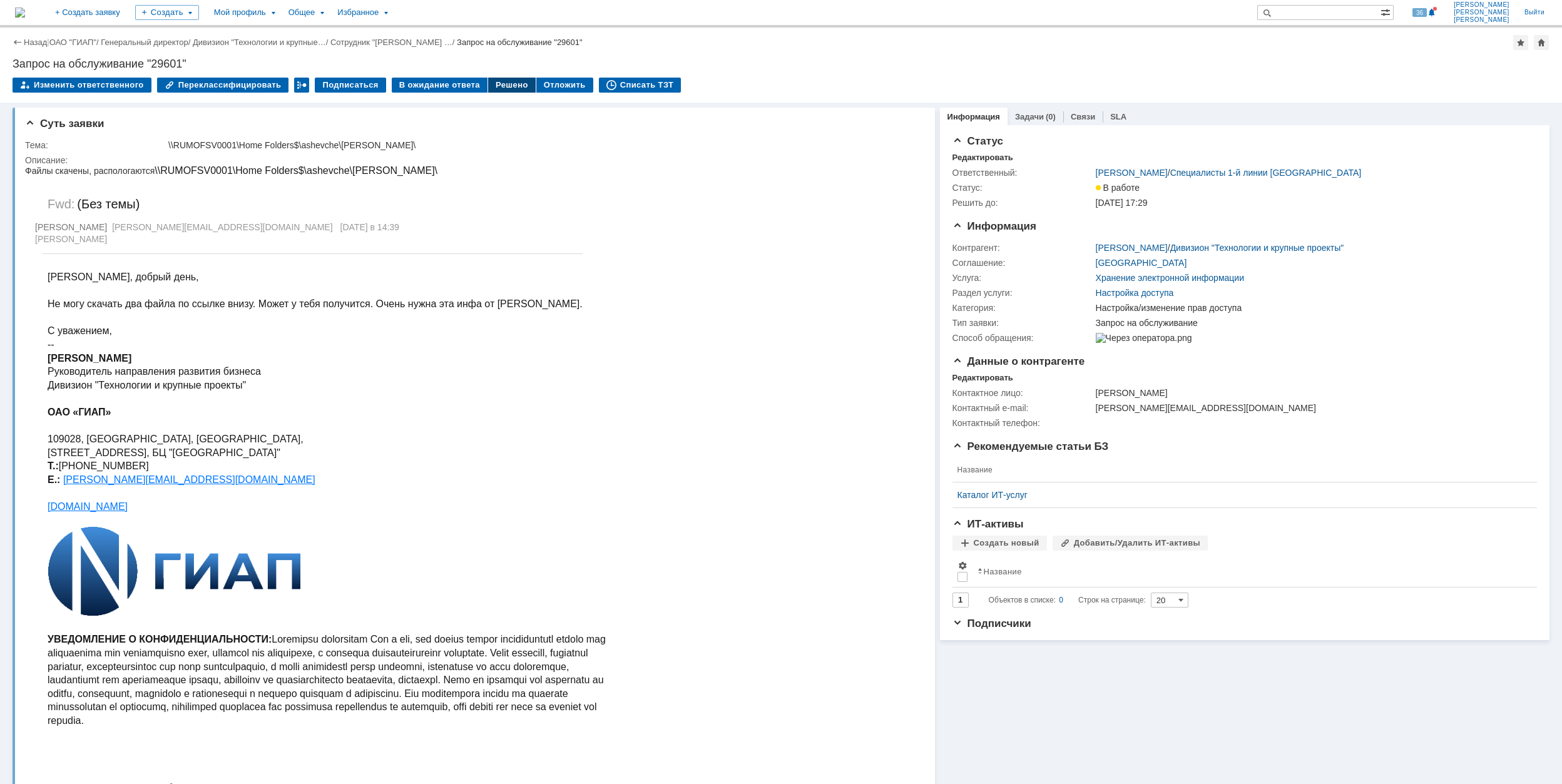
click at [505, 86] on div "Решено" at bounding box center [512, 85] width 47 height 15
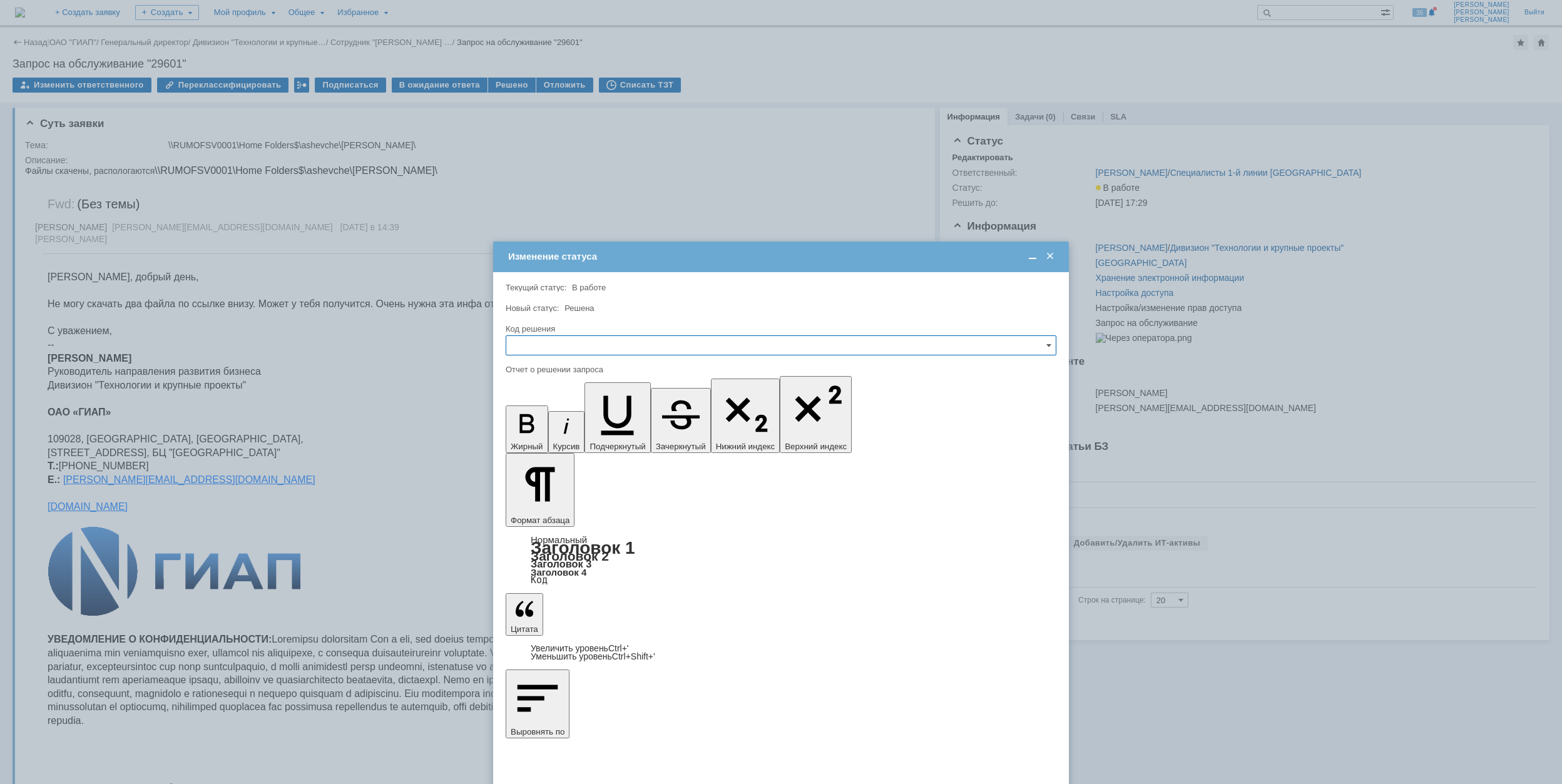
click at [679, 341] on input "text" at bounding box center [781, 346] width 551 height 20
click at [607, 432] on span "Решено" at bounding box center [781, 431] width 534 height 10
type input "Решено"
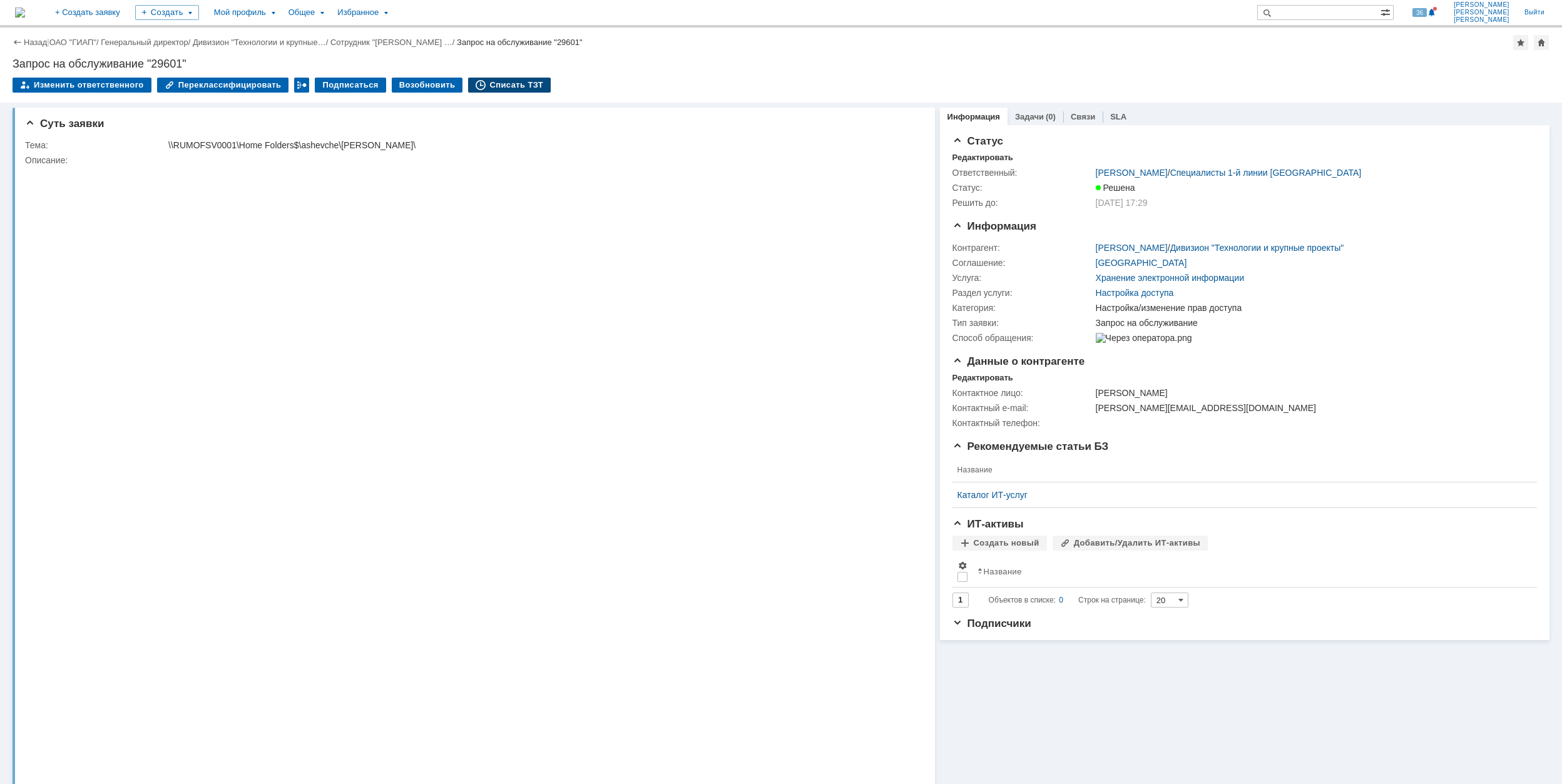
click at [502, 80] on div "Списать ТЗТ" at bounding box center [509, 85] width 83 height 15
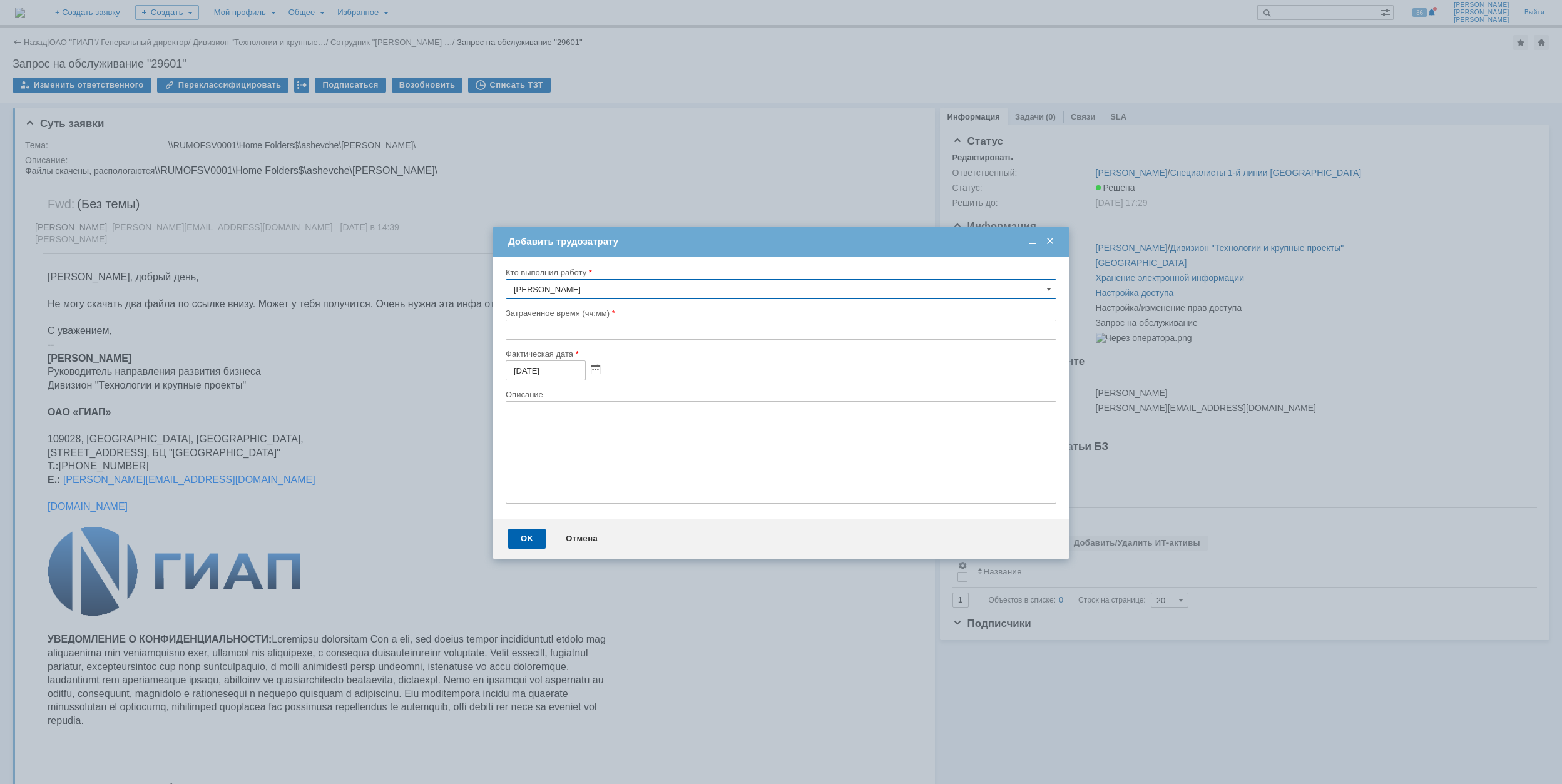
drag, startPoint x: 511, startPoint y: 338, endPoint x: 504, endPoint y: 331, distance: 9.9
click at [511, 336] on input "text" at bounding box center [781, 330] width 551 height 20
type input "00:30"
click at [524, 541] on div "OK" at bounding box center [527, 539] width 38 height 20
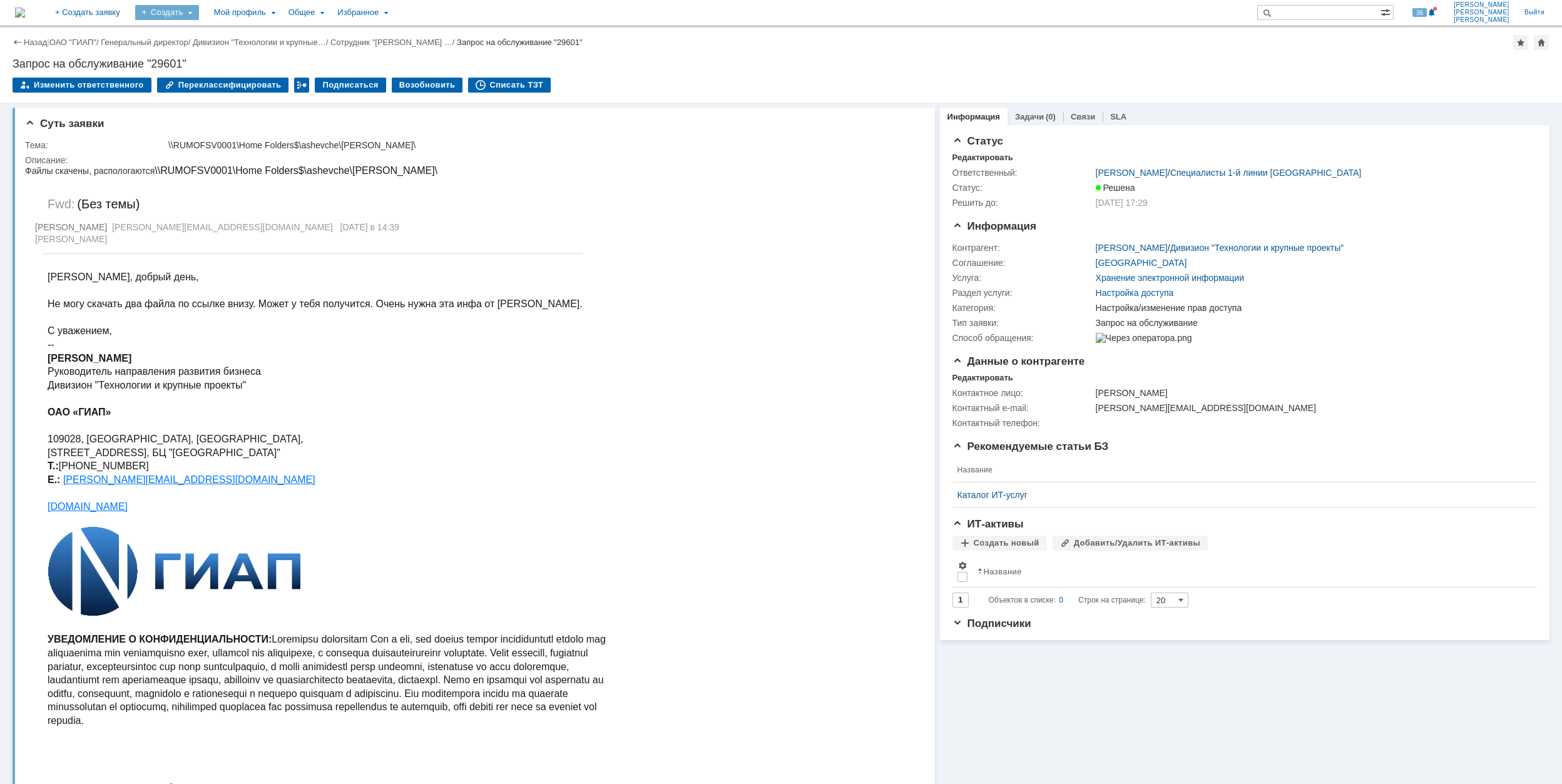
click at [199, 11] on div "Создать" at bounding box center [167, 13] width 64 height 15
click at [216, 81] on link "Заявка" at bounding box center [185, 78] width 95 height 15
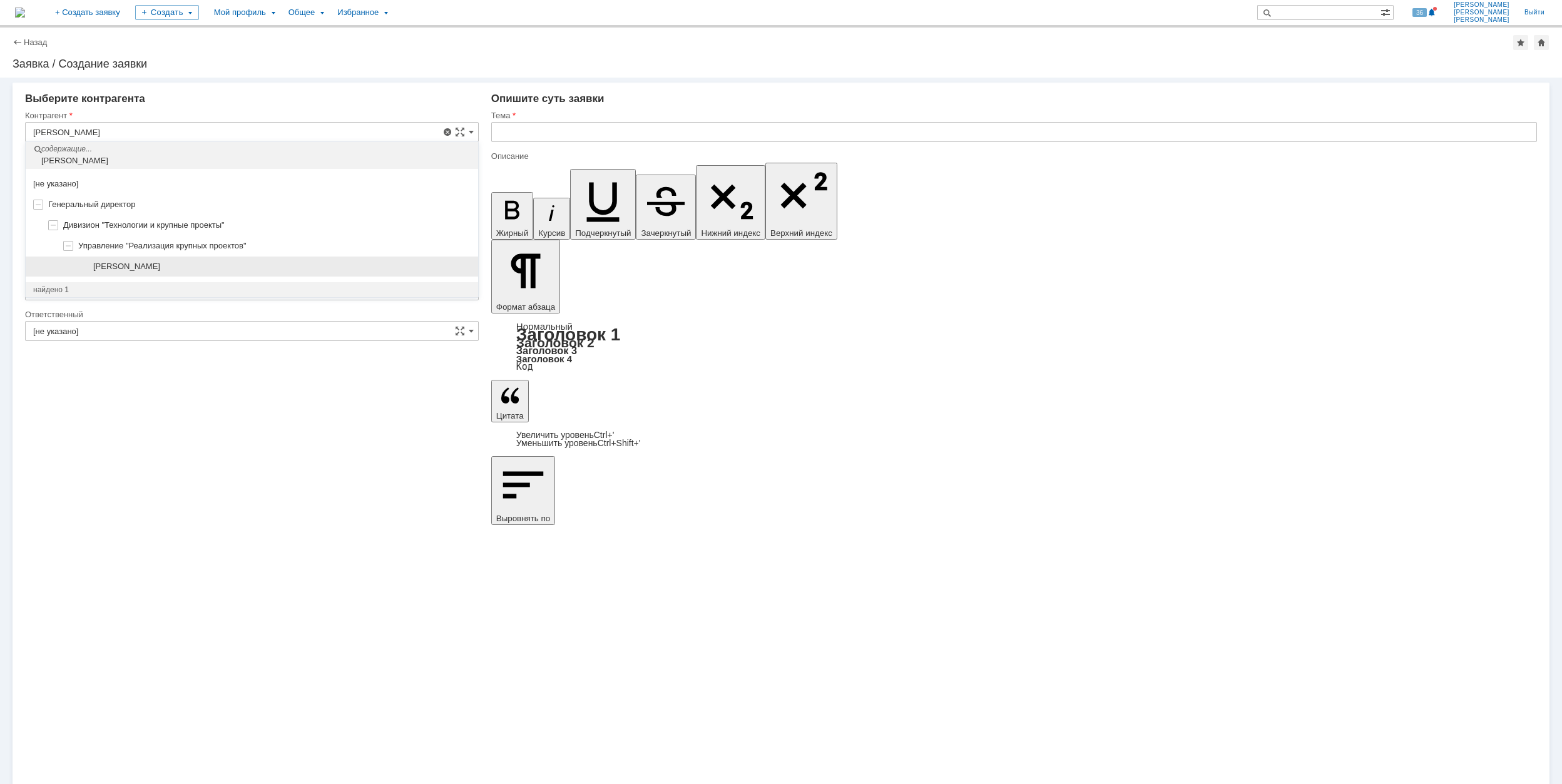
click at [206, 262] on div "[PERSON_NAME]" at bounding box center [282, 267] width 377 height 10
type input "[PERSON_NAME]"
type input "[GEOGRAPHIC_DATA]"
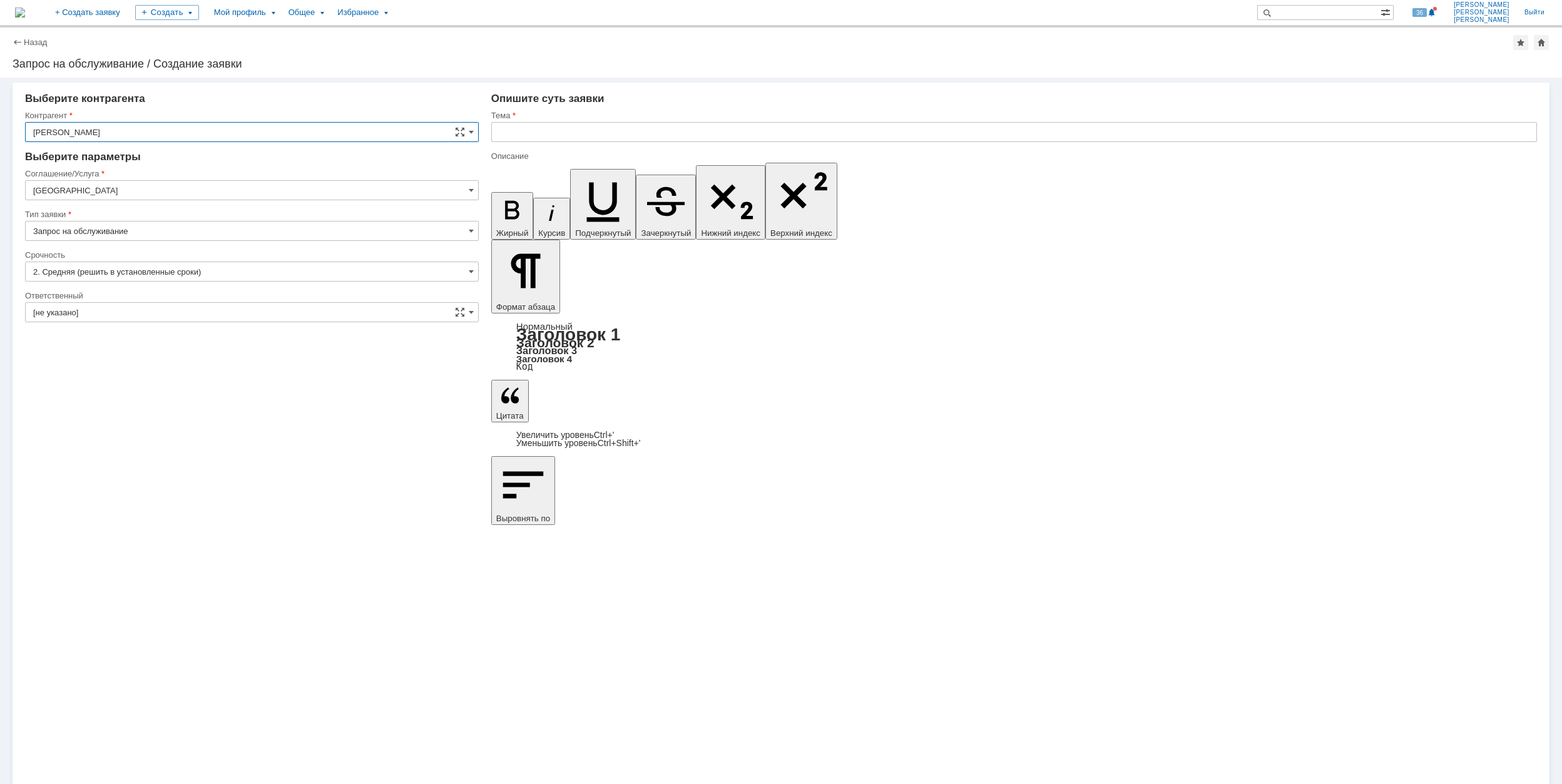
click at [151, 190] on input "[GEOGRAPHIC_DATA]" at bounding box center [252, 190] width 454 height 20
click at [221, 278] on span "Сервисы Яндекс 360" at bounding box center [252, 272] width 438 height 10
type input "Сервисы Яндекс 360"
click at [148, 231] on input "Запрос на обслуживание" at bounding box center [252, 231] width 454 height 20
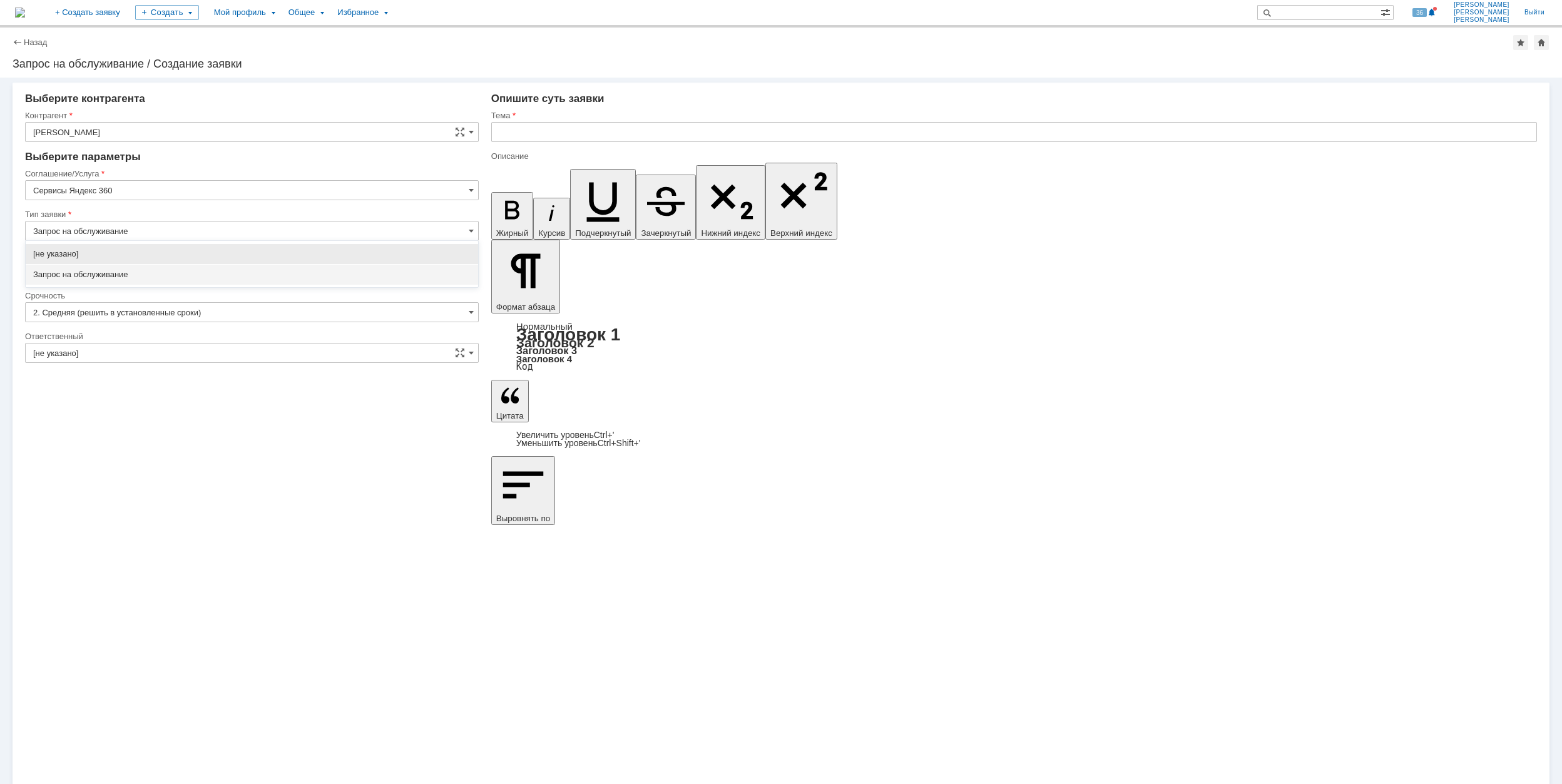
click at [150, 266] on div "Запрос на обслуживание" at bounding box center [252, 275] width 452 height 20
click at [131, 279] on input "[не указано]" at bounding box center [252, 272] width 454 height 20
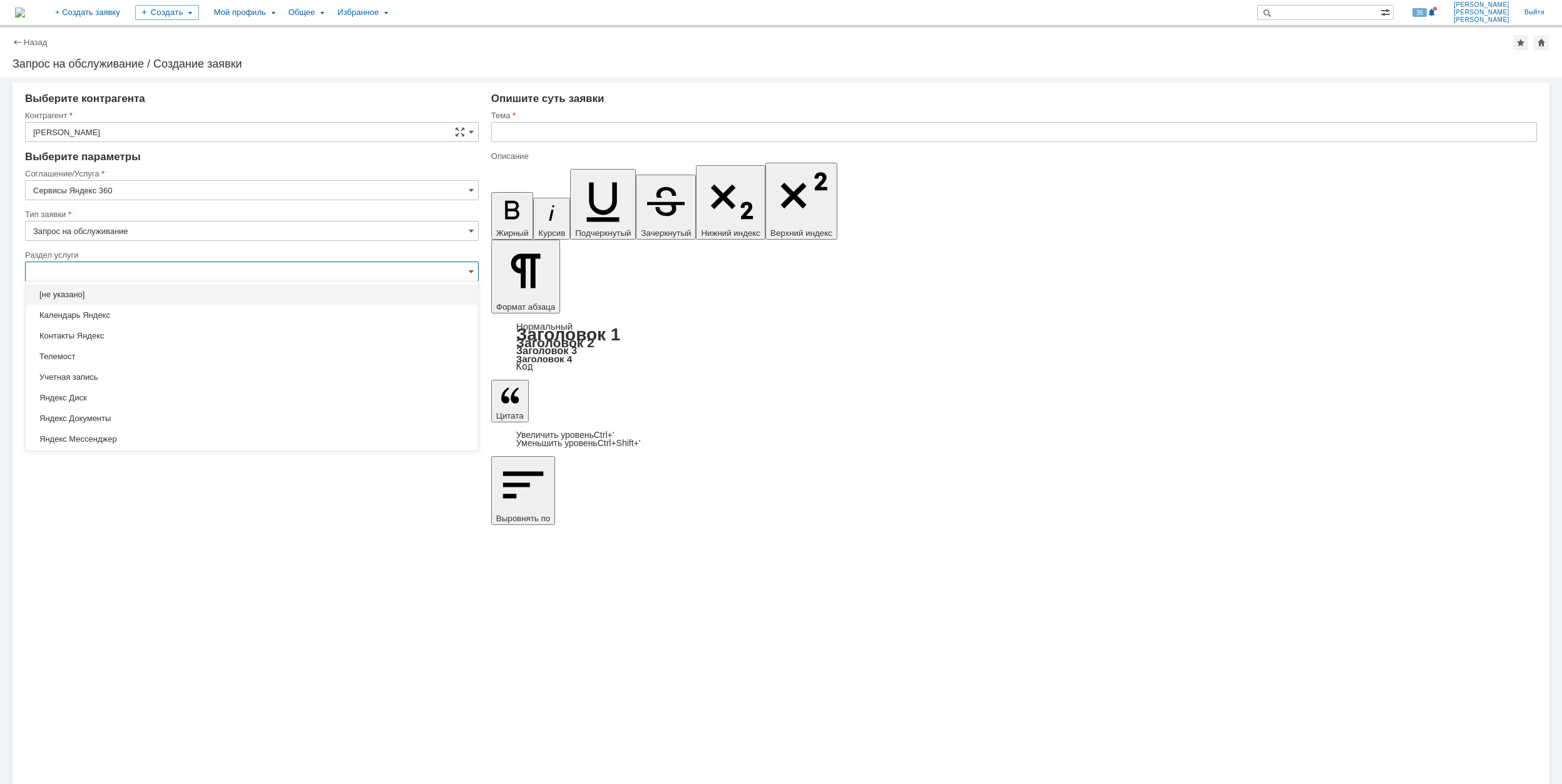
type input "Запрос на обслуживание"
click at [193, 421] on span "Яндекс Почта" at bounding box center [252, 423] width 438 height 10
type input "Яндекс Почта"
click at [181, 316] on input "[не указано]" at bounding box center [252, 312] width 454 height 20
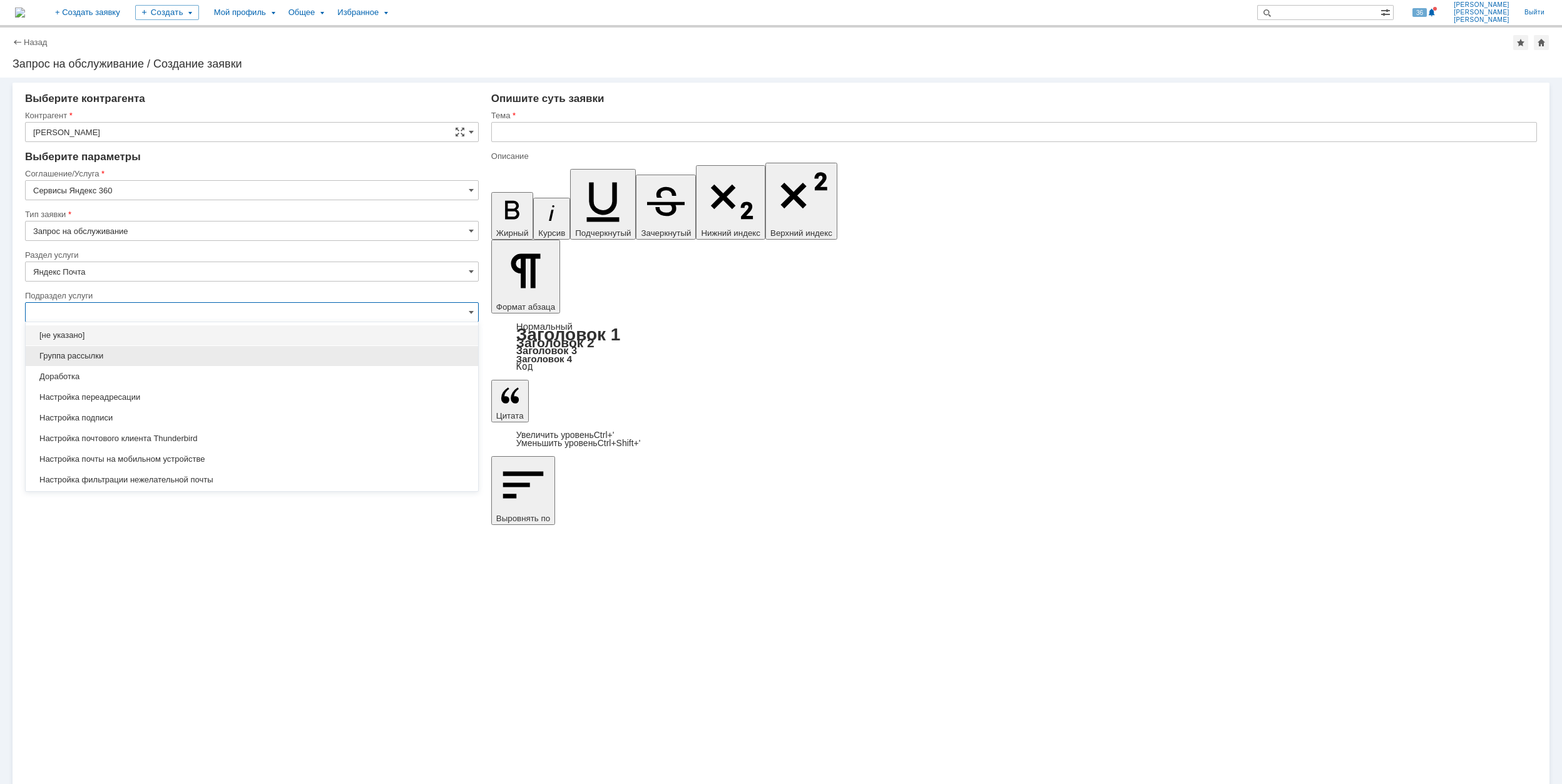
click at [307, 351] on span "Группа рассылки" at bounding box center [252, 356] width 438 height 10
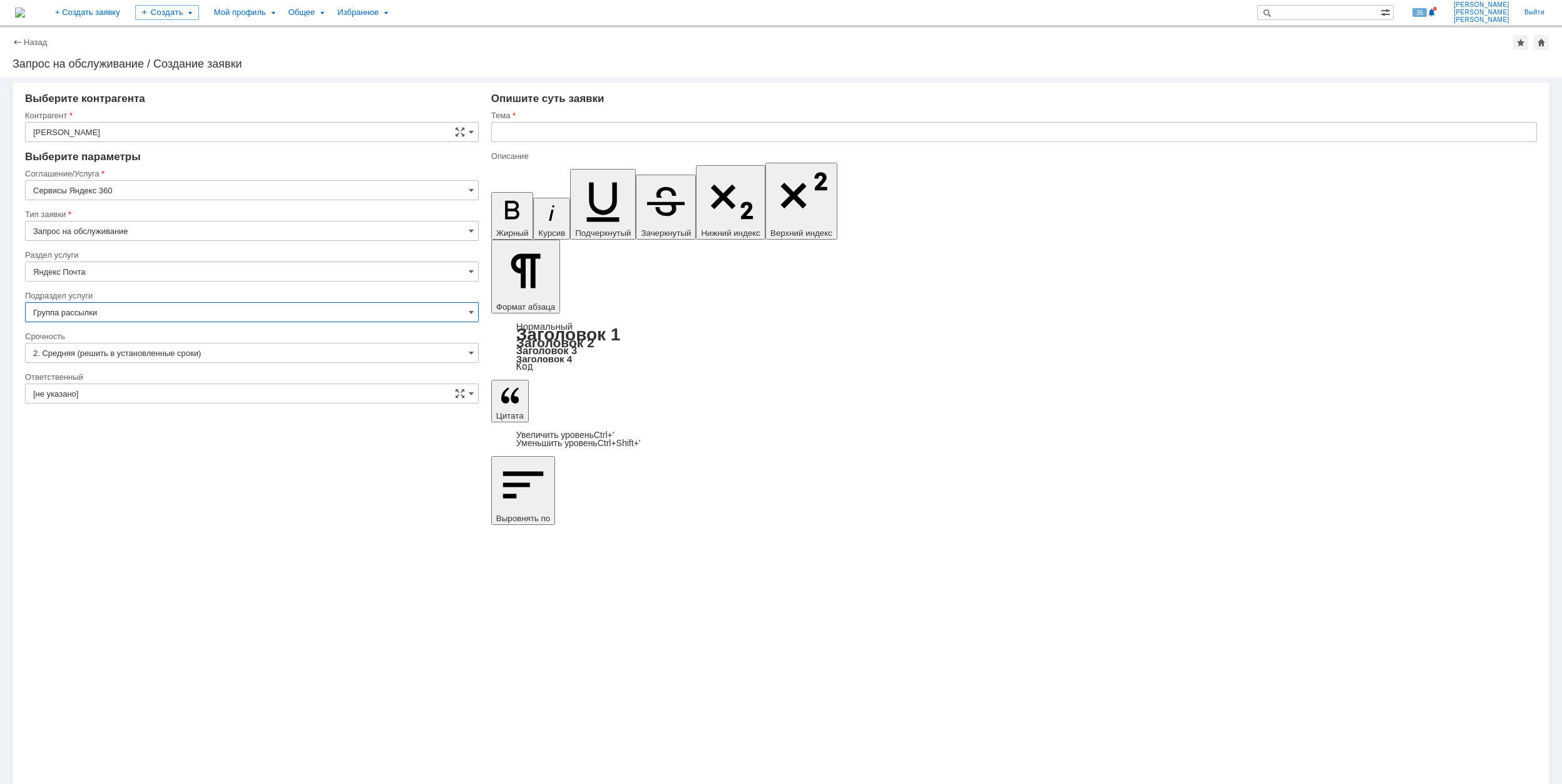
type input "Группа рассылки"
click at [143, 395] on input "[не указано]" at bounding box center [252, 394] width 454 height 20
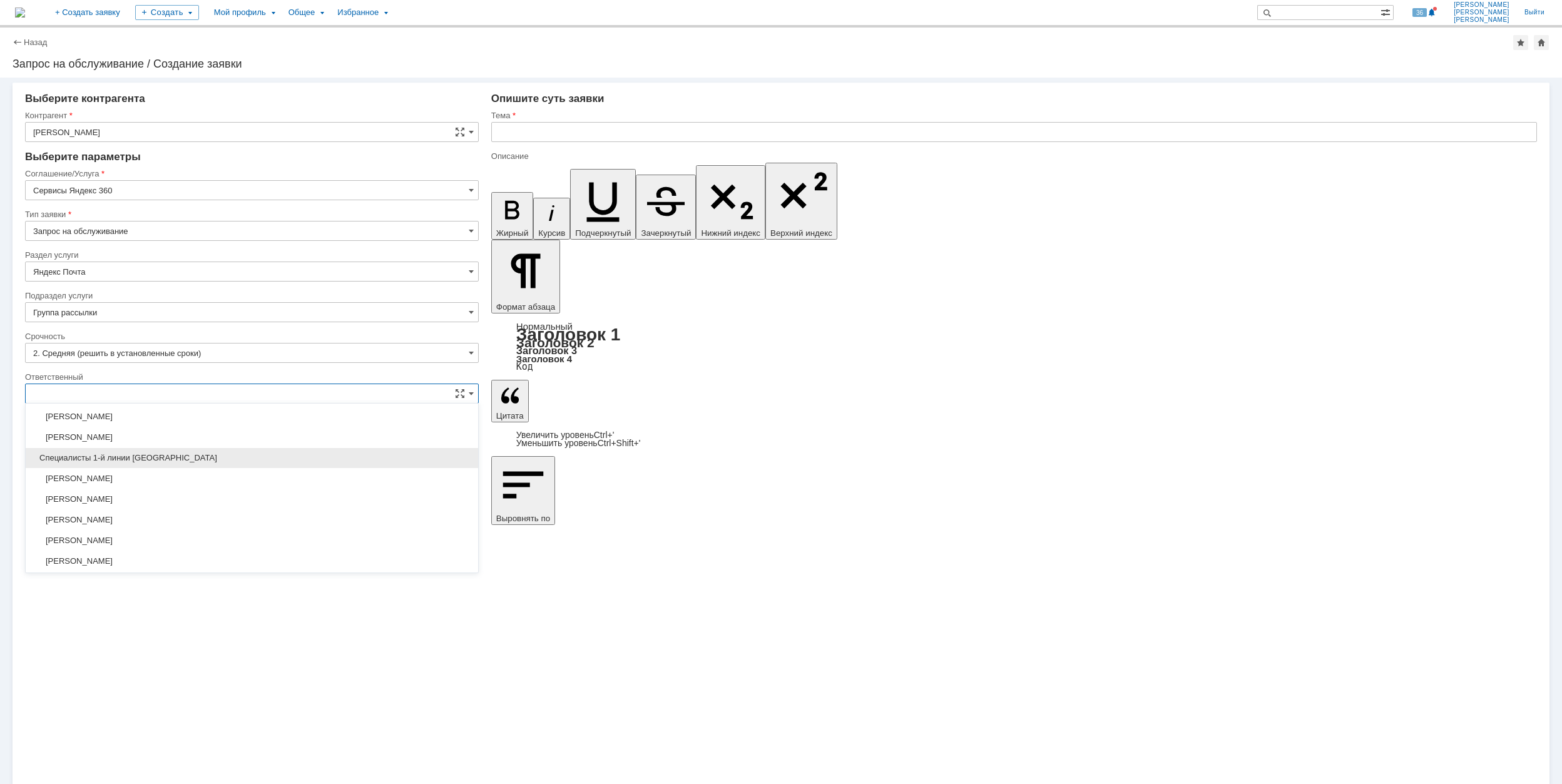
scroll to position [455, 0]
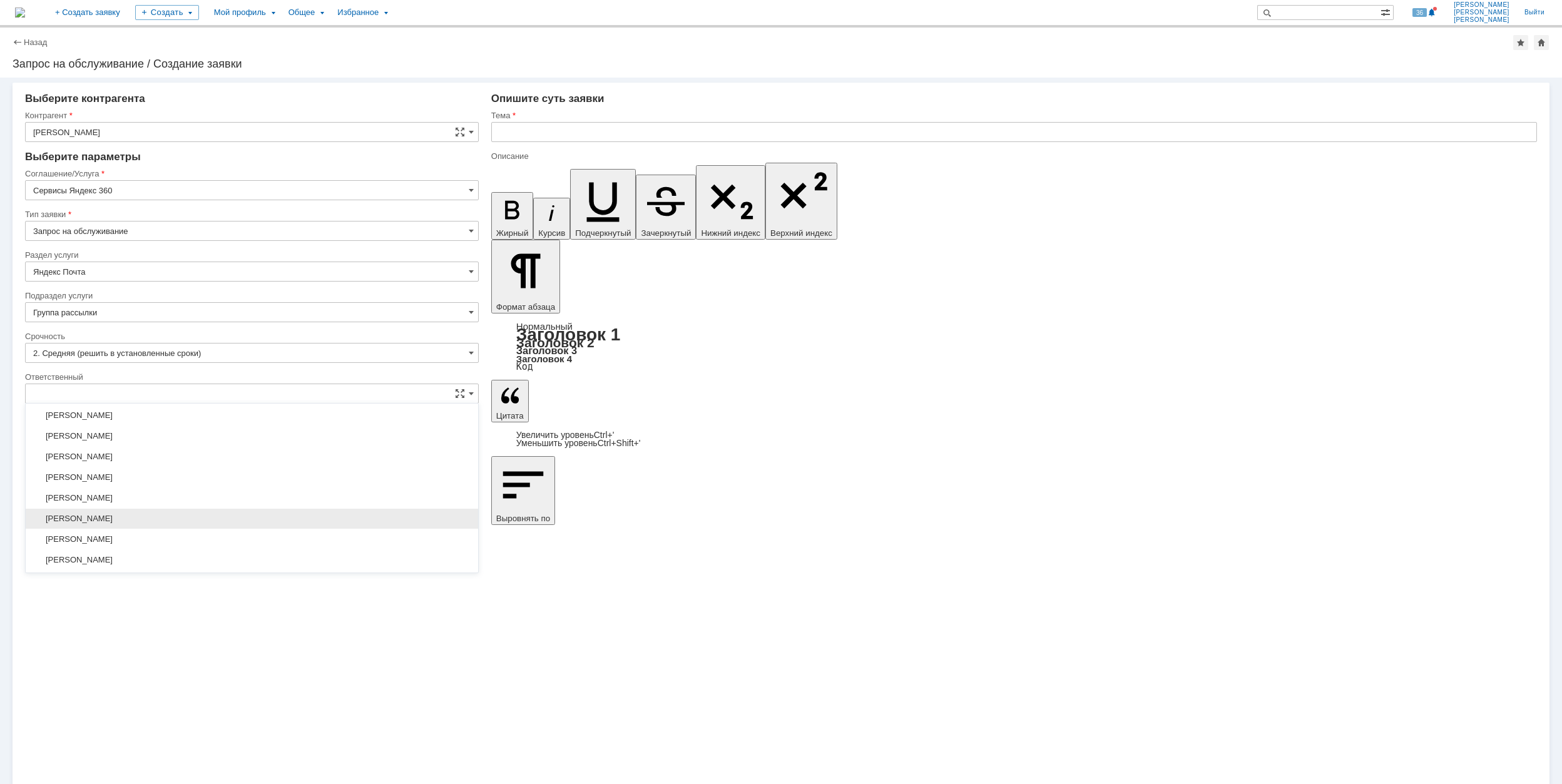
click at [189, 529] on div "[PERSON_NAME]" at bounding box center [252, 519] width 452 height 20
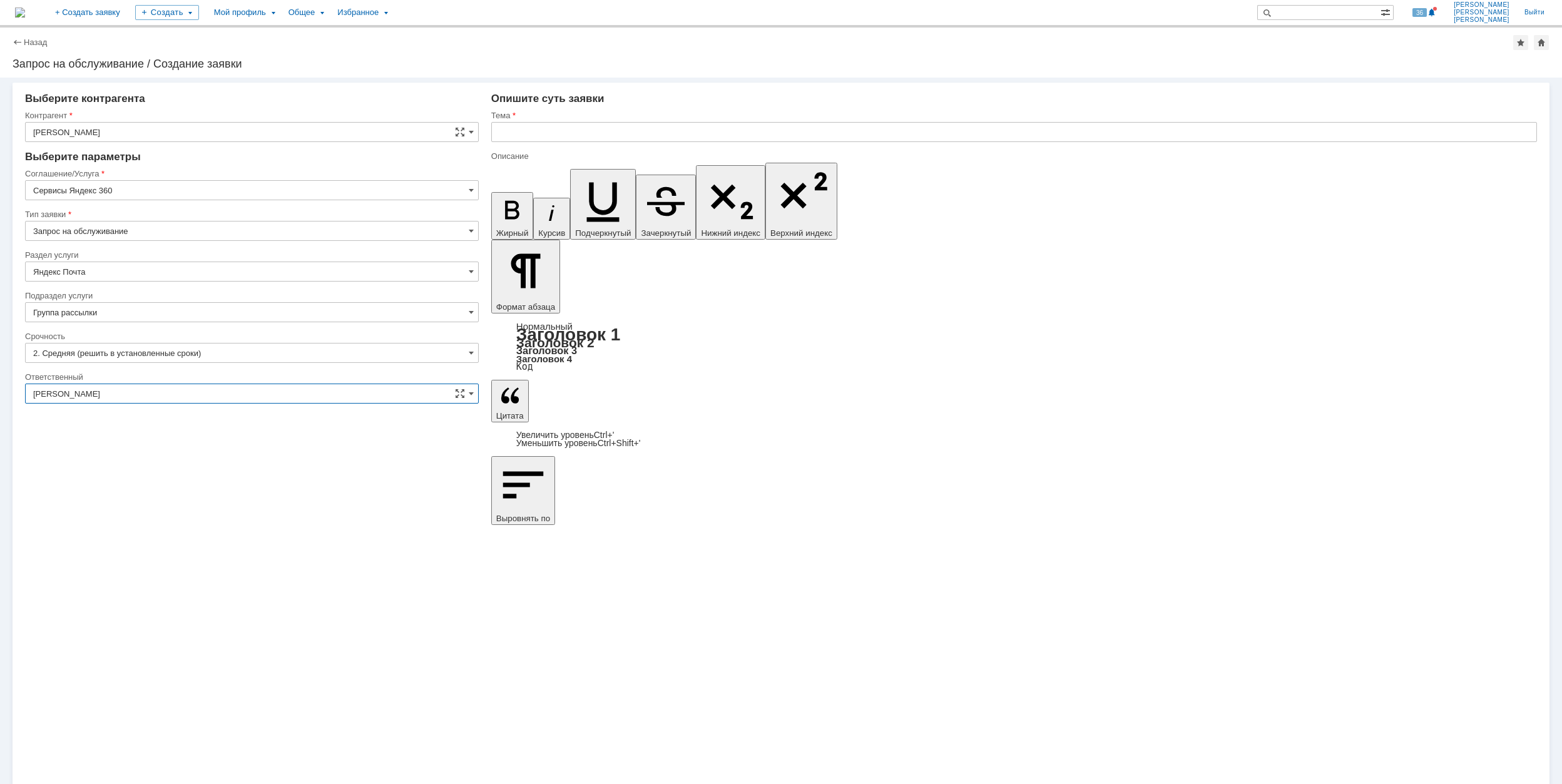
type input "[PERSON_NAME]"
click at [604, 126] on input "text" at bounding box center [1014, 132] width 1046 height 20
drag, startPoint x: 495, startPoint y: 136, endPoint x: 472, endPoint y: 136, distance: 23.0
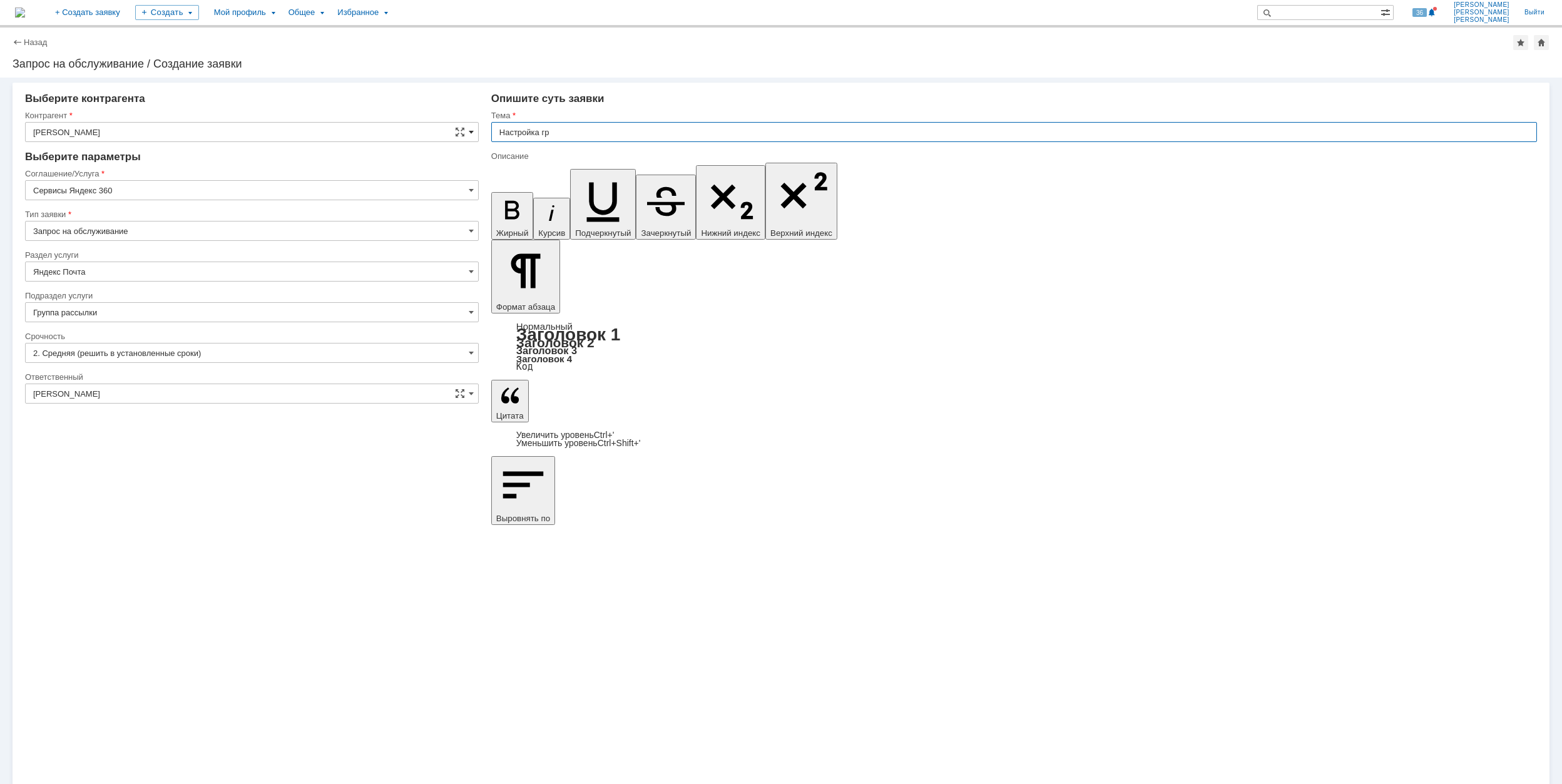
type input "Добавление в группу рассылки"
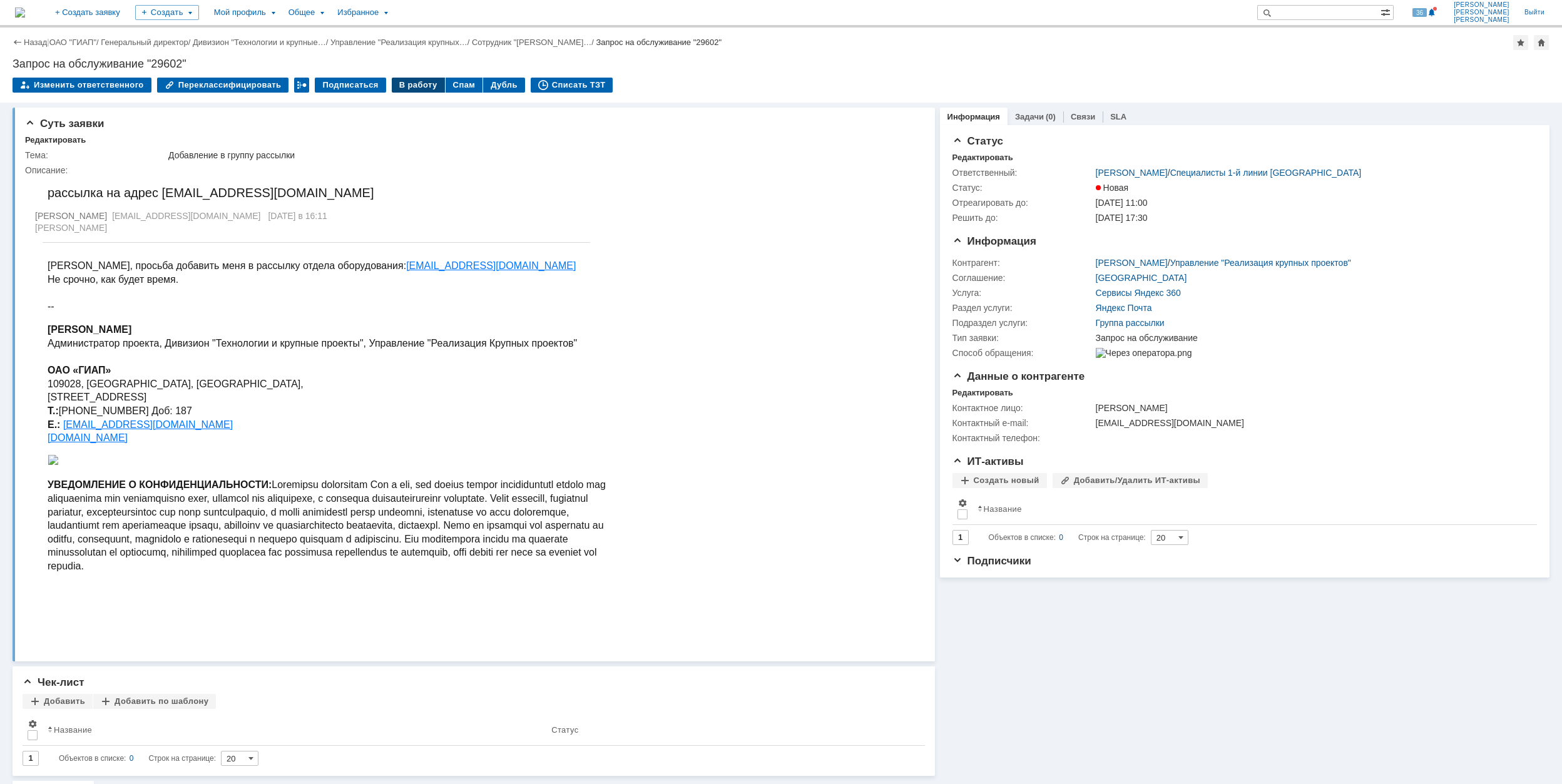
drag, startPoint x: 396, startPoint y: 80, endPoint x: 389, endPoint y: 88, distance: 10.6
click at [396, 83] on div "В работу" at bounding box center [418, 85] width 53 height 15
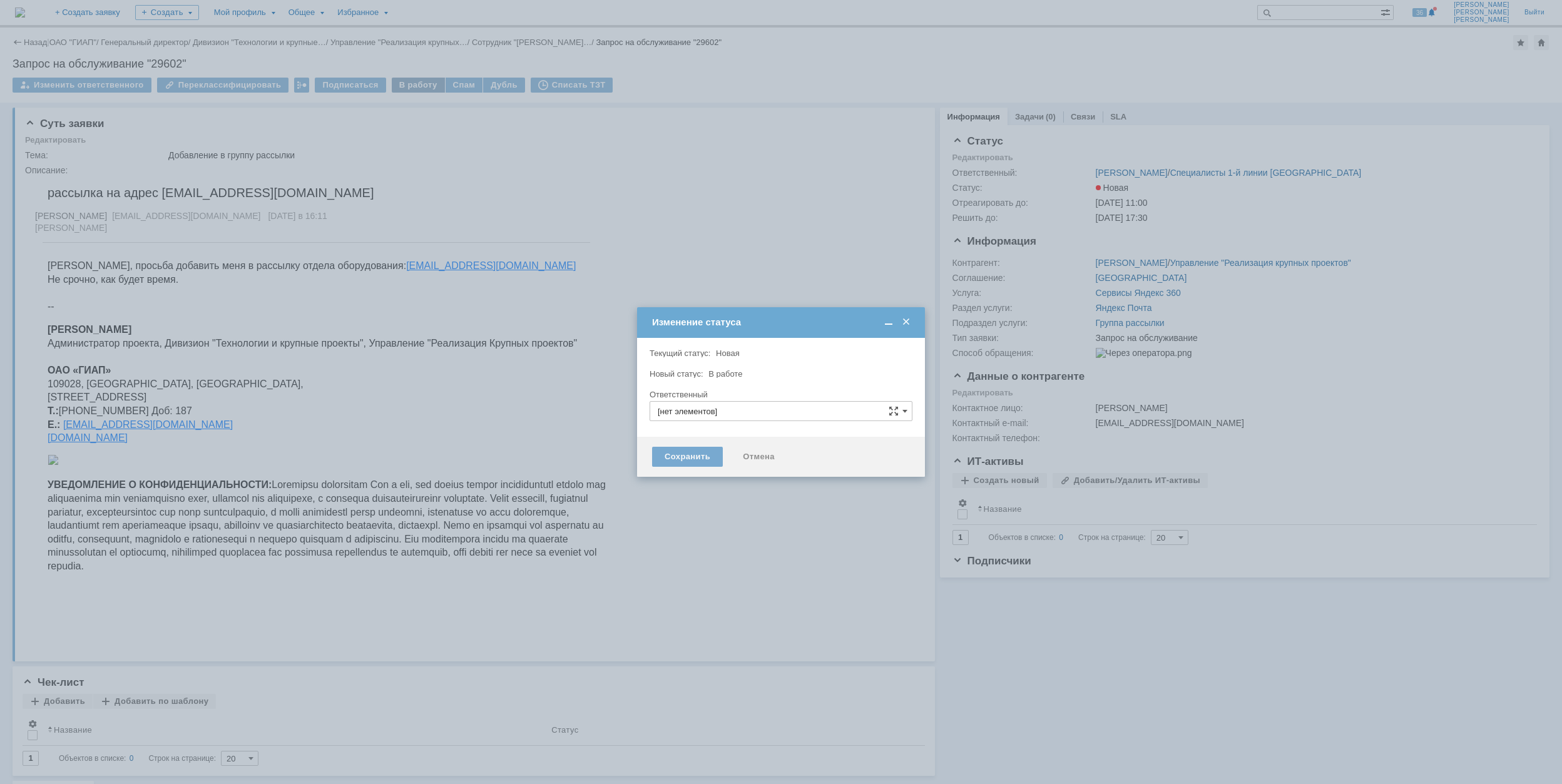
type input "[PERSON_NAME]"
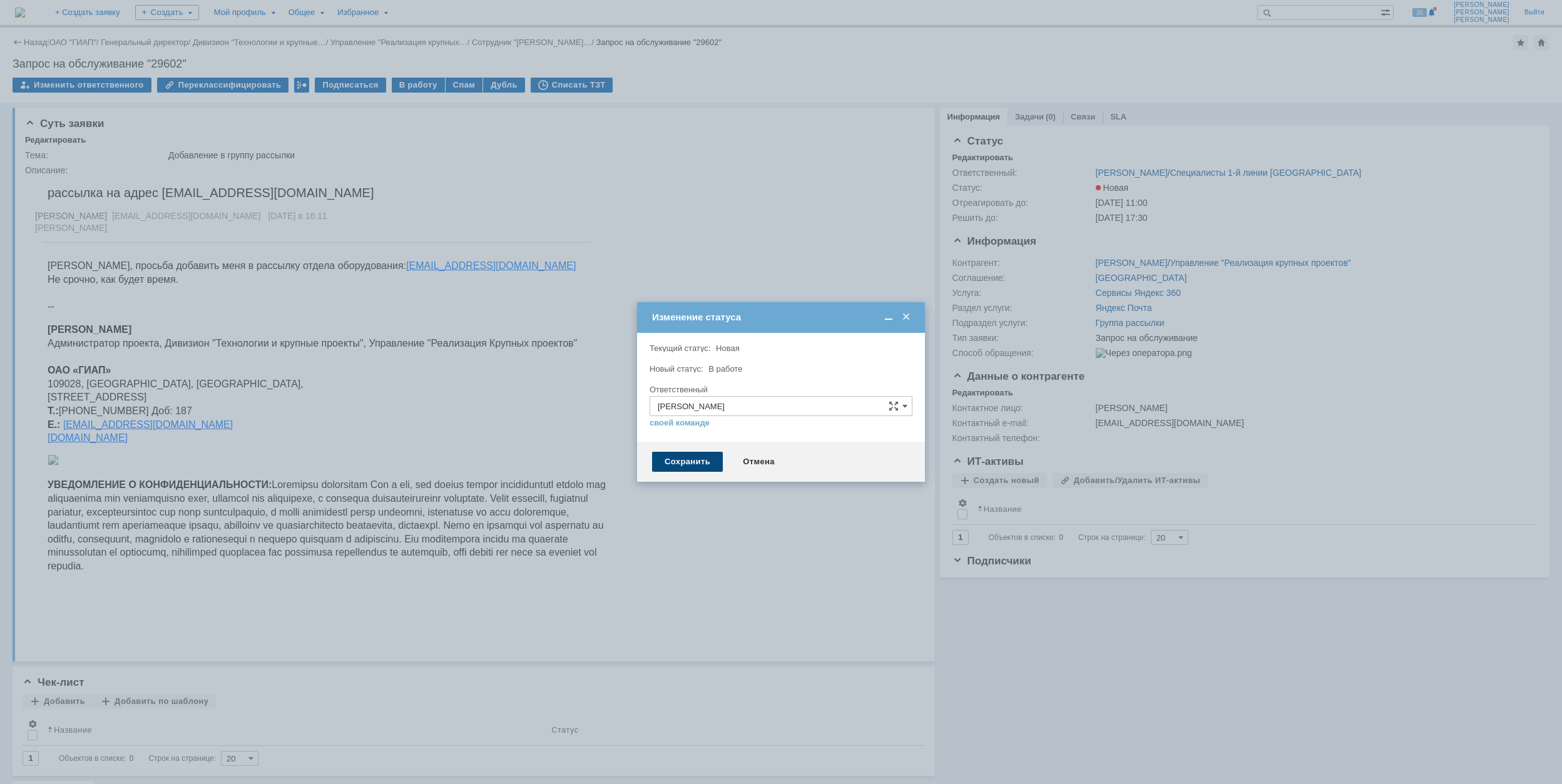
click at [689, 464] on div "Сохранить" at bounding box center [688, 462] width 71 height 20
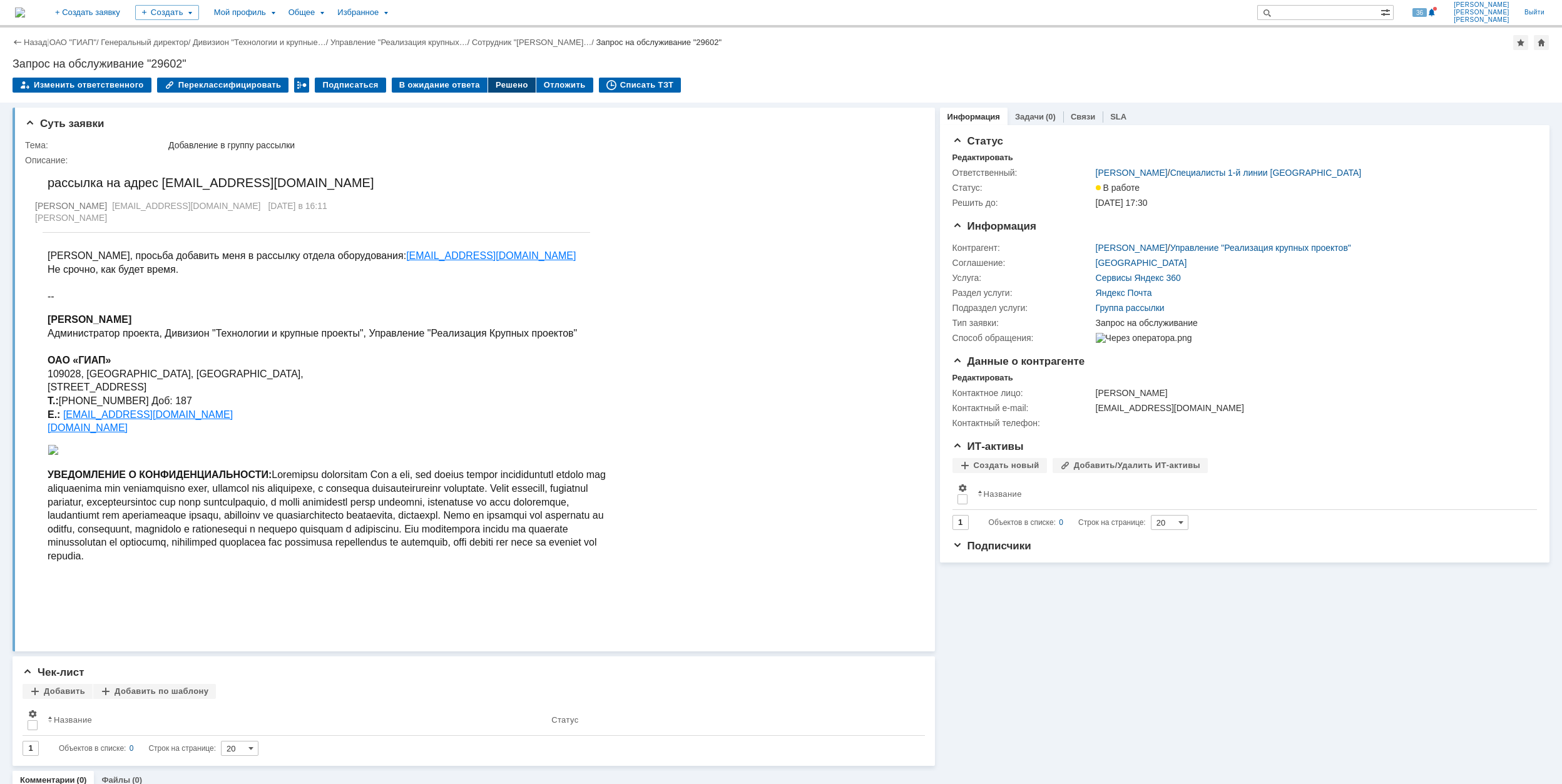
click at [495, 81] on div "Решено" at bounding box center [512, 85] width 47 height 15
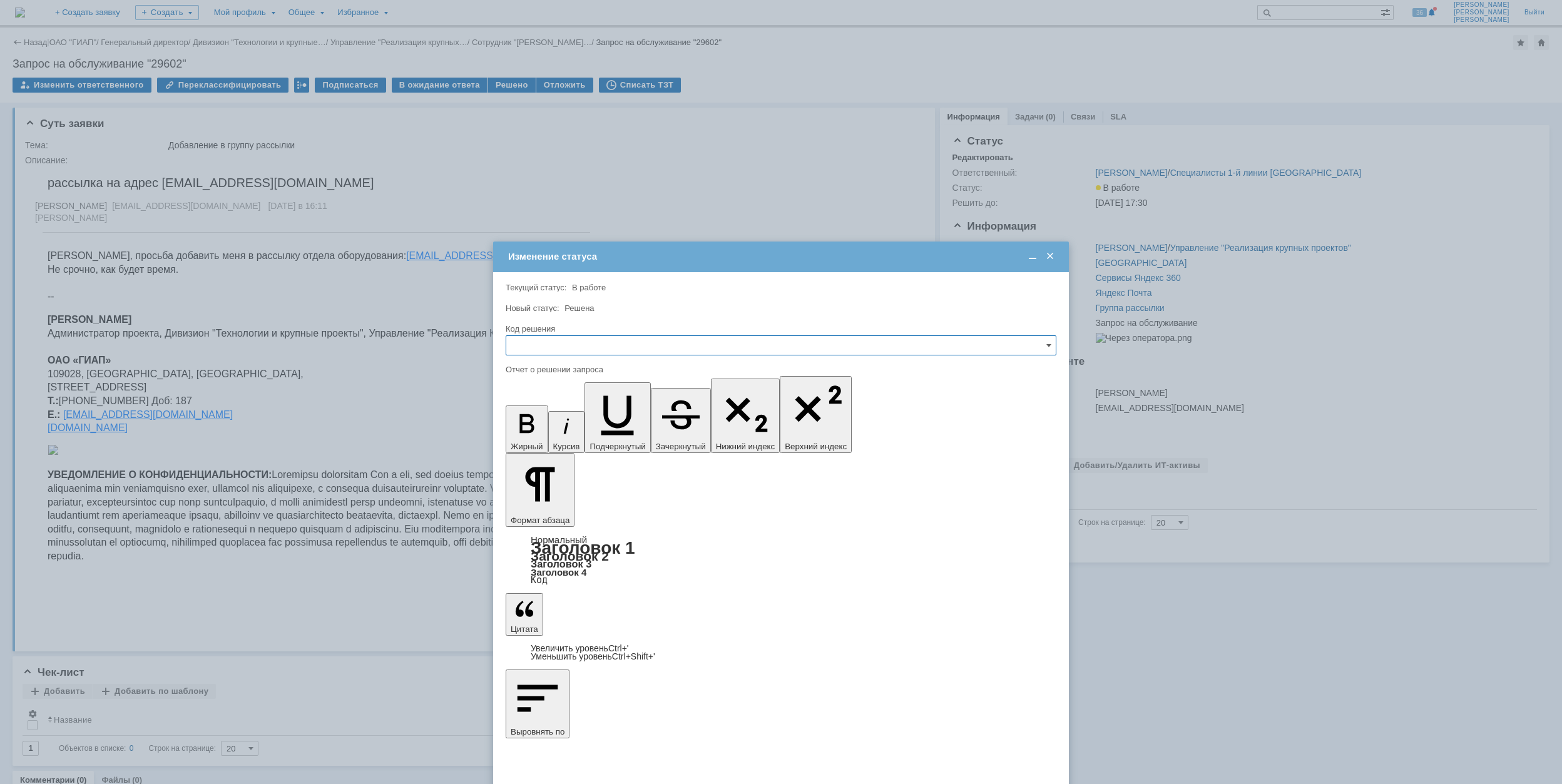
click at [626, 344] on input "text" at bounding box center [781, 346] width 551 height 20
click at [608, 439] on div "Решено" at bounding box center [781, 431] width 549 height 20
type input "Решено"
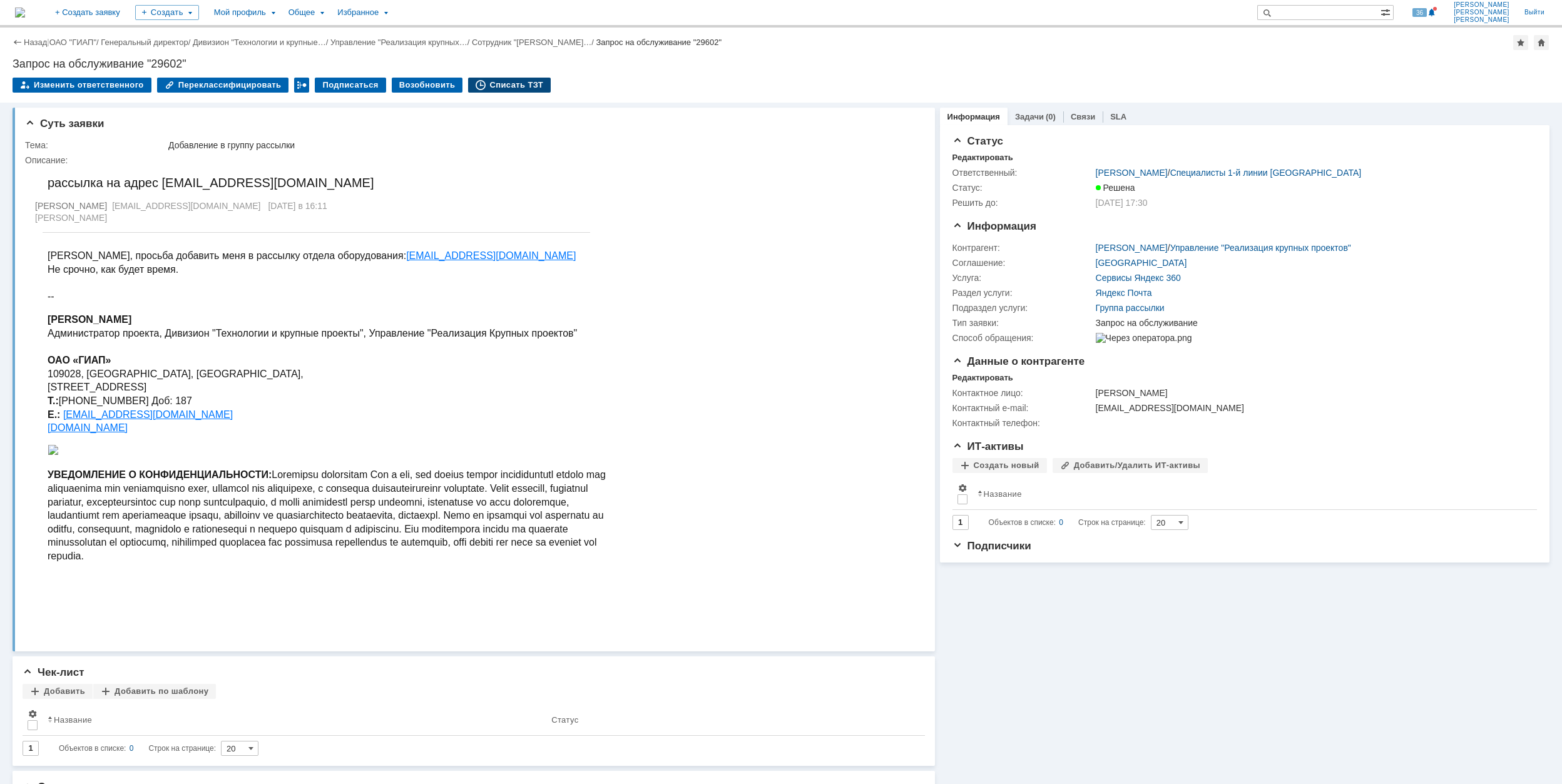
click at [491, 88] on div "Списать ТЗТ" at bounding box center [509, 85] width 83 height 15
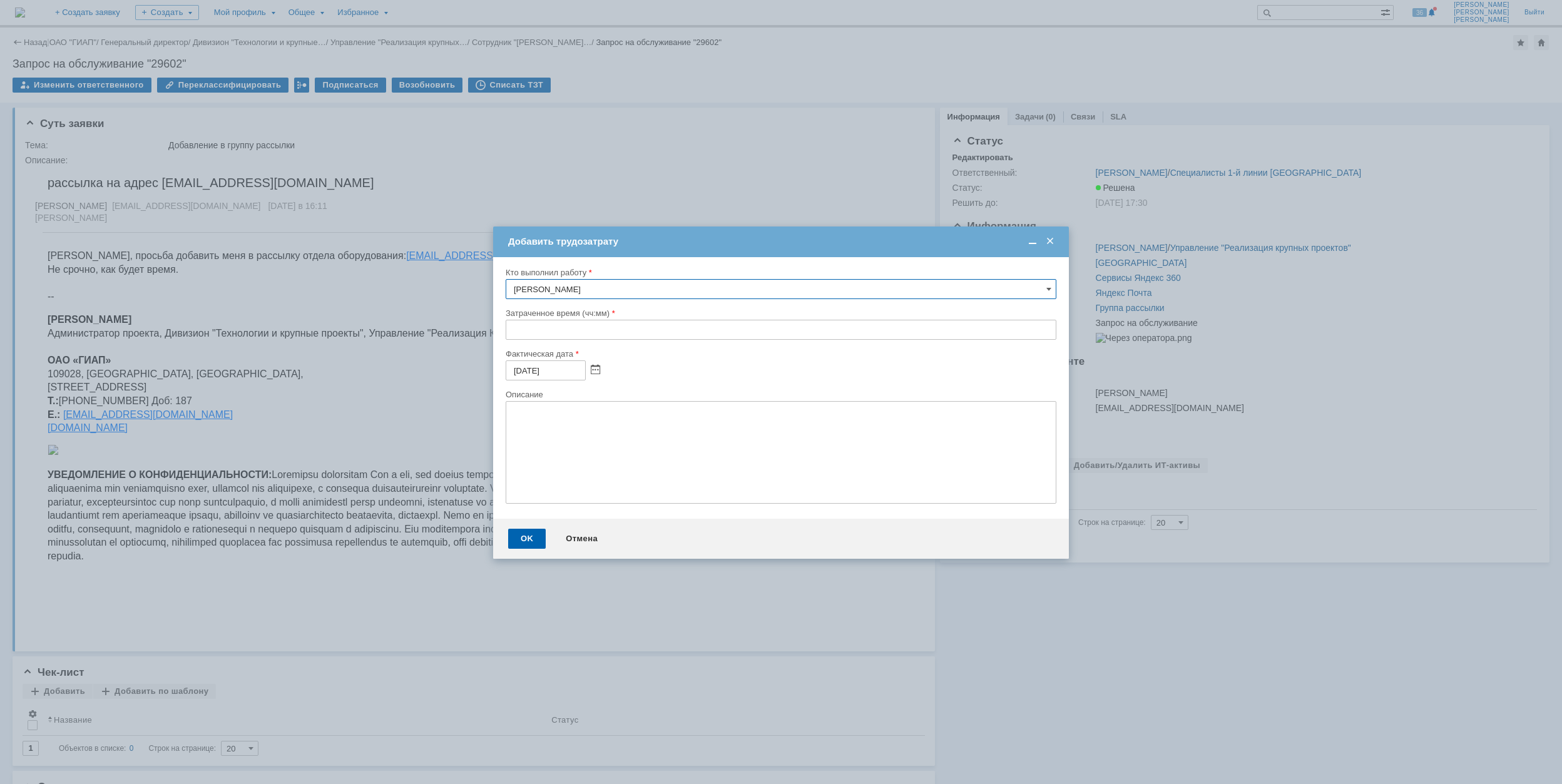
click at [509, 331] on input "text" at bounding box center [781, 330] width 551 height 20
type input "00:30"
click at [532, 538] on div "OK" at bounding box center [527, 539] width 38 height 20
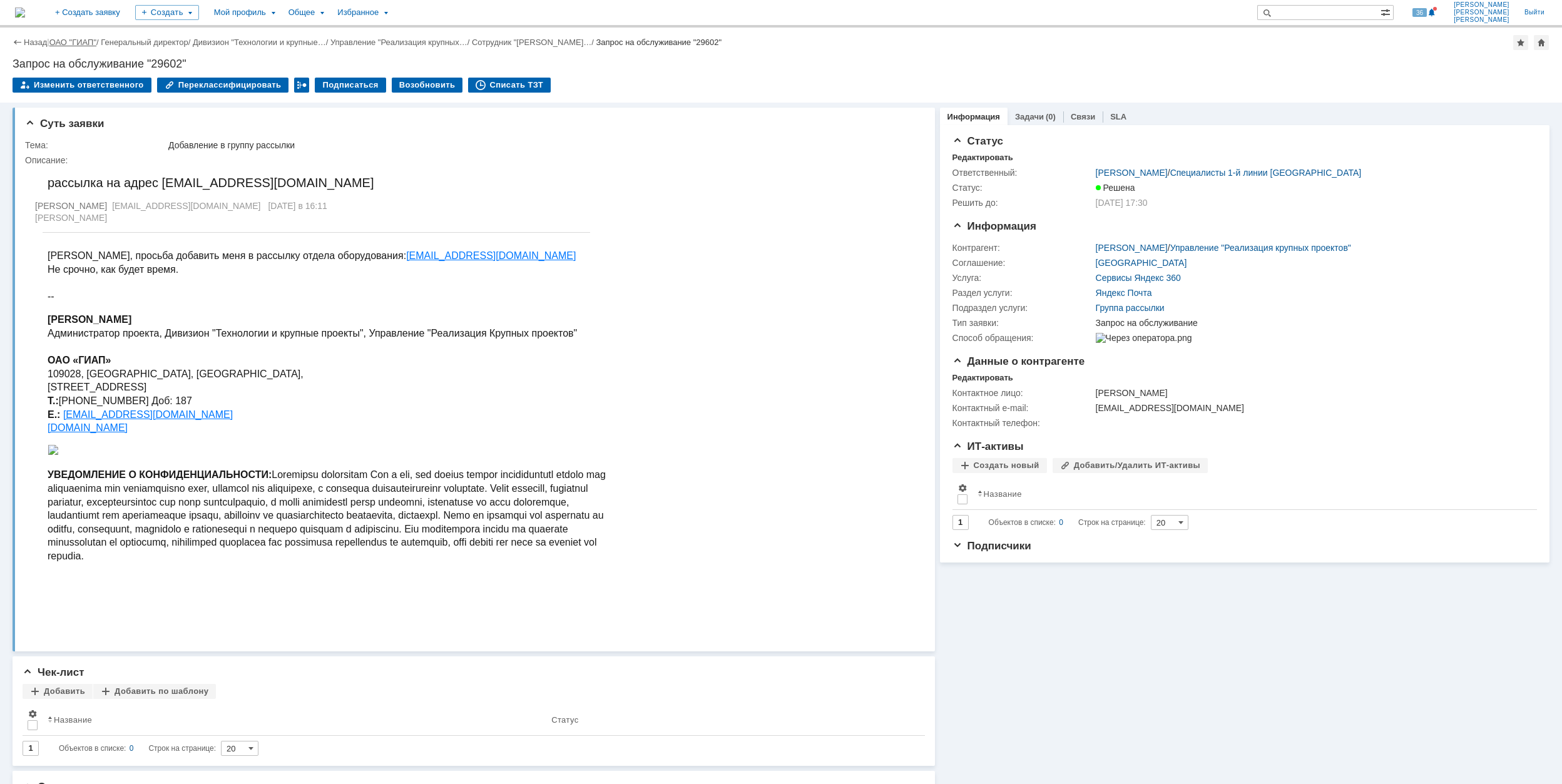
click at [83, 40] on link "ОАО "ГИАП"" at bounding box center [73, 42] width 47 height 9
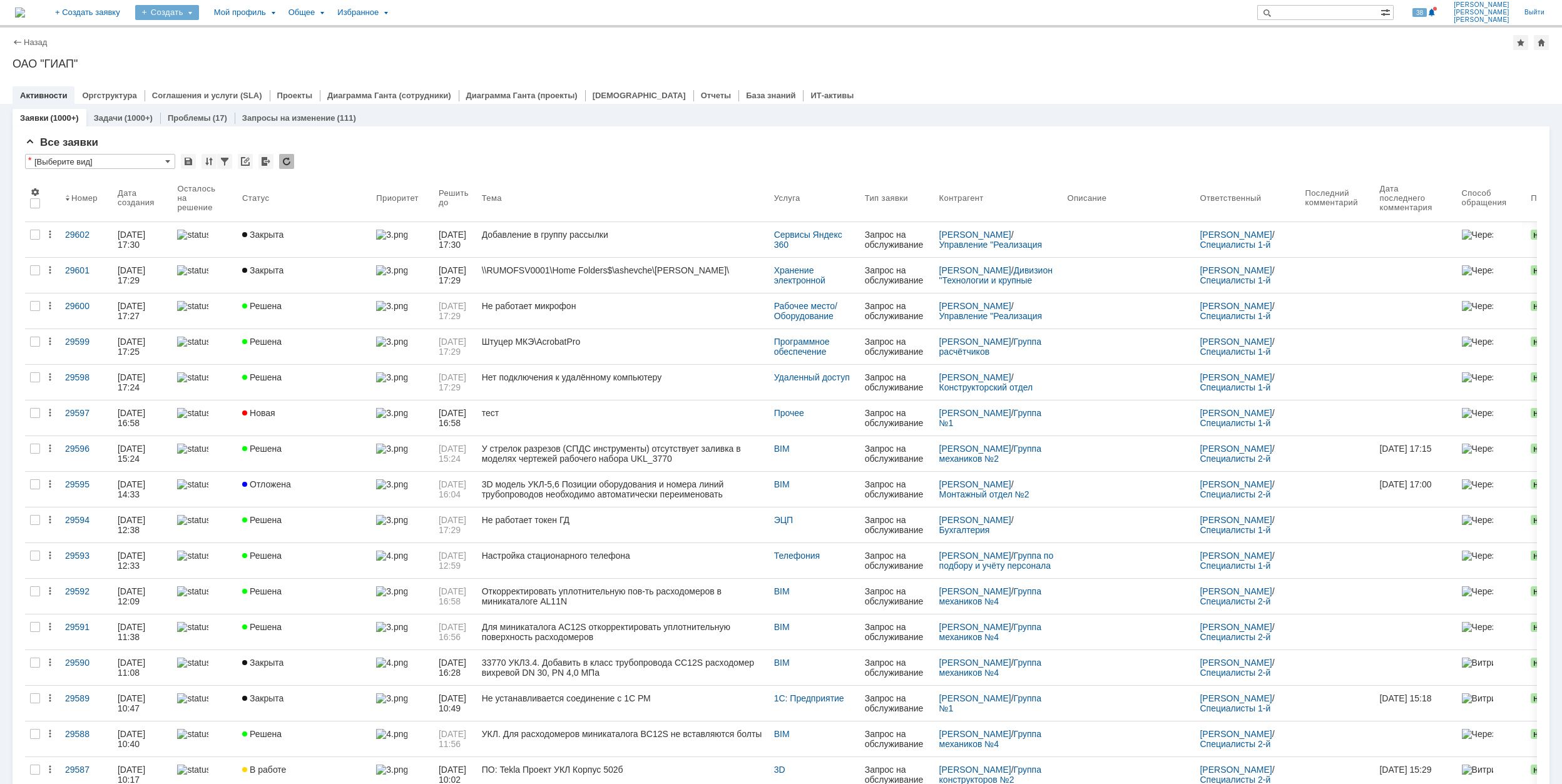
click at [199, 14] on div "Создать" at bounding box center [167, 13] width 64 height 15
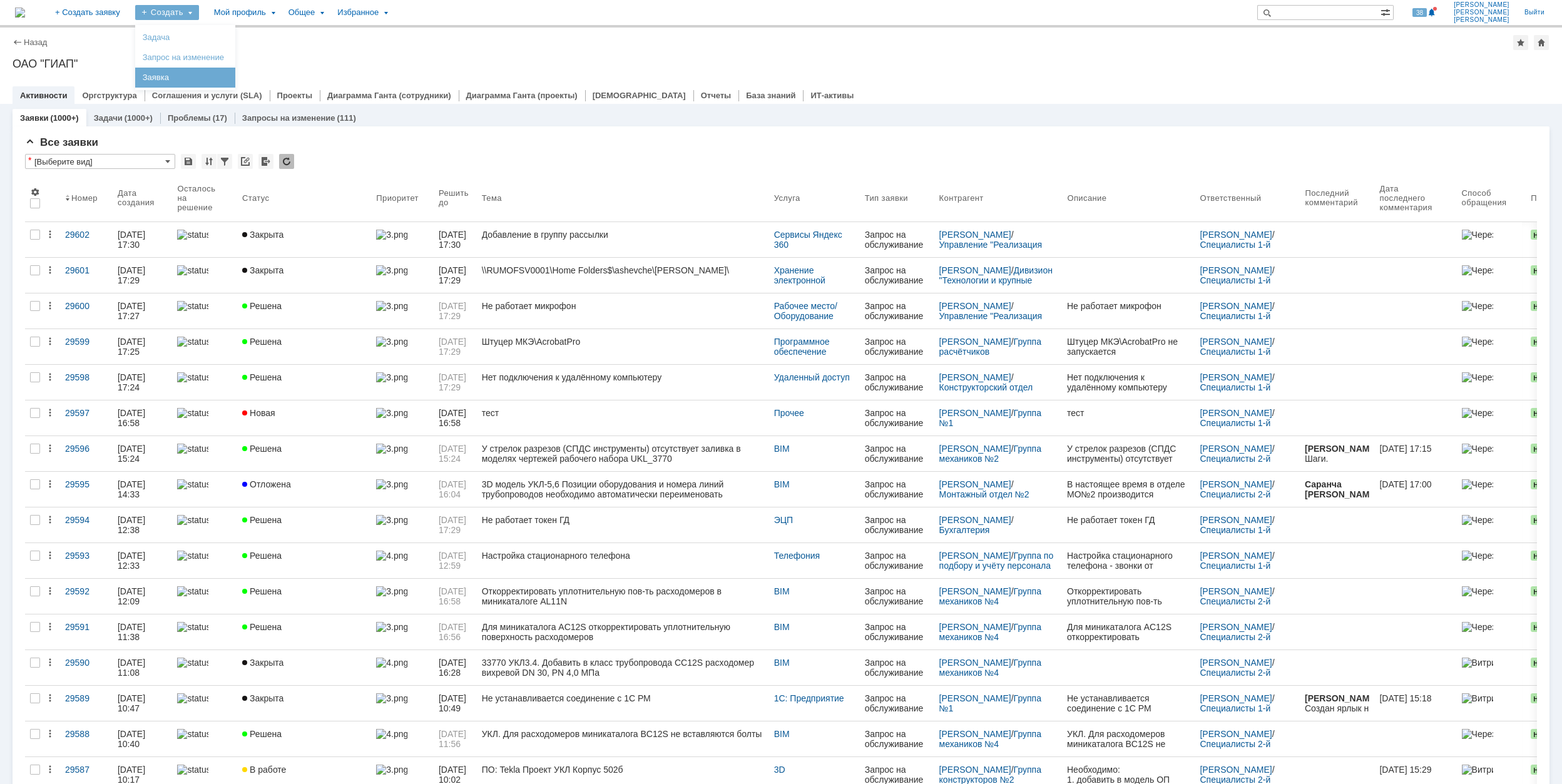
click at [233, 76] on link "Заявка" at bounding box center [185, 78] width 95 height 15
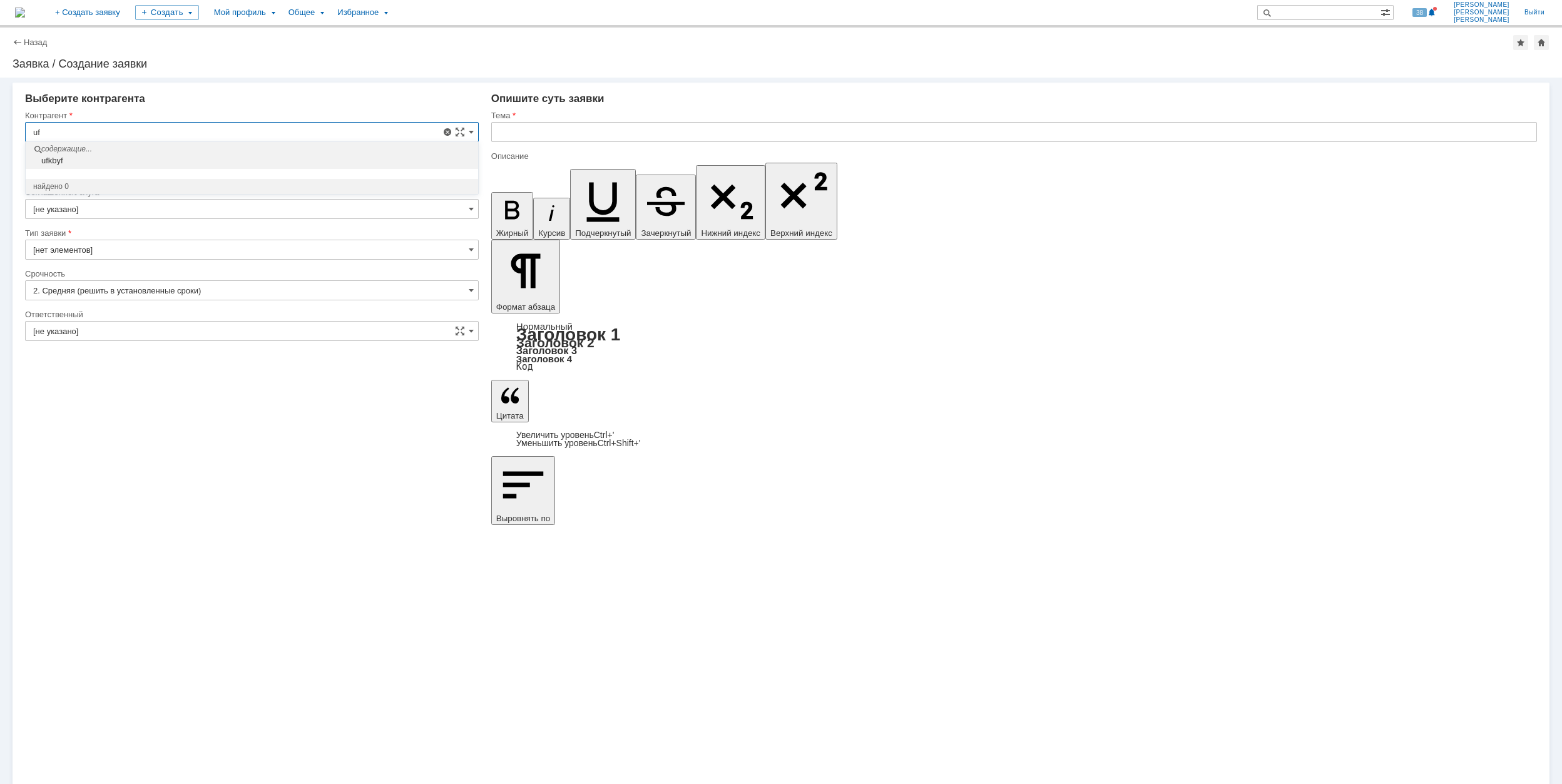
type input "u"
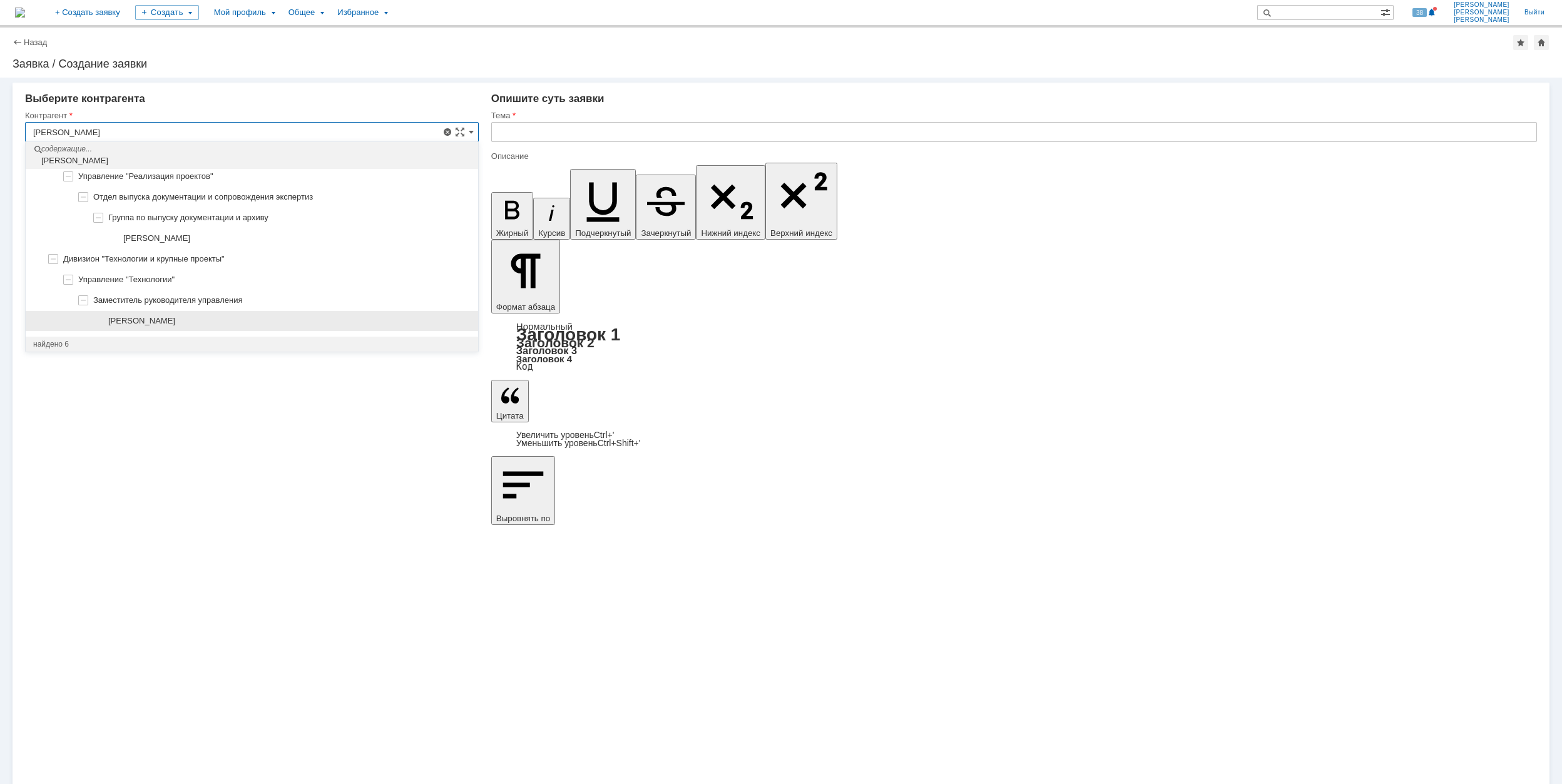
click at [175, 320] on span "[PERSON_NAME]" at bounding box center [142, 320] width 67 height 9
type input "[PERSON_NAME]"
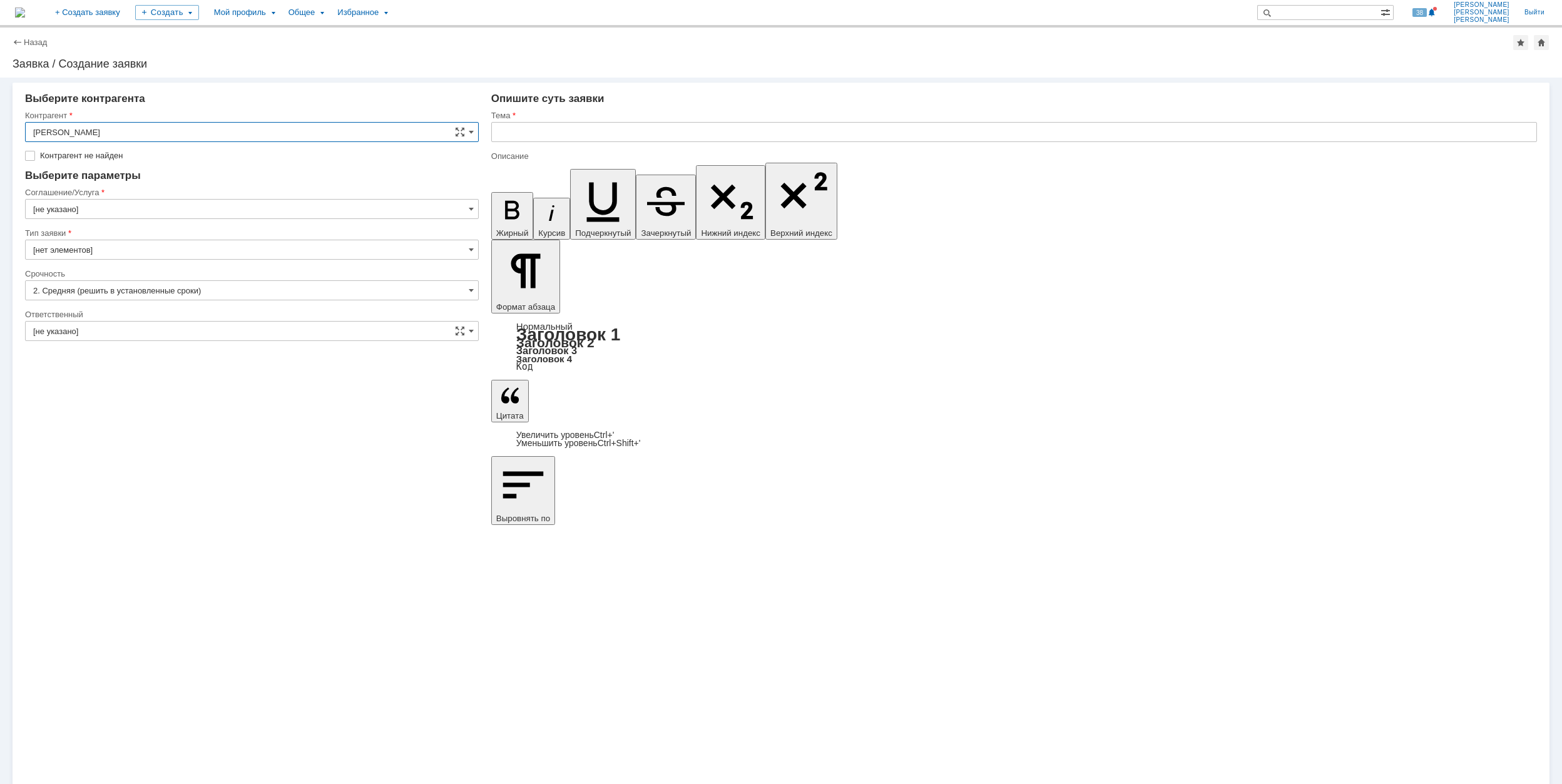
type input "[GEOGRAPHIC_DATA]"
click at [151, 187] on input "[GEOGRAPHIC_DATA]" at bounding box center [252, 190] width 454 height 20
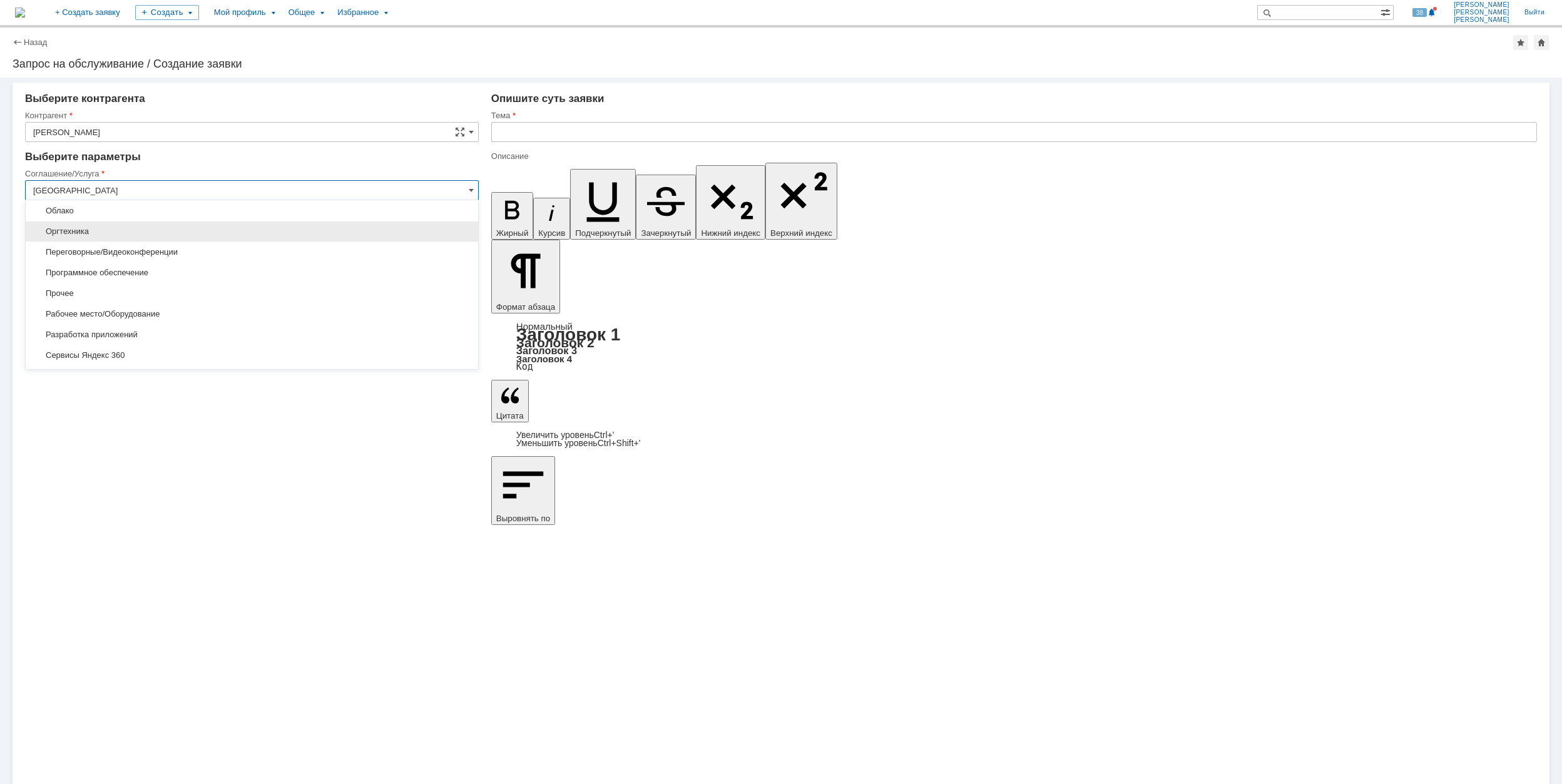
click at [178, 230] on span "Оргтехника" at bounding box center [252, 231] width 438 height 10
type input "Оргтехника"
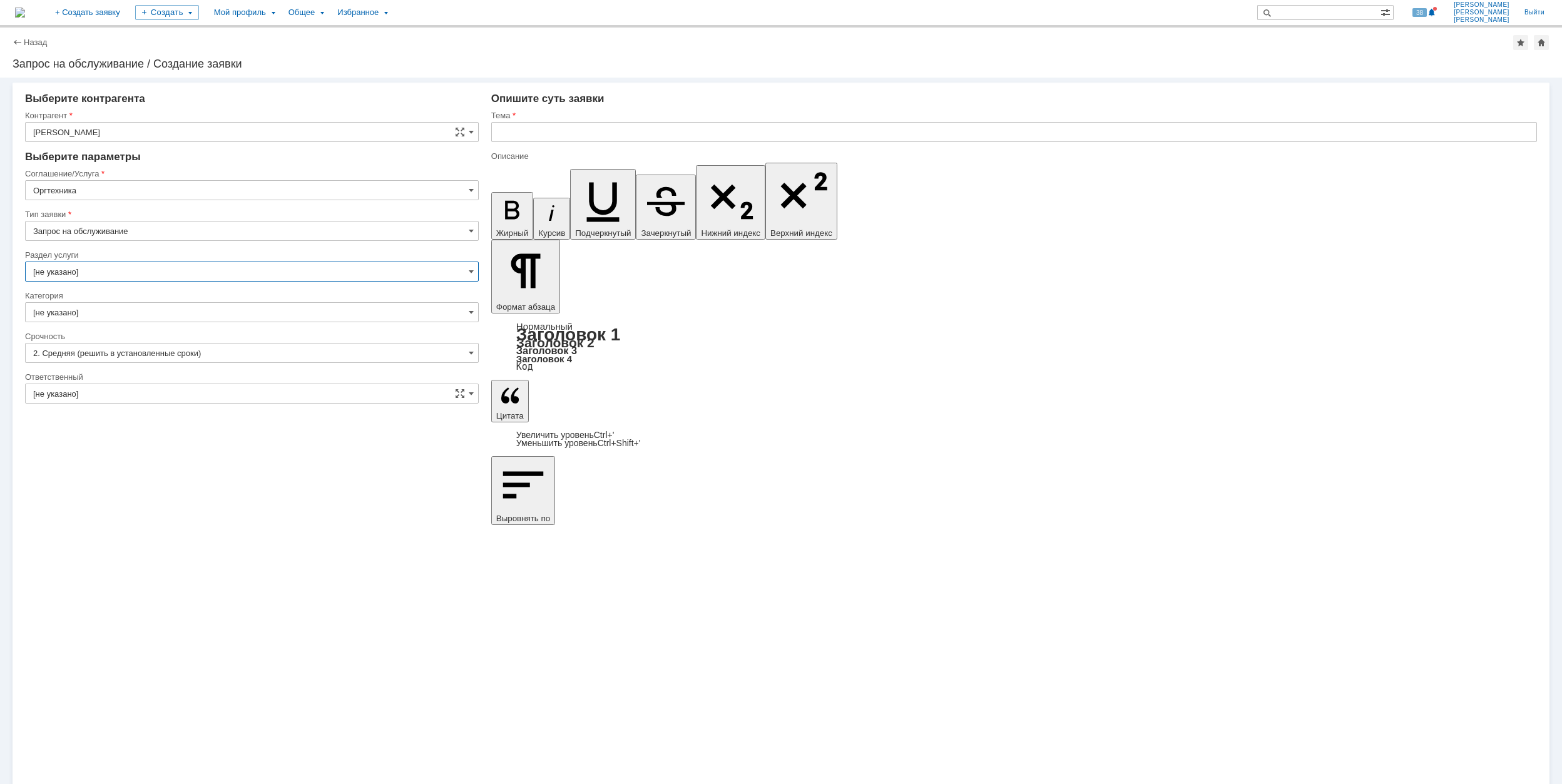
click at [138, 274] on input "[не указано]" at bounding box center [252, 272] width 454 height 20
click at [281, 361] on span "Настройка принтера" at bounding box center [252, 357] width 438 height 10
type input "Настройка принтера"
click at [203, 299] on div "Категория" at bounding box center [250, 295] width 451 height 8
click at [206, 308] on input "[не указано]" at bounding box center [252, 312] width 454 height 20
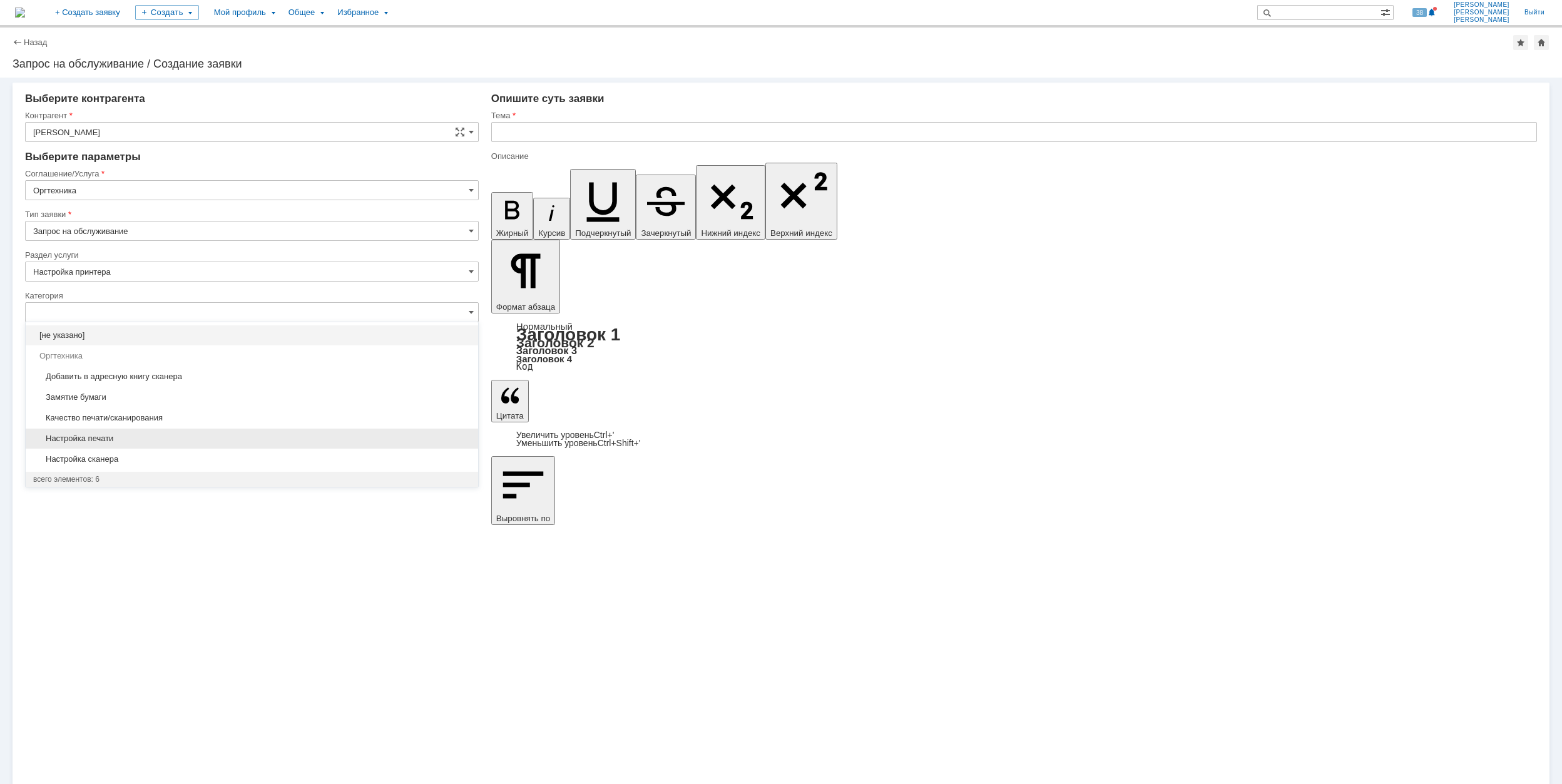
click at [271, 432] on div "Настройка печати" at bounding box center [252, 439] width 452 height 20
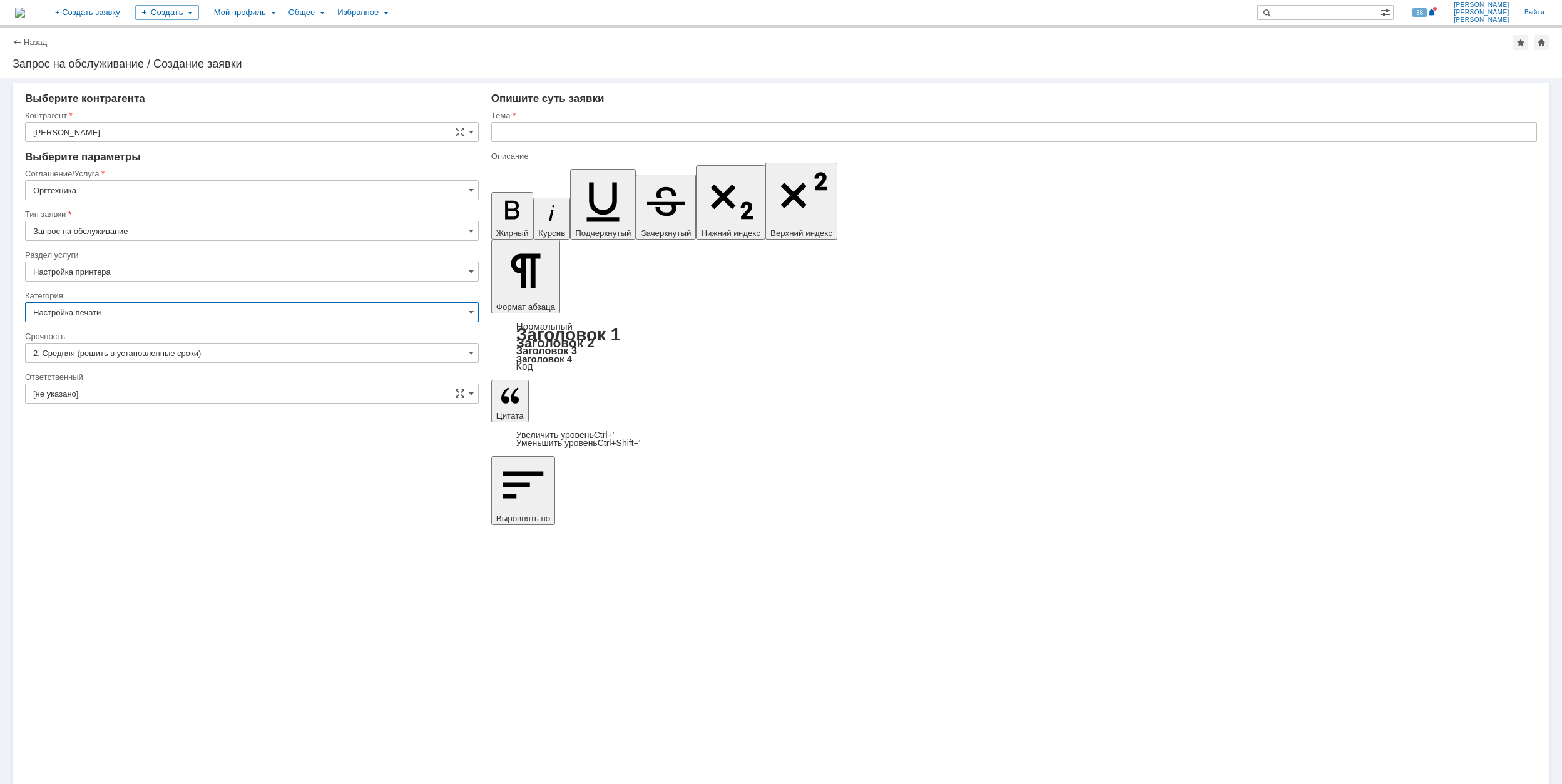
type input "Настройка печати"
click at [245, 394] on input "[не указано]" at bounding box center [252, 394] width 454 height 20
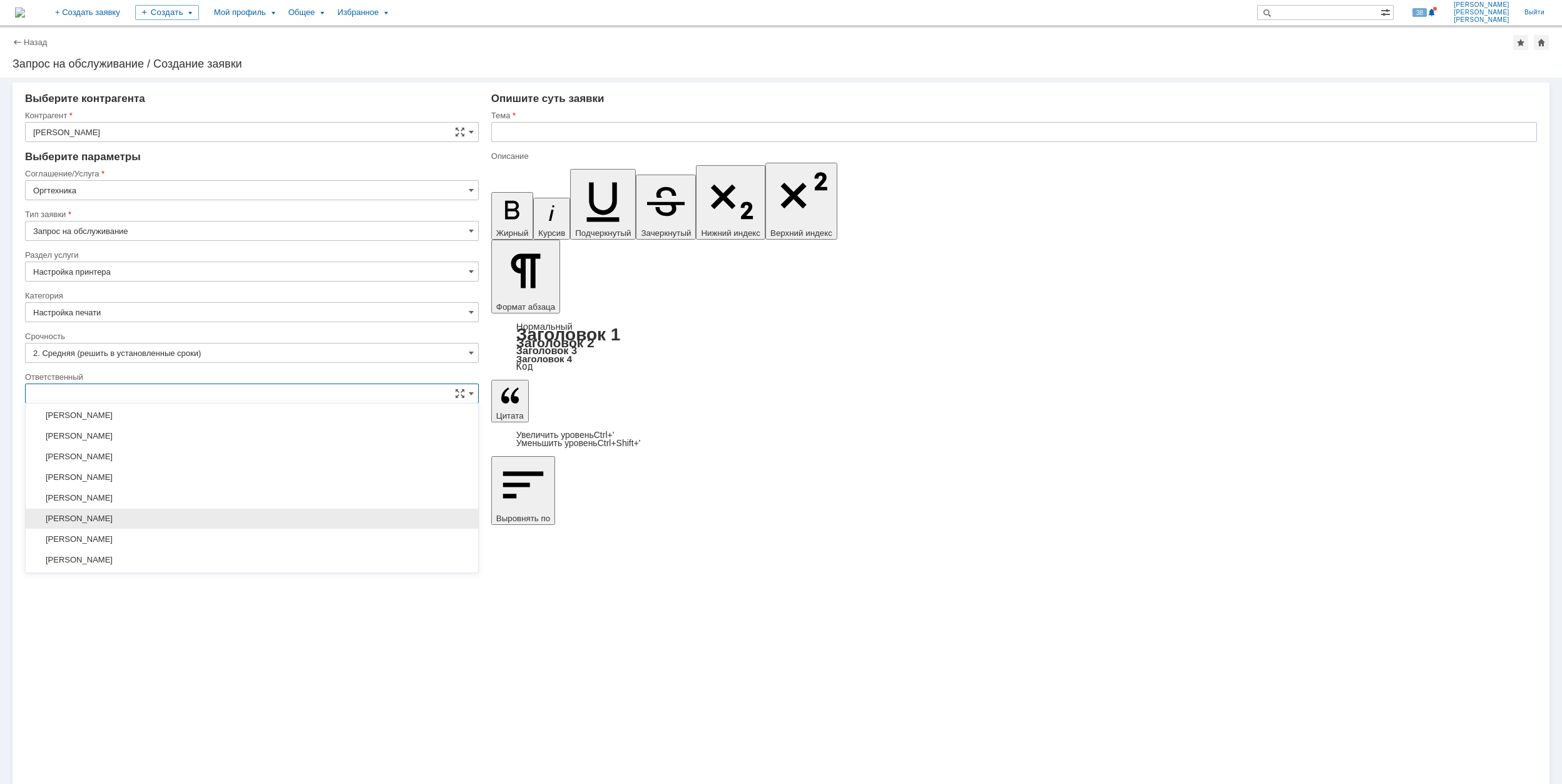
click at [249, 524] on span "[PERSON_NAME]" at bounding box center [252, 519] width 438 height 10
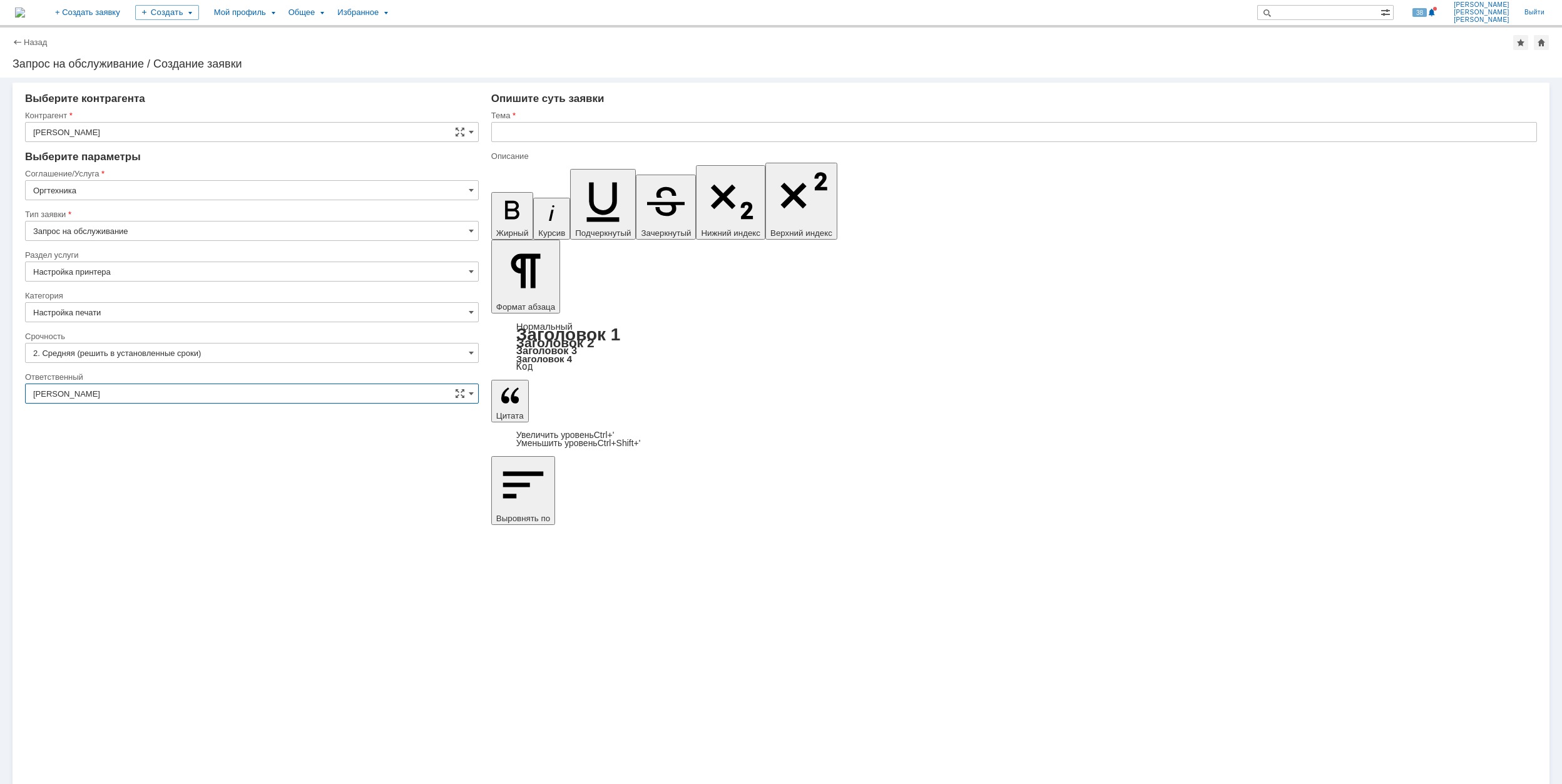
type input "[PERSON_NAME]"
click at [548, 136] on input "text" at bounding box center [1014, 132] width 1046 height 20
drag, startPoint x: 568, startPoint y: 132, endPoint x: 498, endPoint y: 136, distance: 70.1
click at [498, 136] on input "Настройка мфу" at bounding box center [1014, 132] width 1046 height 20
type input "Настройка мфу"
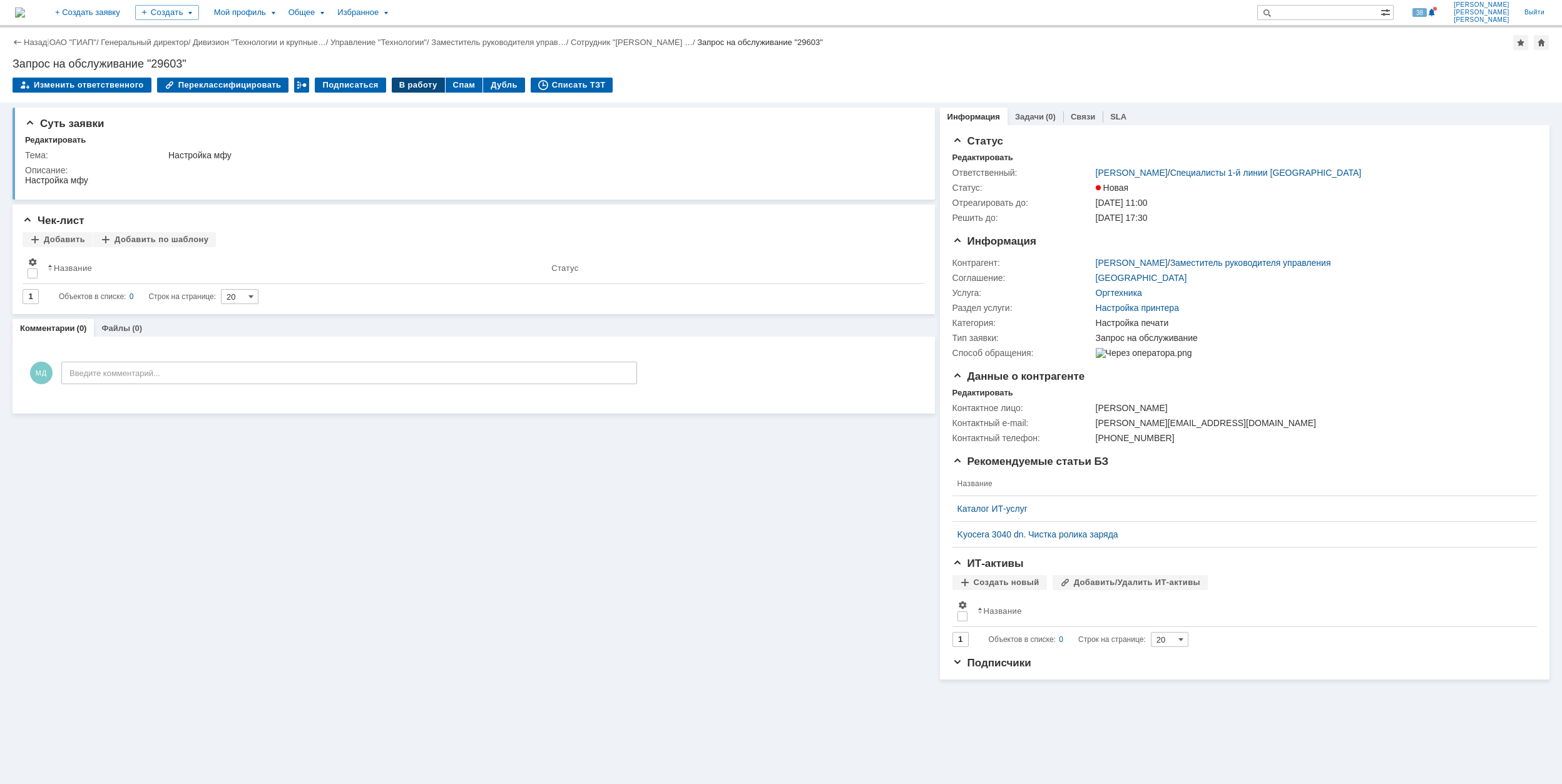
click at [407, 86] on div "В работу" at bounding box center [418, 85] width 53 height 15
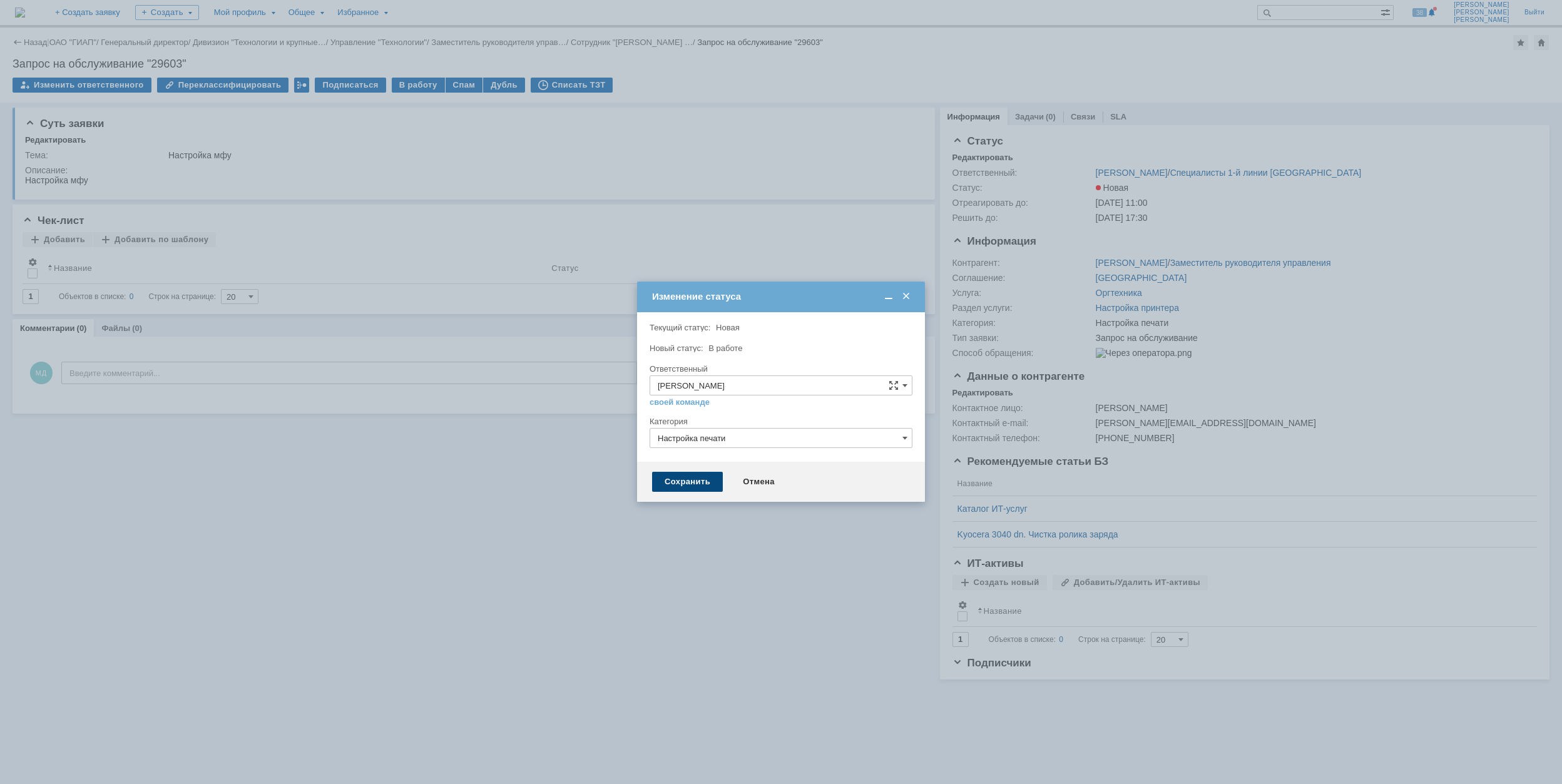
click at [706, 483] on div "Сохранить" at bounding box center [688, 482] width 71 height 20
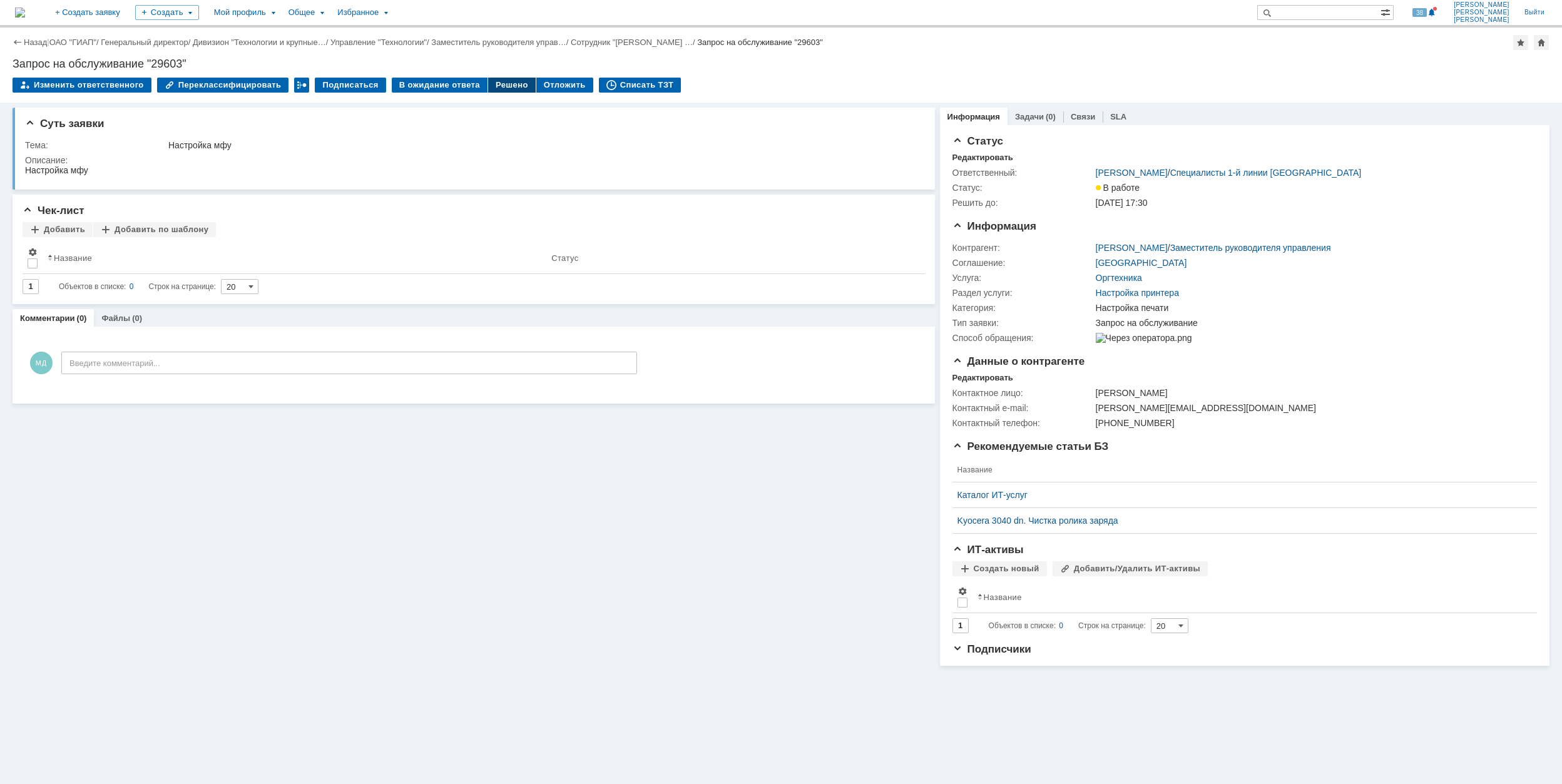
click at [499, 88] on div "Решено" at bounding box center [512, 85] width 47 height 15
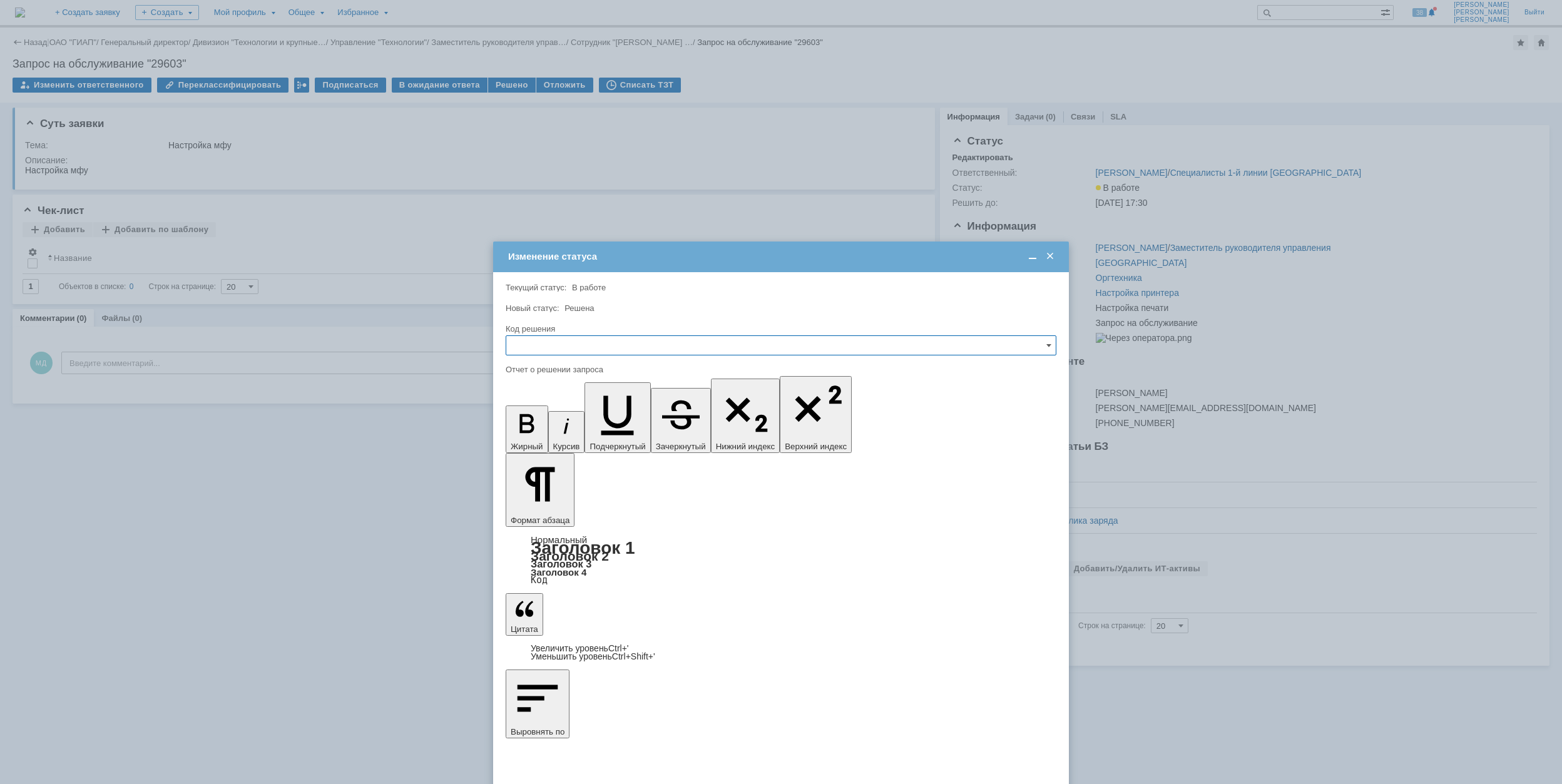
click at [606, 346] on input "text" at bounding box center [781, 346] width 551 height 20
click at [561, 432] on span "Решено" at bounding box center [781, 431] width 534 height 10
type input "Решено"
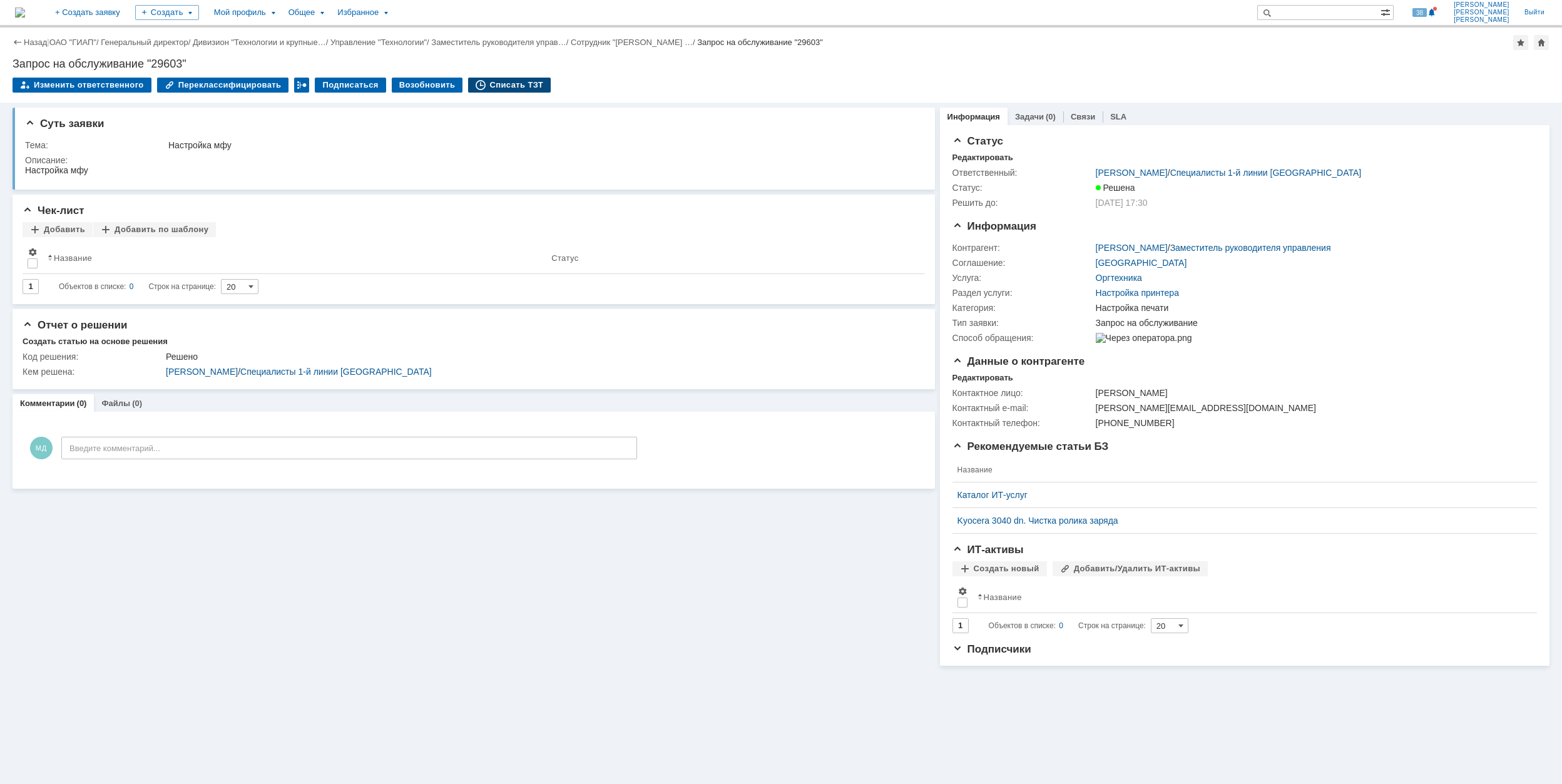
click at [511, 81] on div "Списать ТЗТ" at bounding box center [509, 85] width 83 height 15
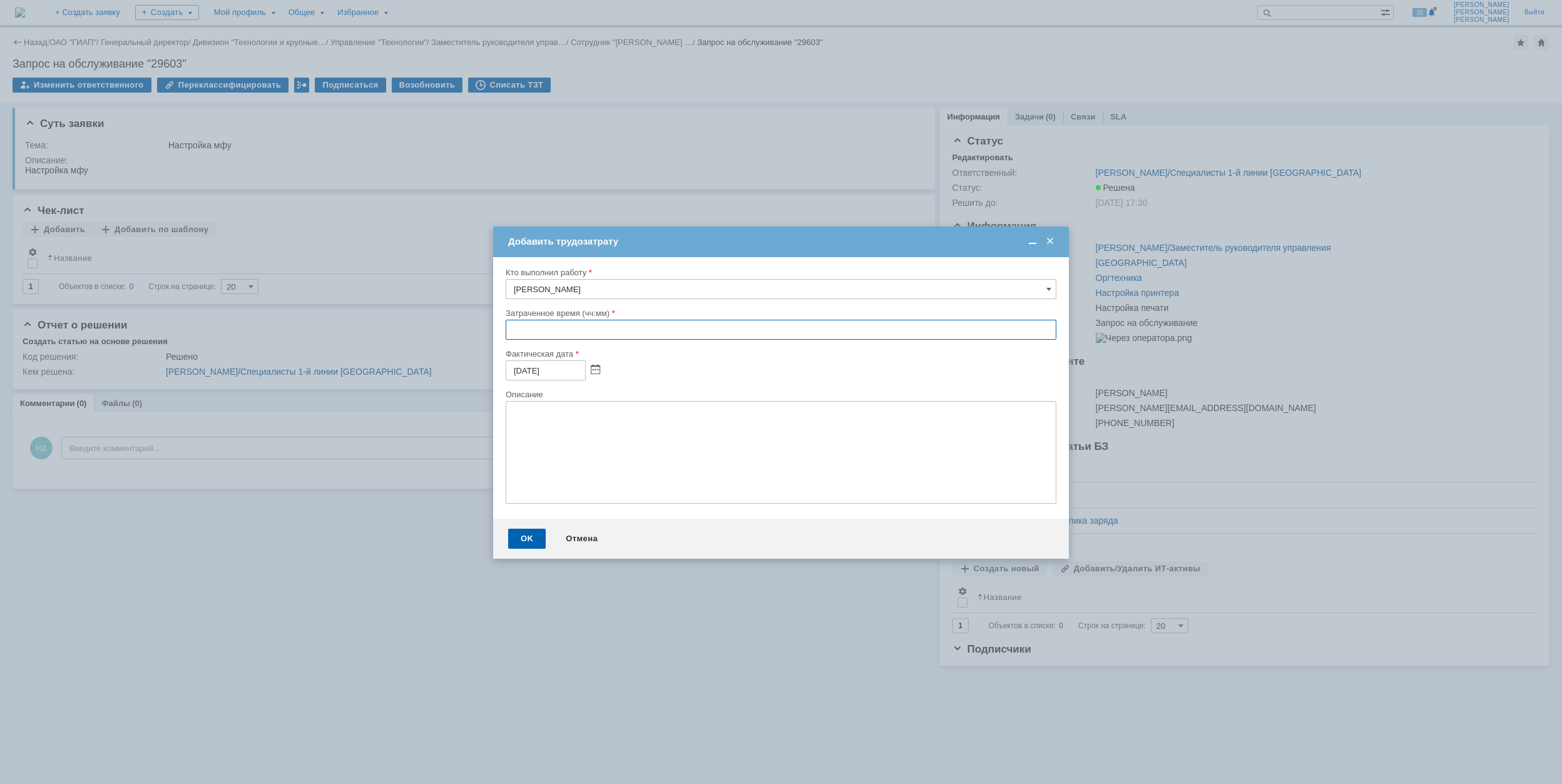
click at [512, 333] on input "text" at bounding box center [781, 330] width 551 height 20
type input "00:30"
click at [534, 538] on div "OK" at bounding box center [527, 539] width 38 height 20
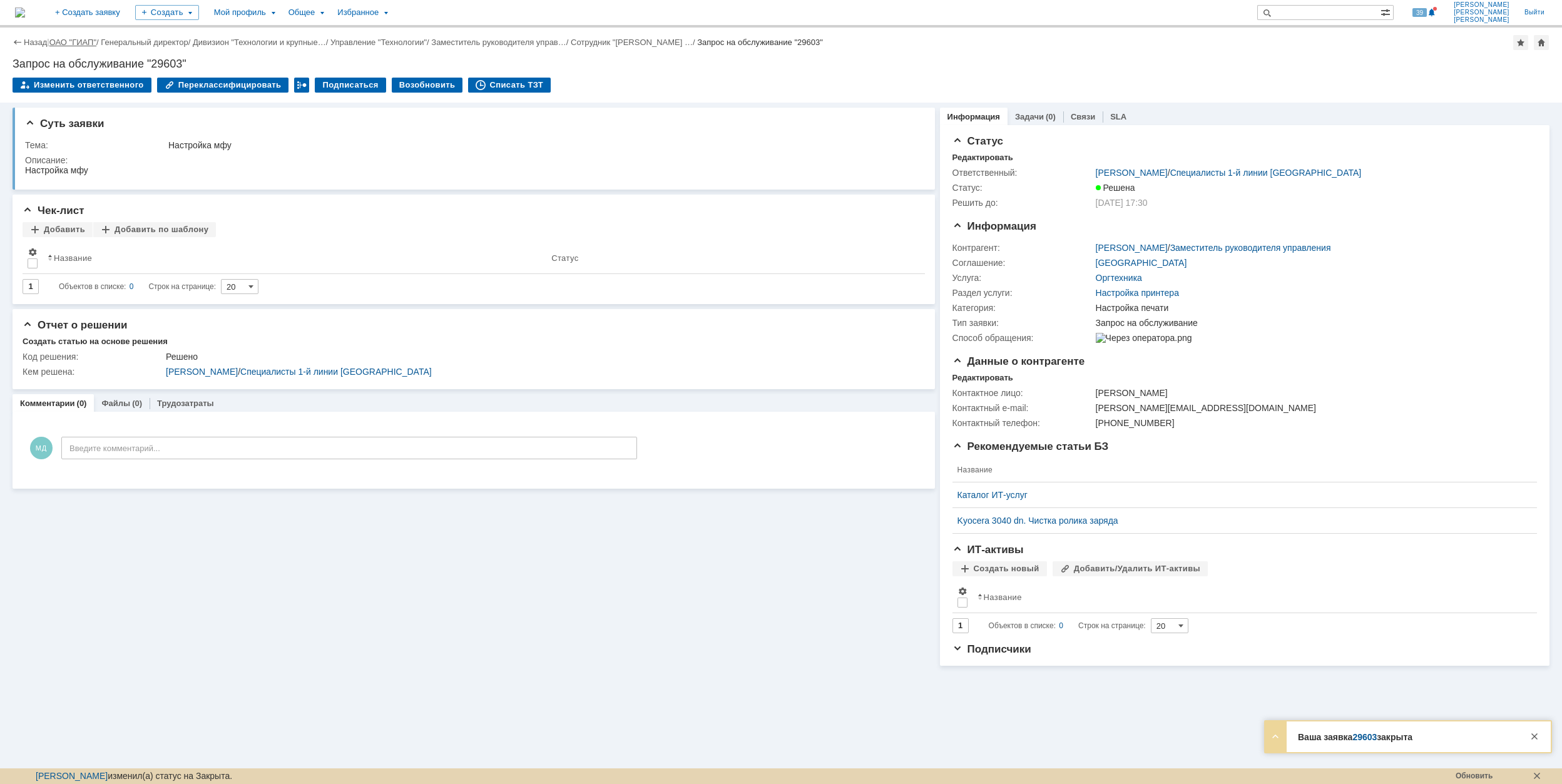
click at [93, 44] on link "ОАО "ГИАП"" at bounding box center [73, 42] width 47 height 9
